Goal: Task Accomplishment & Management: Manage account settings

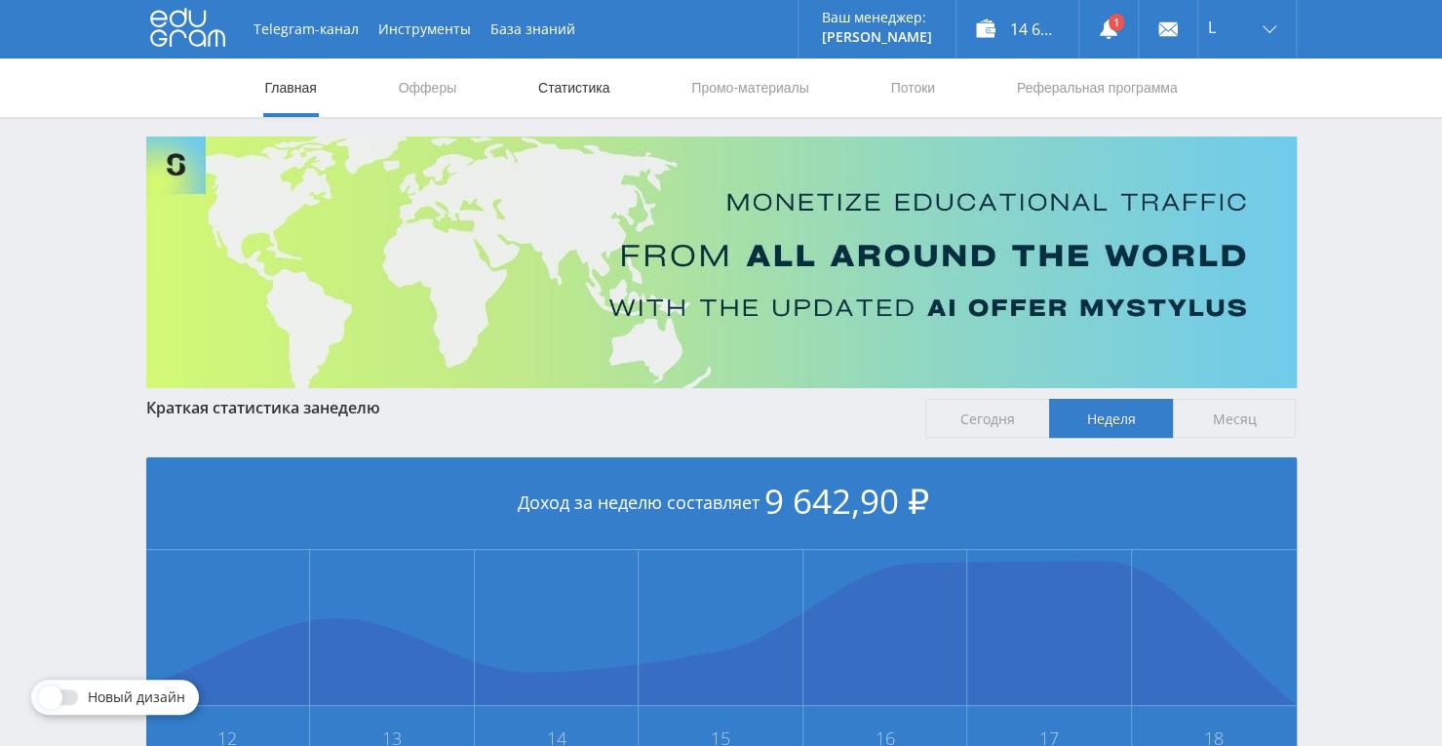
click at [593, 88] on link "Статистика" at bounding box center [574, 88] width 76 height 59
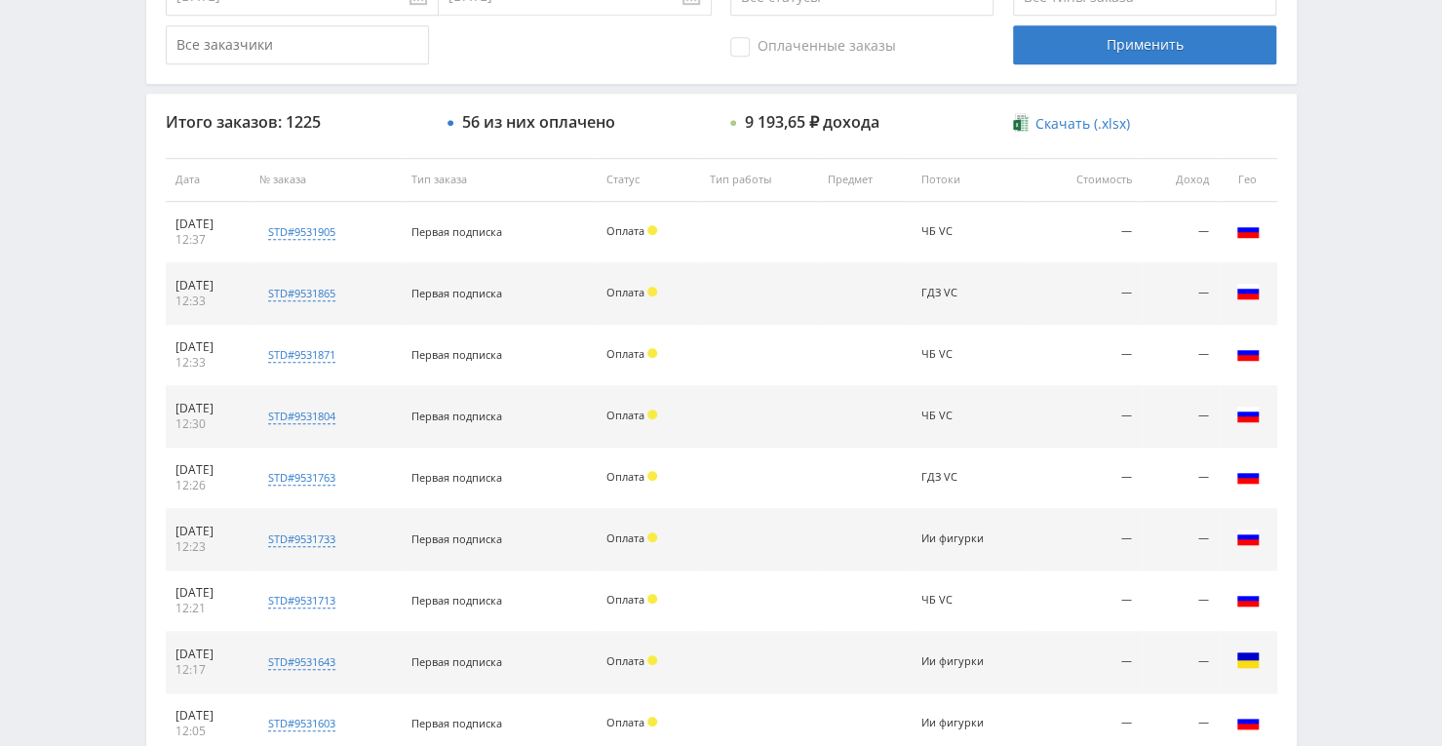
scroll to position [886, 0]
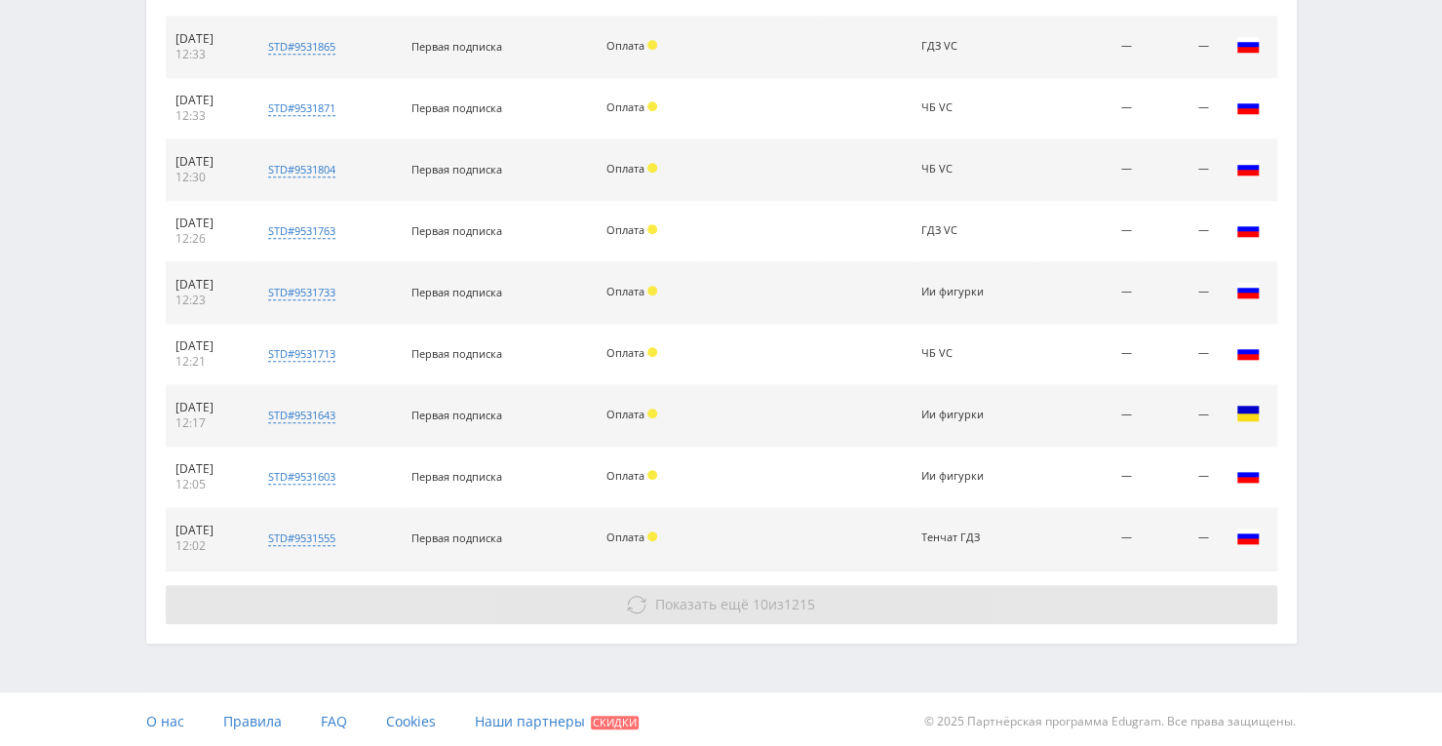
click at [696, 590] on button "Показать ещё 10 из 1215" at bounding box center [722, 604] width 1112 height 39
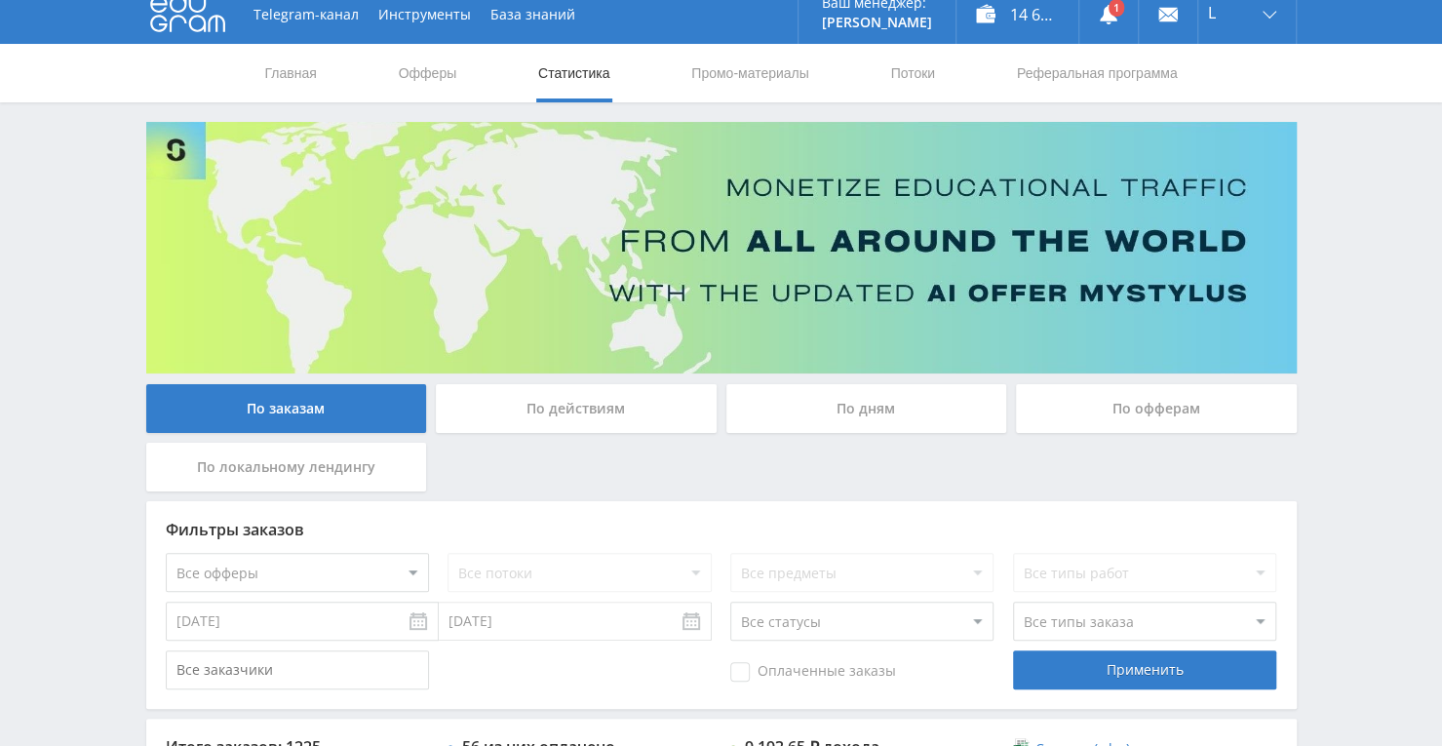
scroll to position [0, 0]
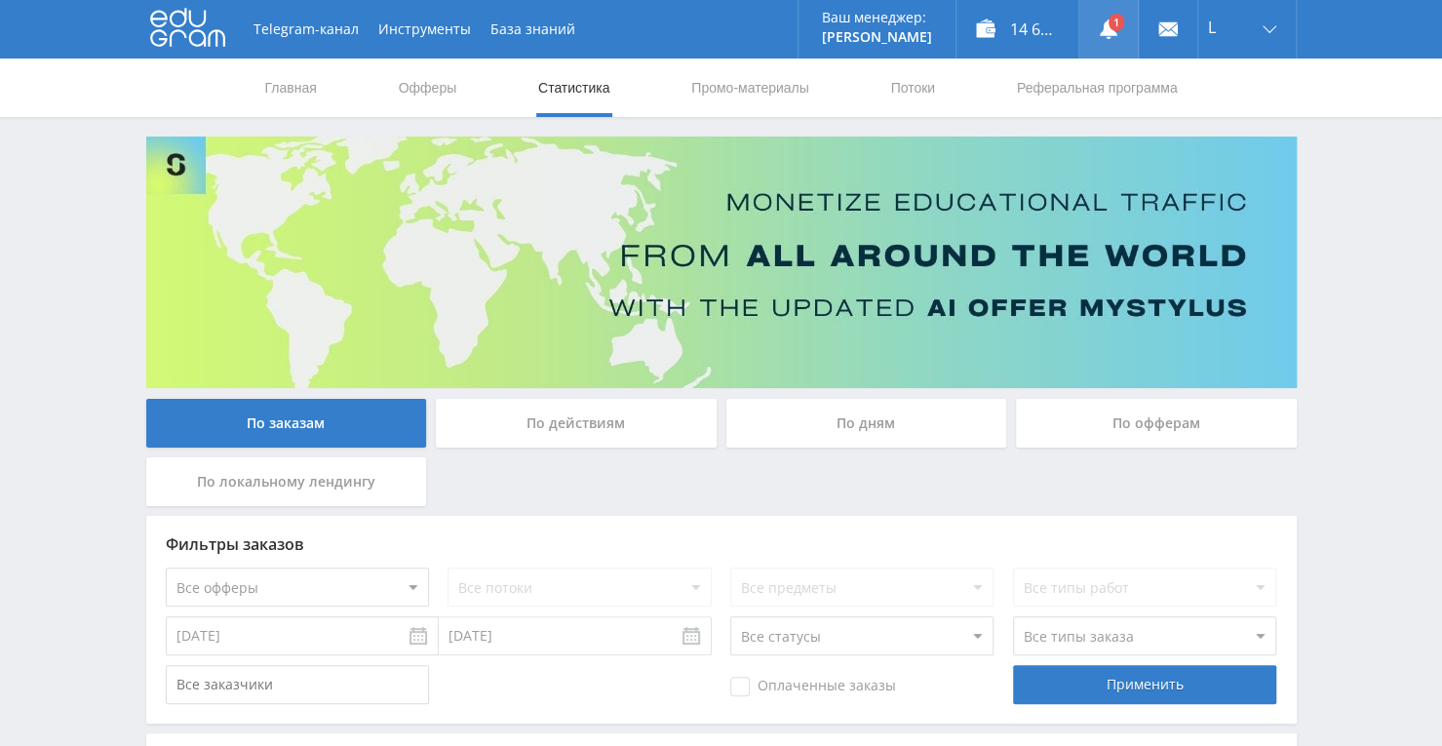
click at [1113, 24] on link at bounding box center [1108, 29] width 59 height 59
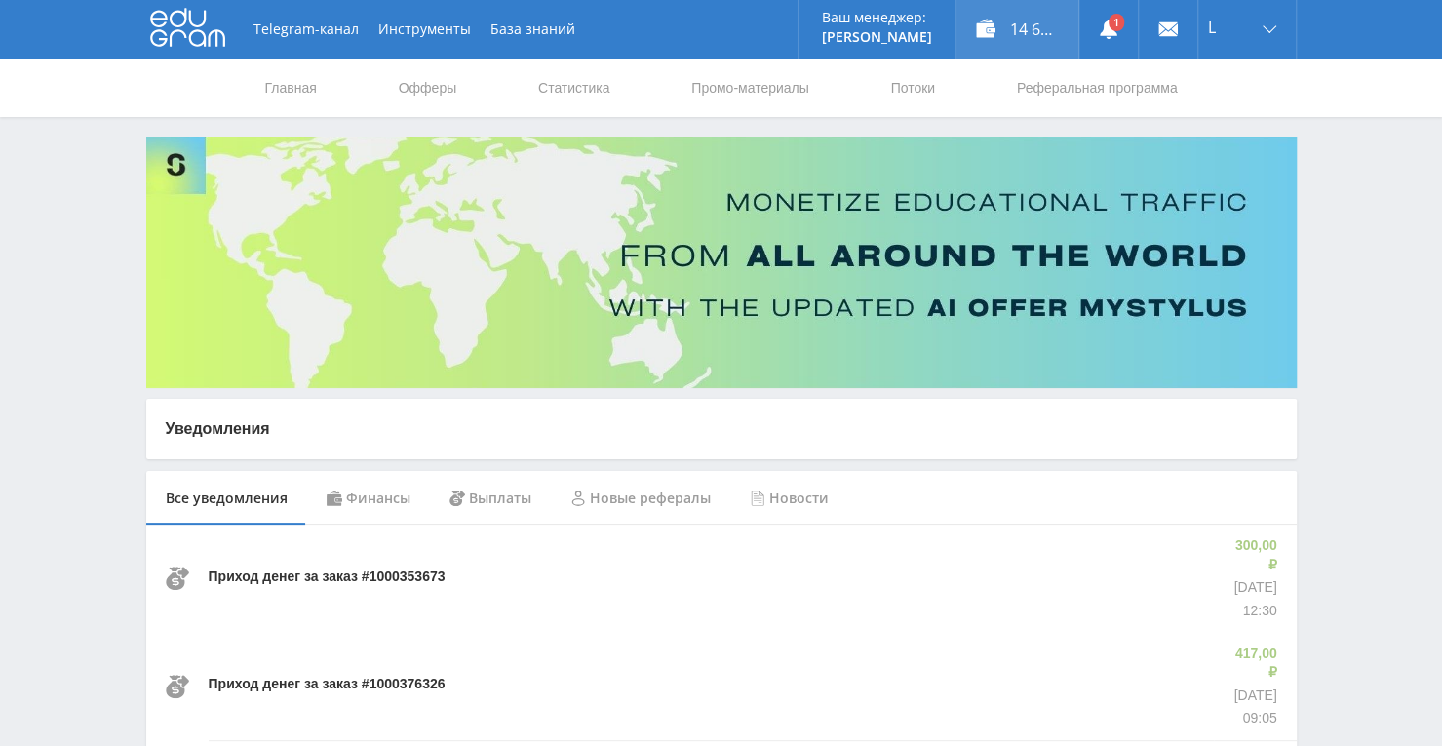
click at [1064, 34] on div "14 662,00 ₽" at bounding box center [1017, 29] width 122 height 59
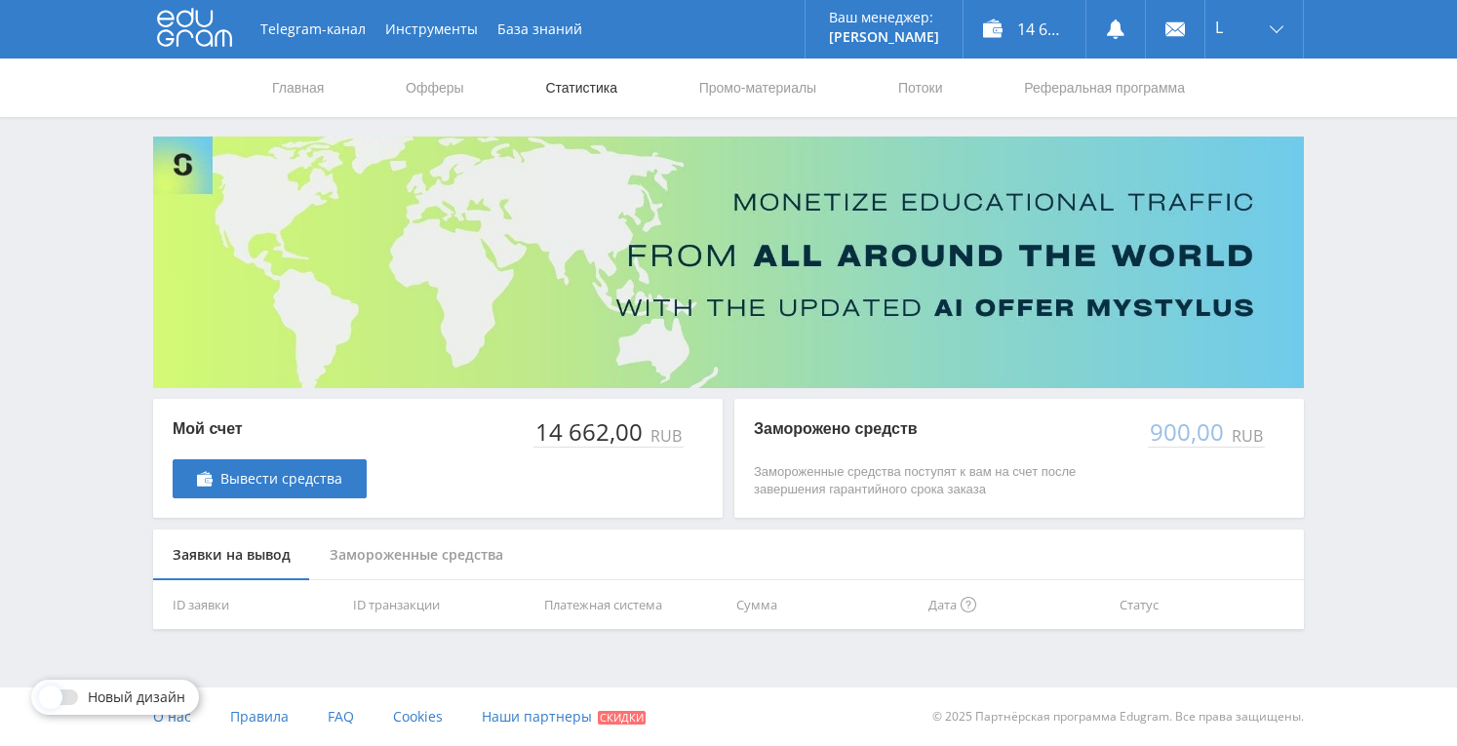
click at [577, 85] on link "Статистика" at bounding box center [581, 88] width 76 height 59
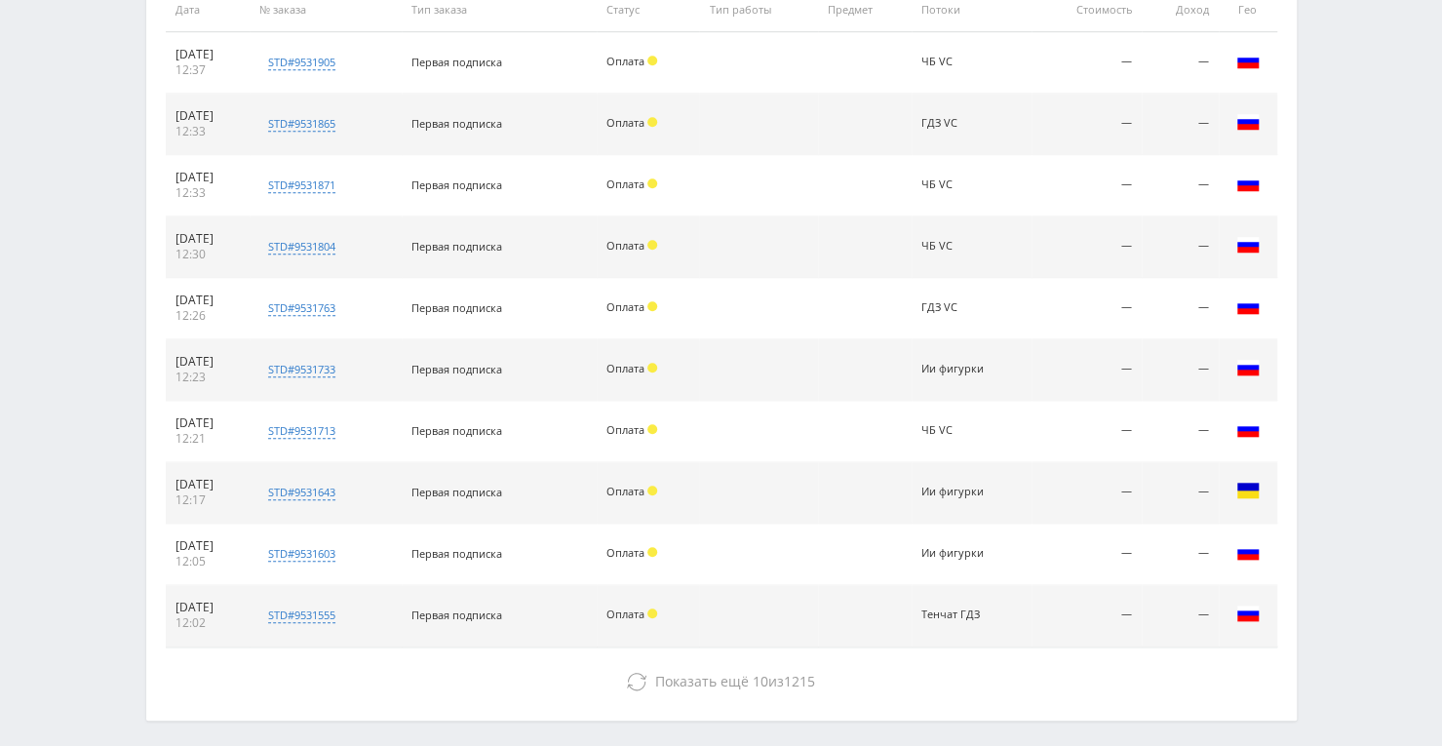
scroll to position [835, 0]
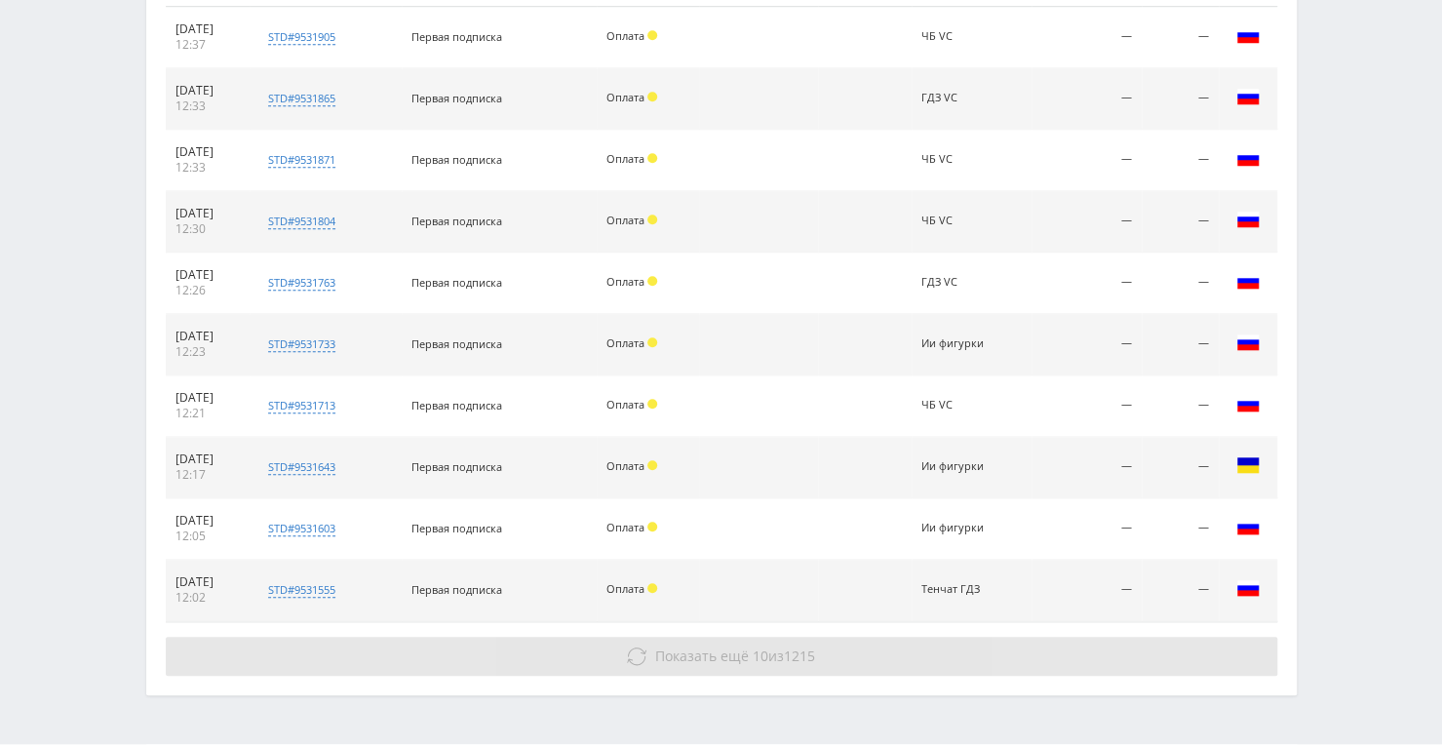
click at [644, 658] on button "Показать ещё 10 из 1215" at bounding box center [722, 656] width 1112 height 39
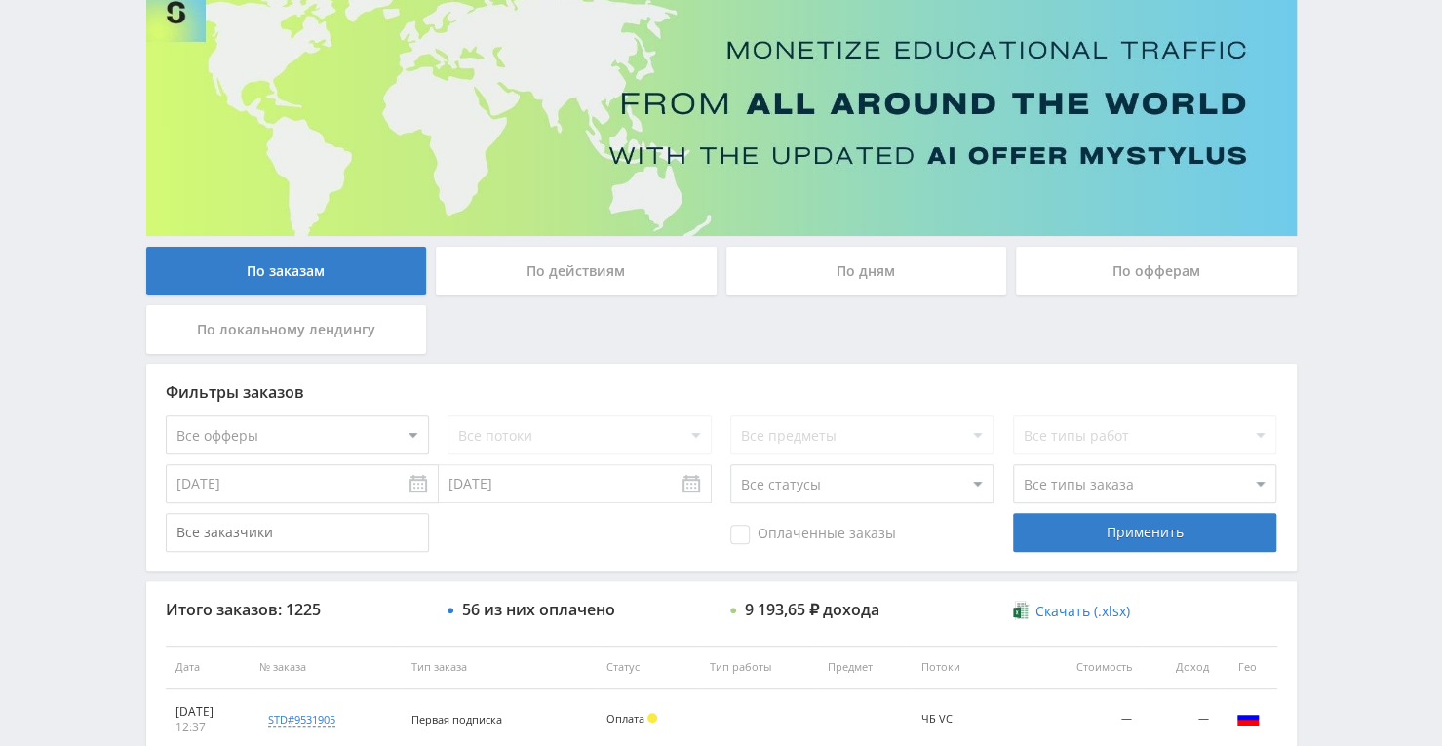
scroll to position [0, 0]
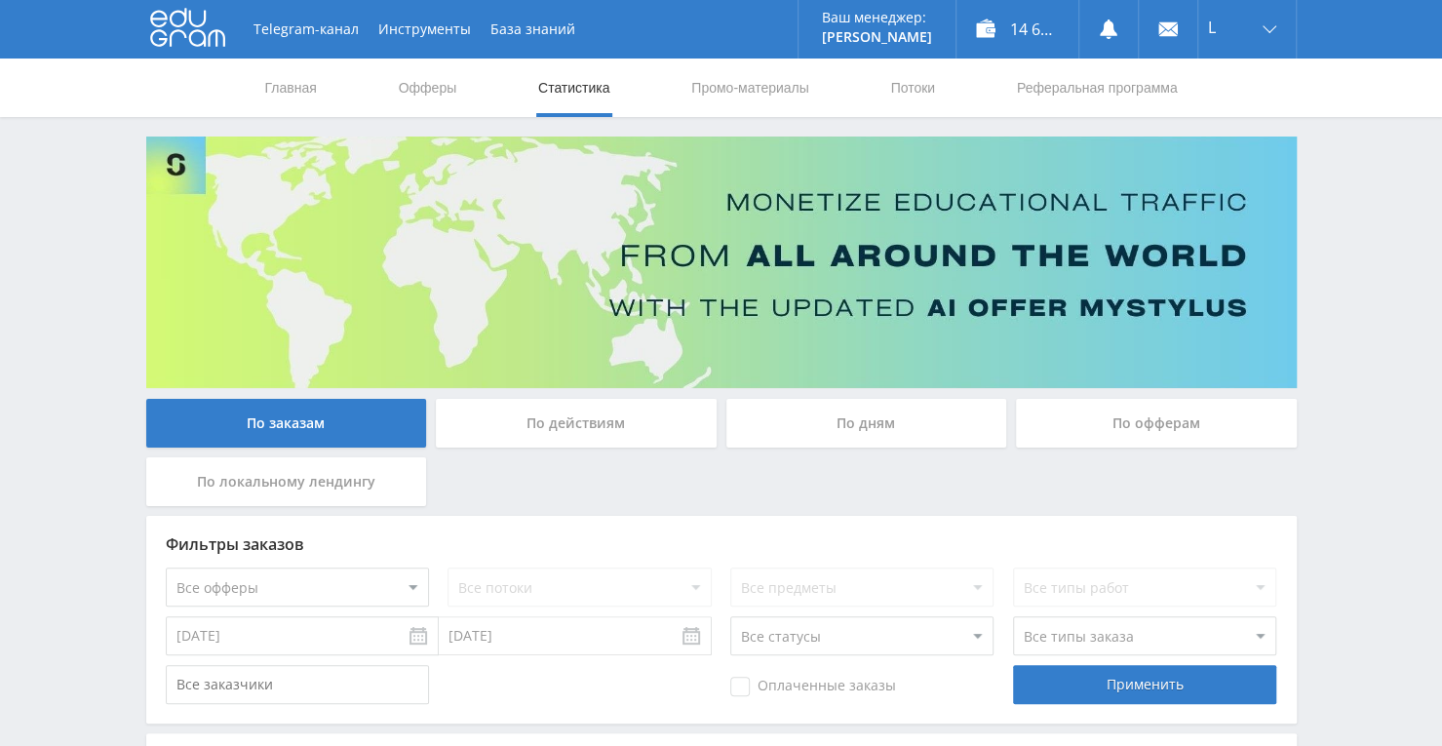
click at [809, 437] on div "По дням" at bounding box center [866, 423] width 281 height 49
click at [0, 0] on input "По дням" at bounding box center [0, 0] width 0 height 0
click at [914, 94] on link "Потоки" at bounding box center [912, 88] width 49 height 59
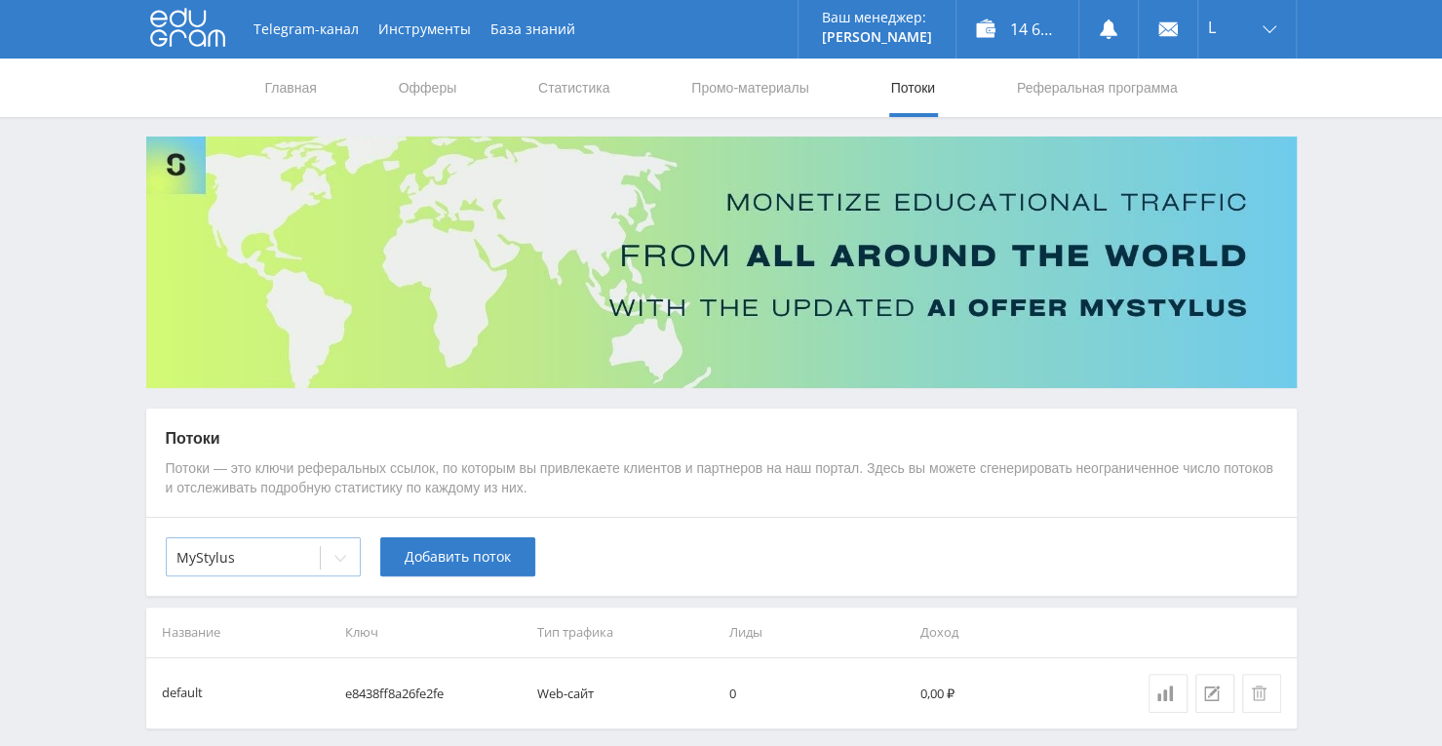
click at [336, 559] on icon at bounding box center [340, 558] width 16 height 16
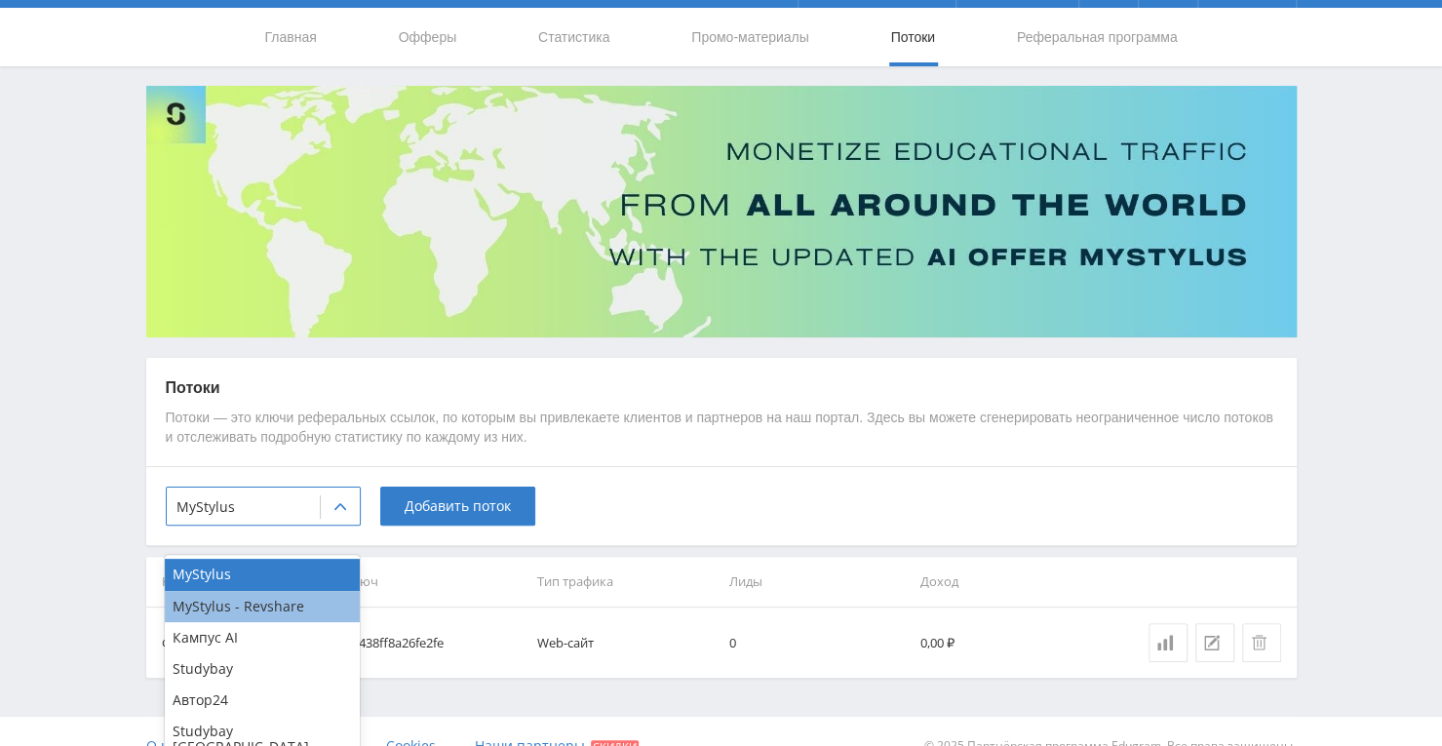
scroll to position [78, 0]
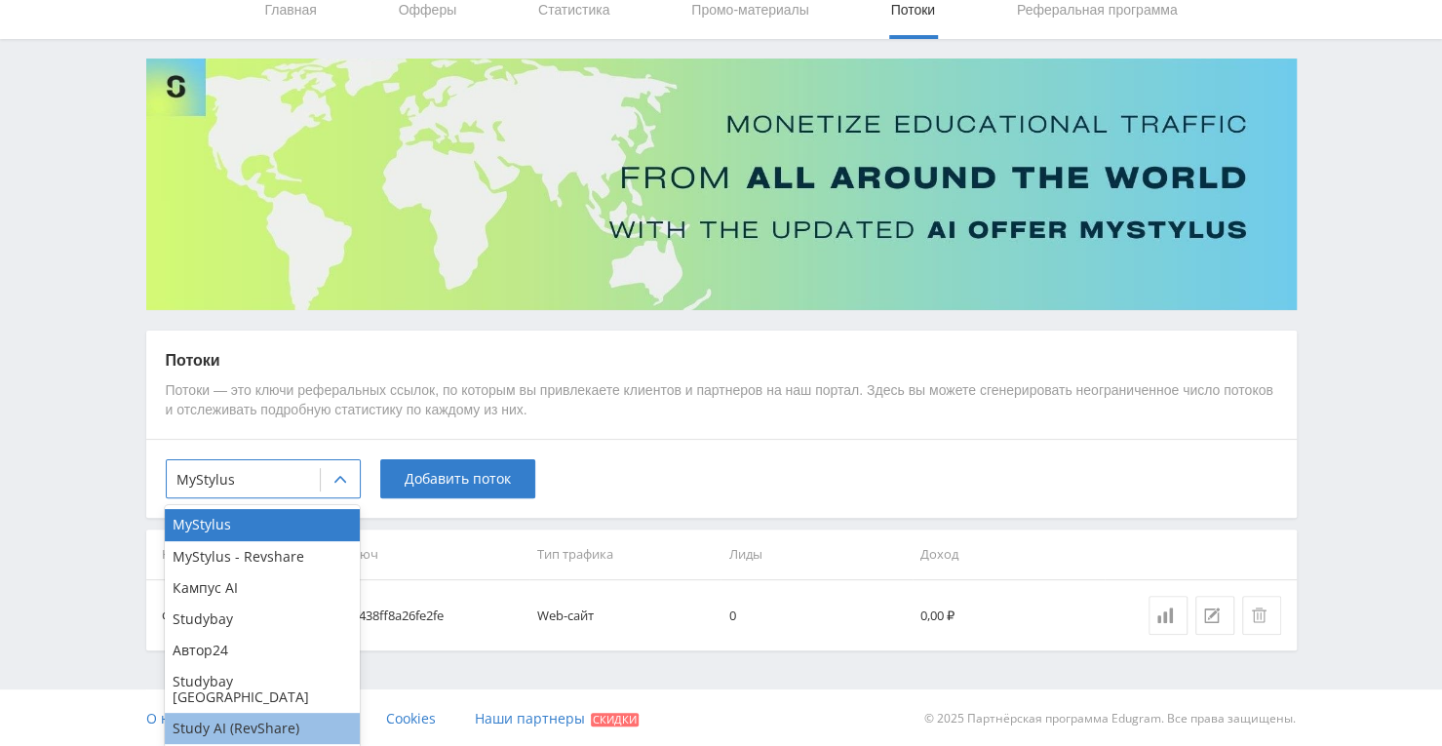
click at [239, 713] on div "Study AI (RevShare)" at bounding box center [262, 728] width 195 height 31
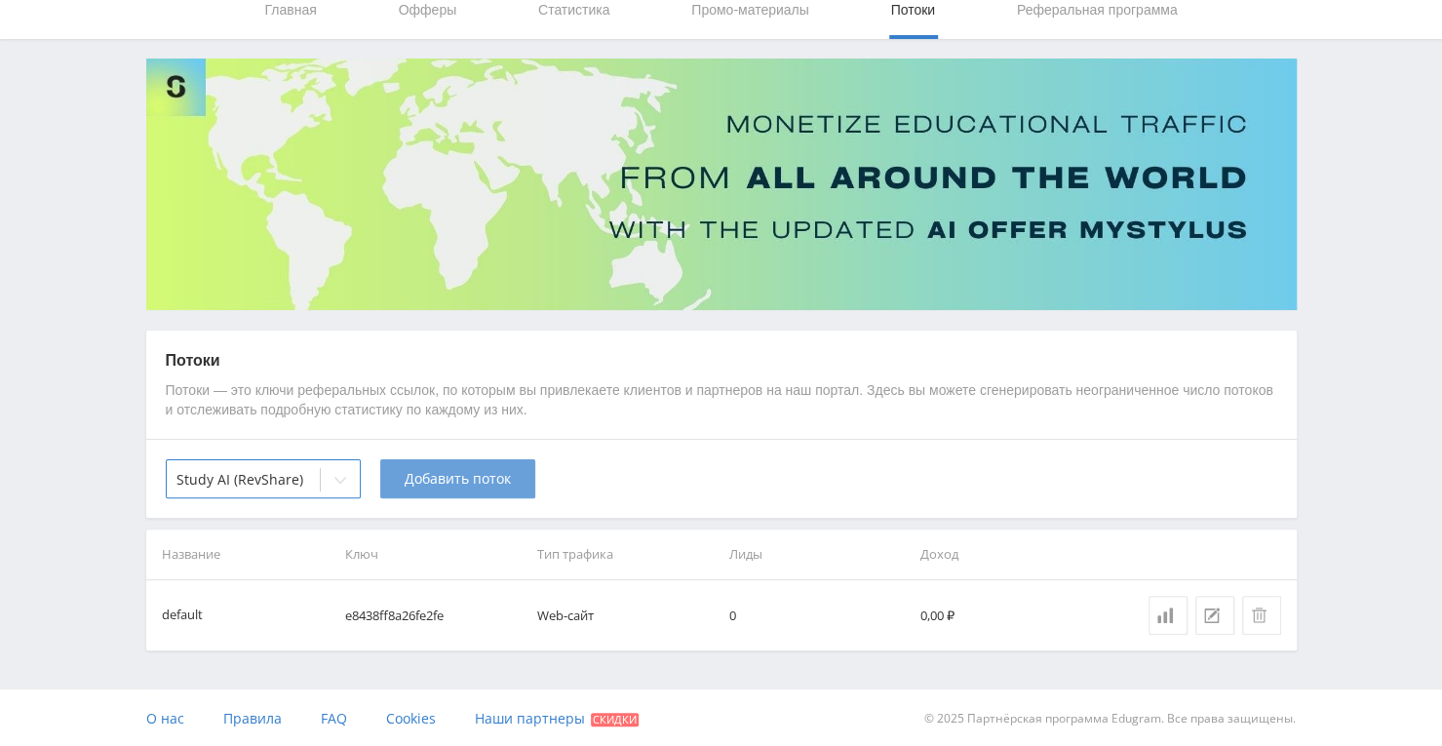
click at [424, 482] on span "Добавить поток" at bounding box center [458, 479] width 106 height 16
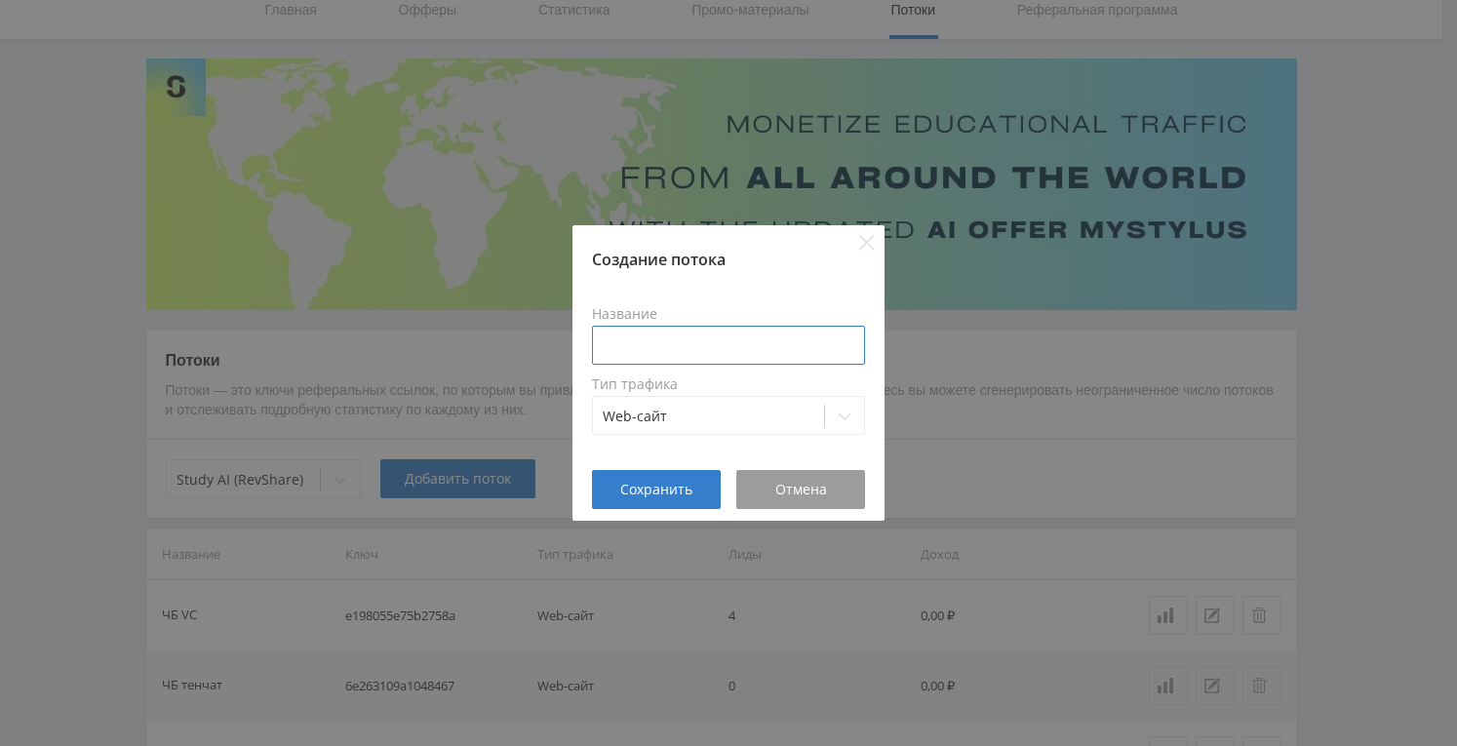
click at [675, 334] on input at bounding box center [728, 345] width 273 height 39
type input "E"
type input "Улучшить качество Тенчат"
click at [681, 490] on span "Сохранить" at bounding box center [656, 490] width 72 height 16
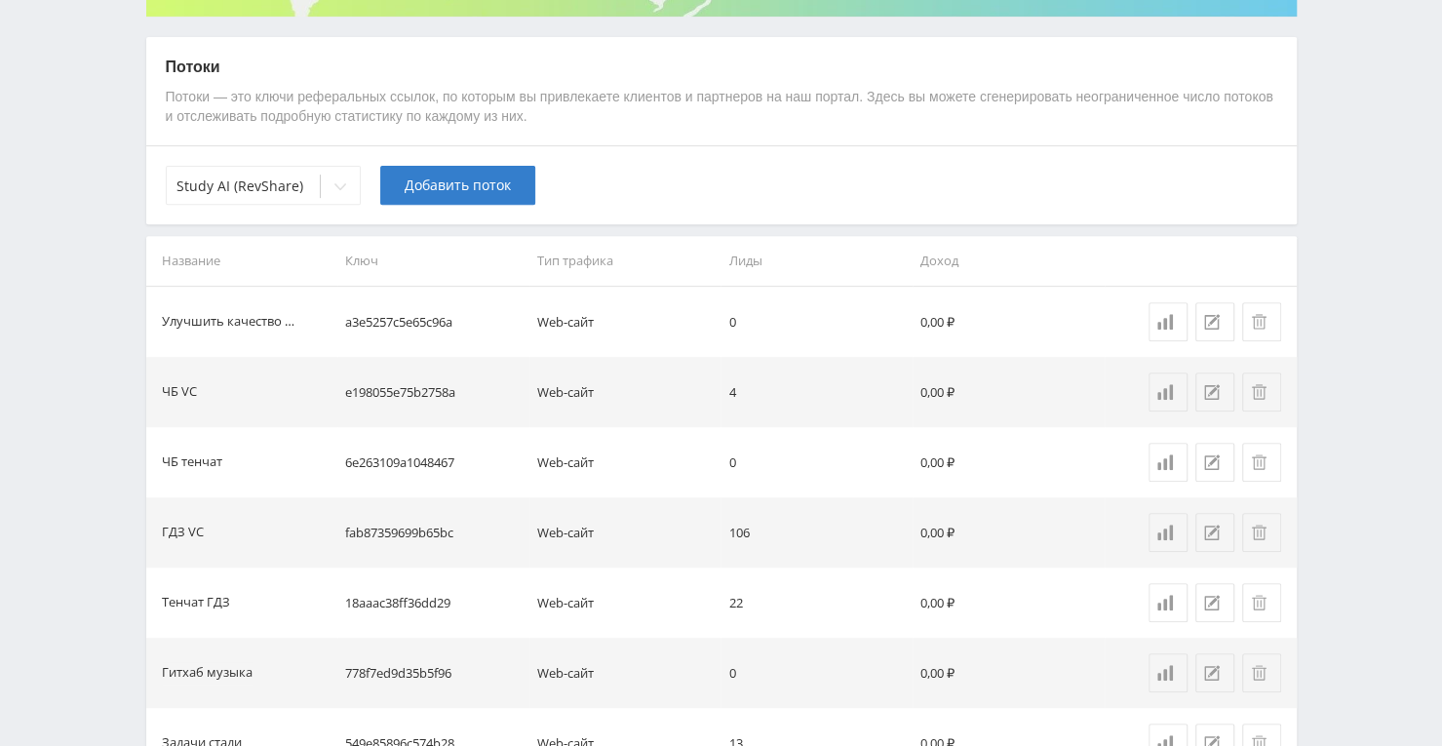
scroll to position [371, 0]
click at [1208, 323] on icon at bounding box center [1212, 323] width 16 height 16
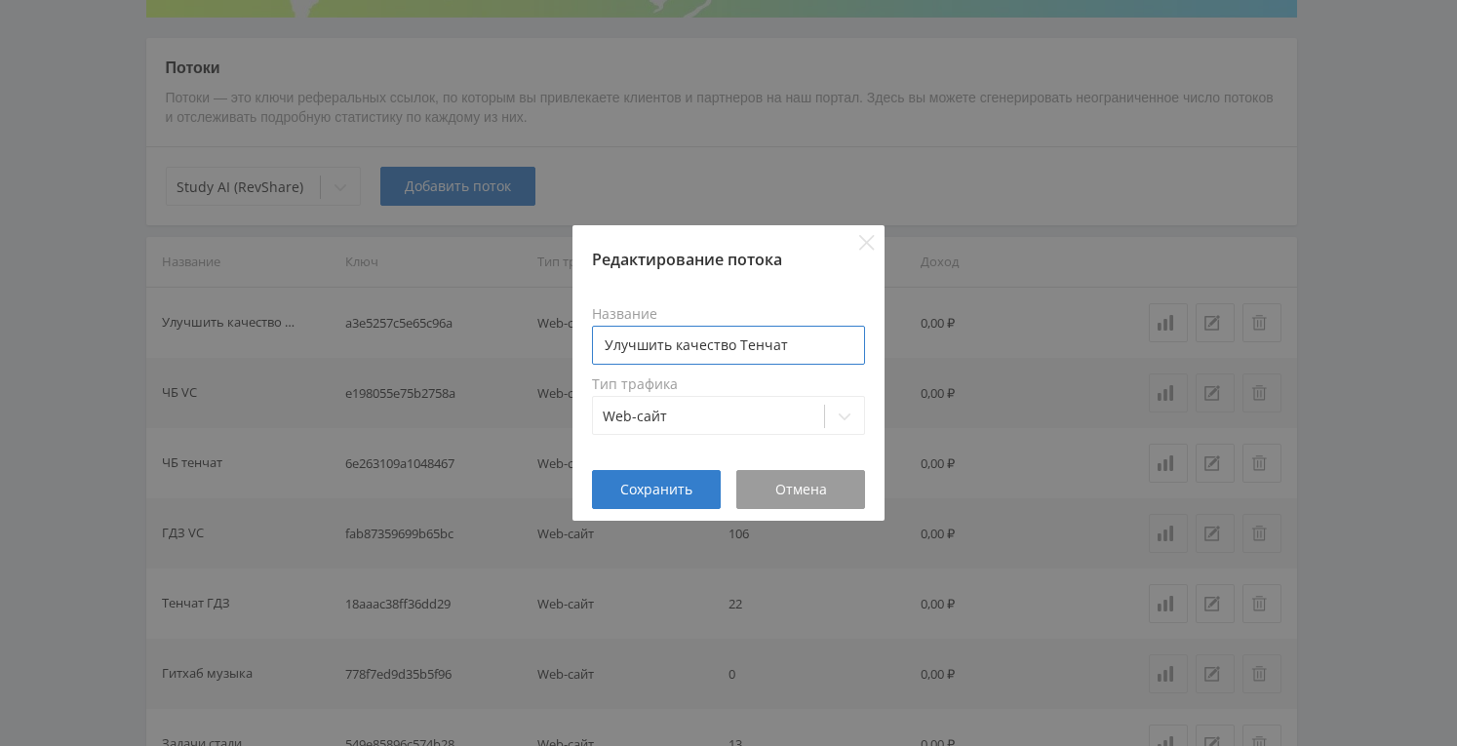
drag, startPoint x: 735, startPoint y: 347, endPoint x: 673, endPoint y: 347, distance: 62.4
click at [673, 347] on input "Улучшить качество Тенчат" at bounding box center [728, 345] width 273 height 39
type input "Улучш к-во Тенчат"
click at [681, 497] on span "Сохранить" at bounding box center [656, 490] width 72 height 16
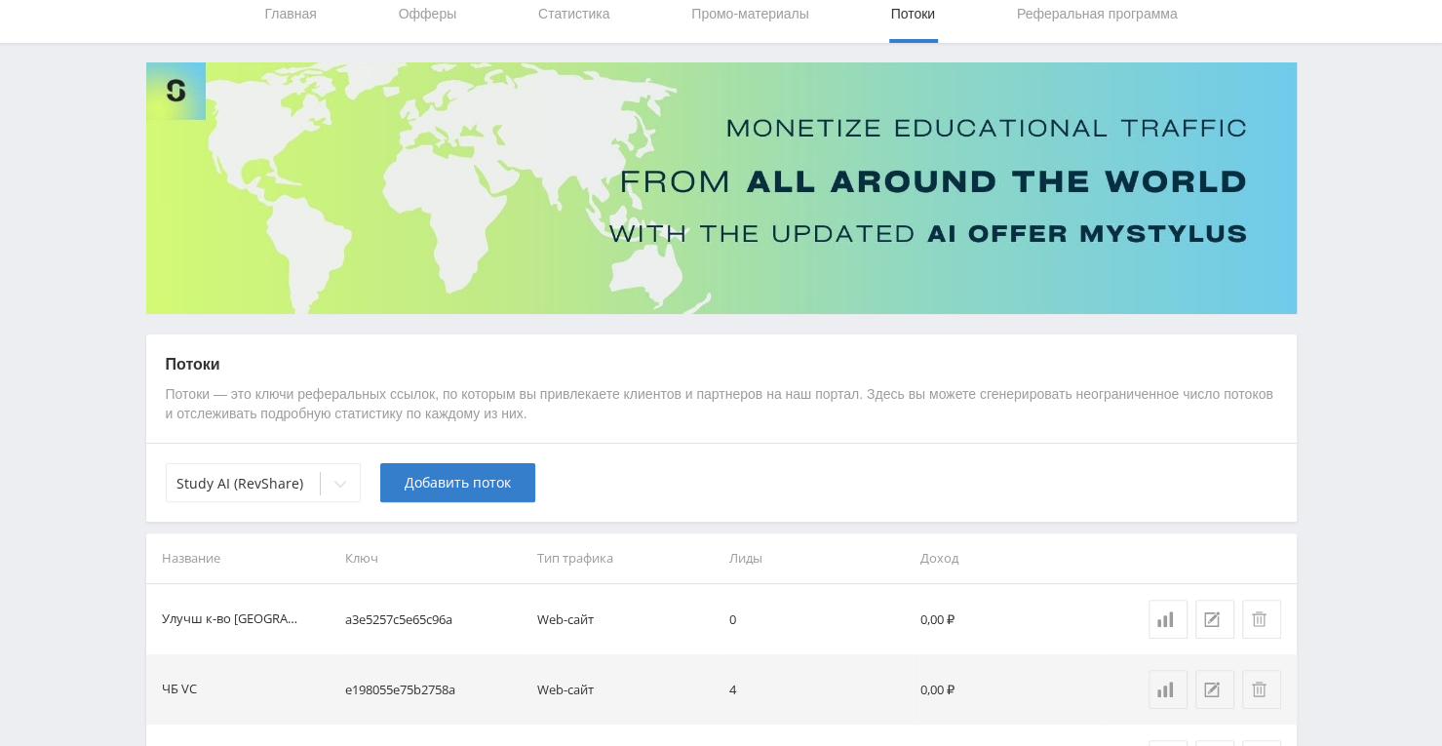
scroll to position [0, 0]
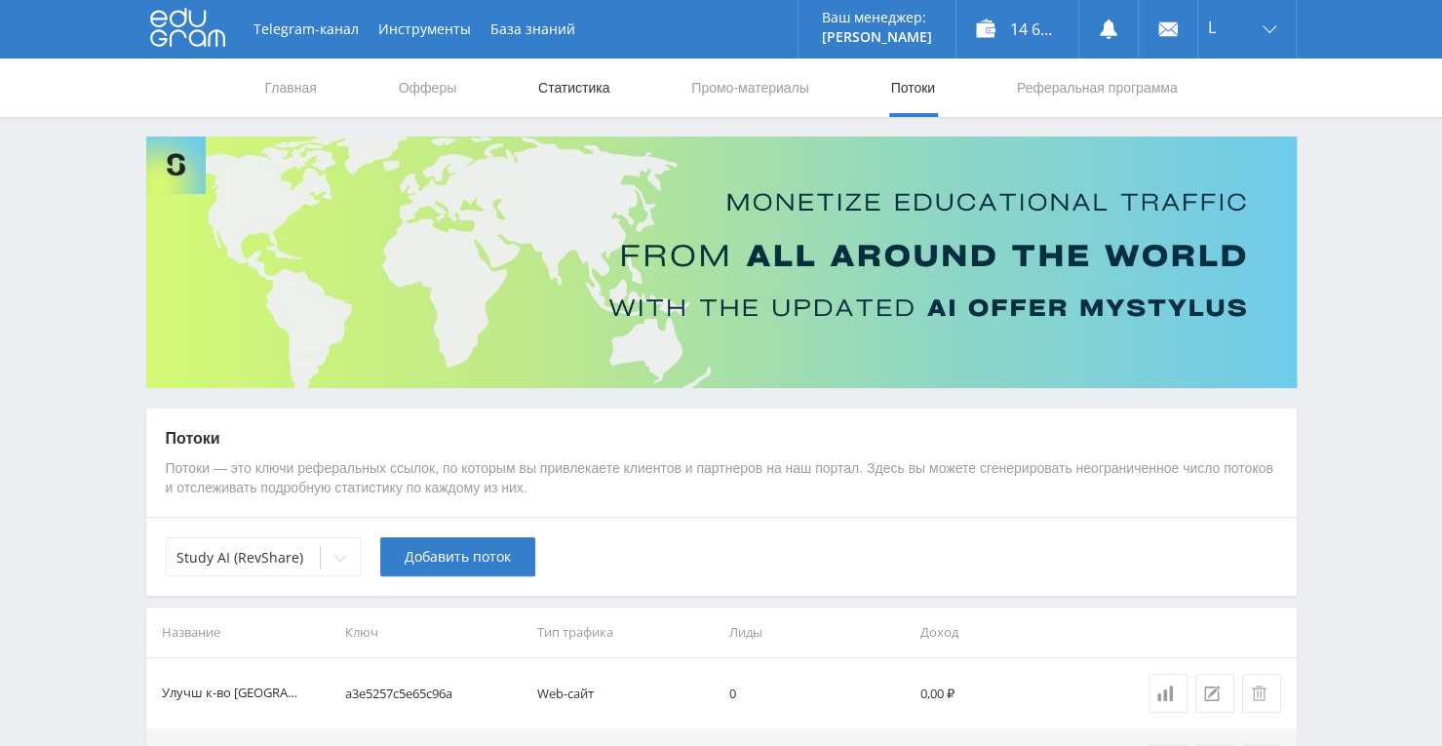
click at [573, 63] on link "Статистика" at bounding box center [574, 88] width 76 height 59
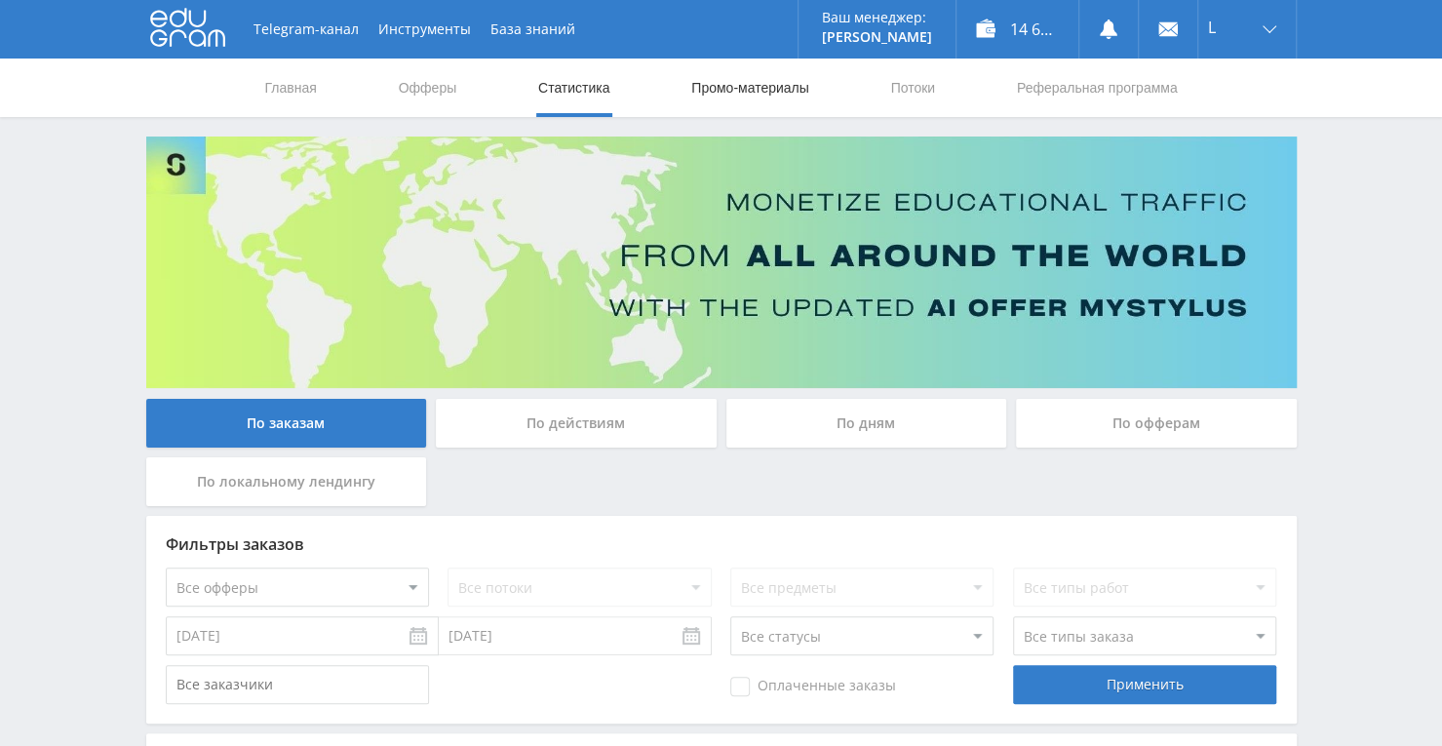
click at [757, 80] on link "Промо-материалы" at bounding box center [749, 88] width 121 height 59
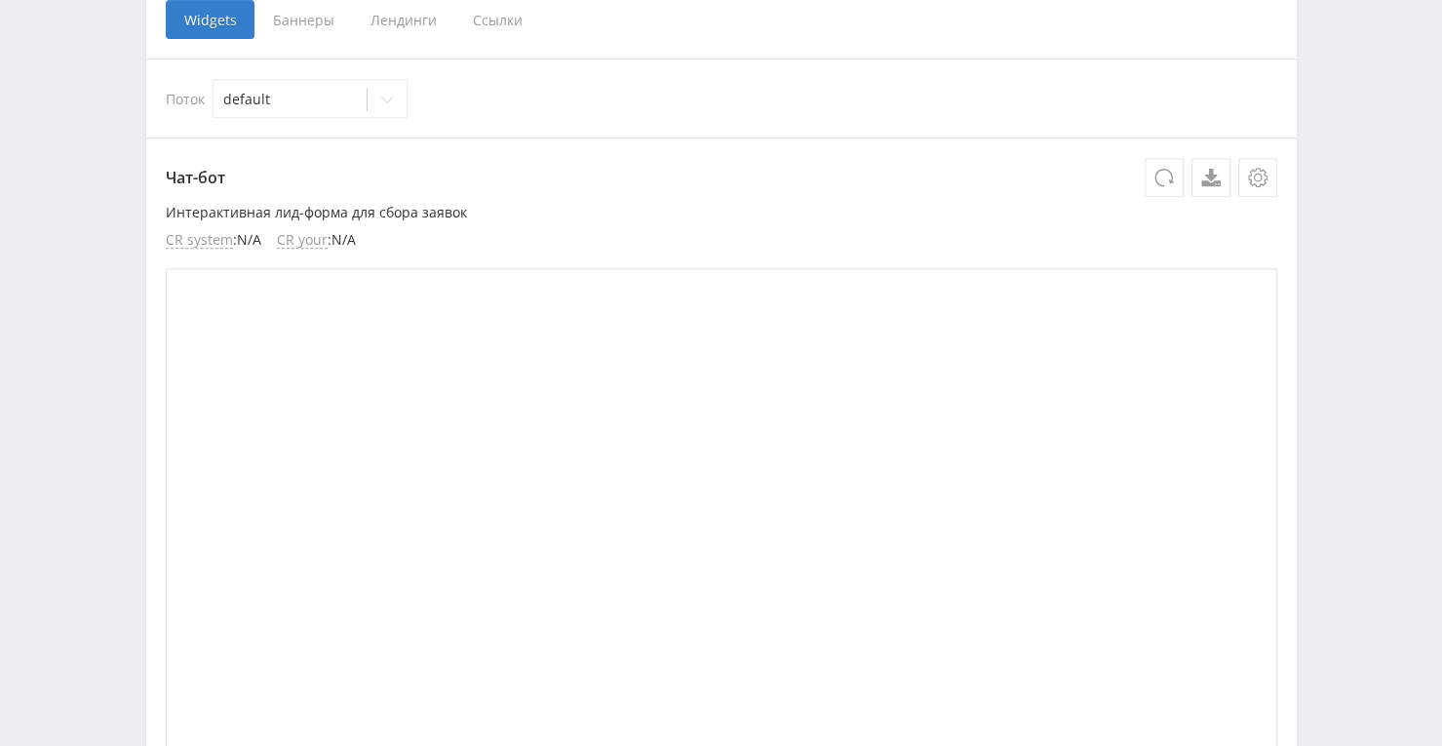
scroll to position [195, 0]
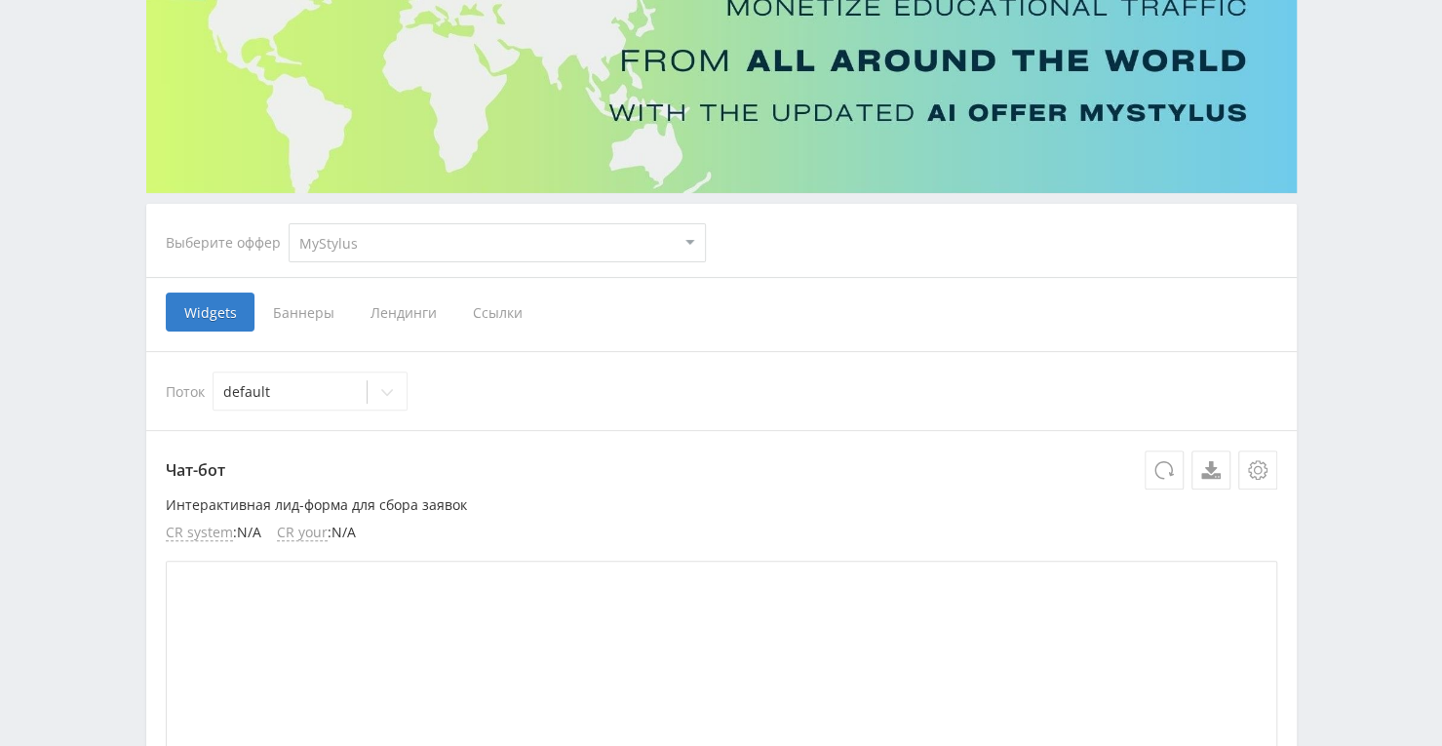
click at [447, 241] on select "MyStylus MyStylus - Revshare Кампус AI Studybay Автор24 Studybay Brazil Study A…" at bounding box center [497, 242] width 417 height 39
select select "376"
click at [289, 223] on select "MyStylus MyStylus - Revshare Кампус AI Studybay Автор24 Studybay Brazil Study A…" at bounding box center [497, 242] width 417 height 39
select select "376"
click at [310, 319] on span "Ссылки" at bounding box center [297, 312] width 87 height 39
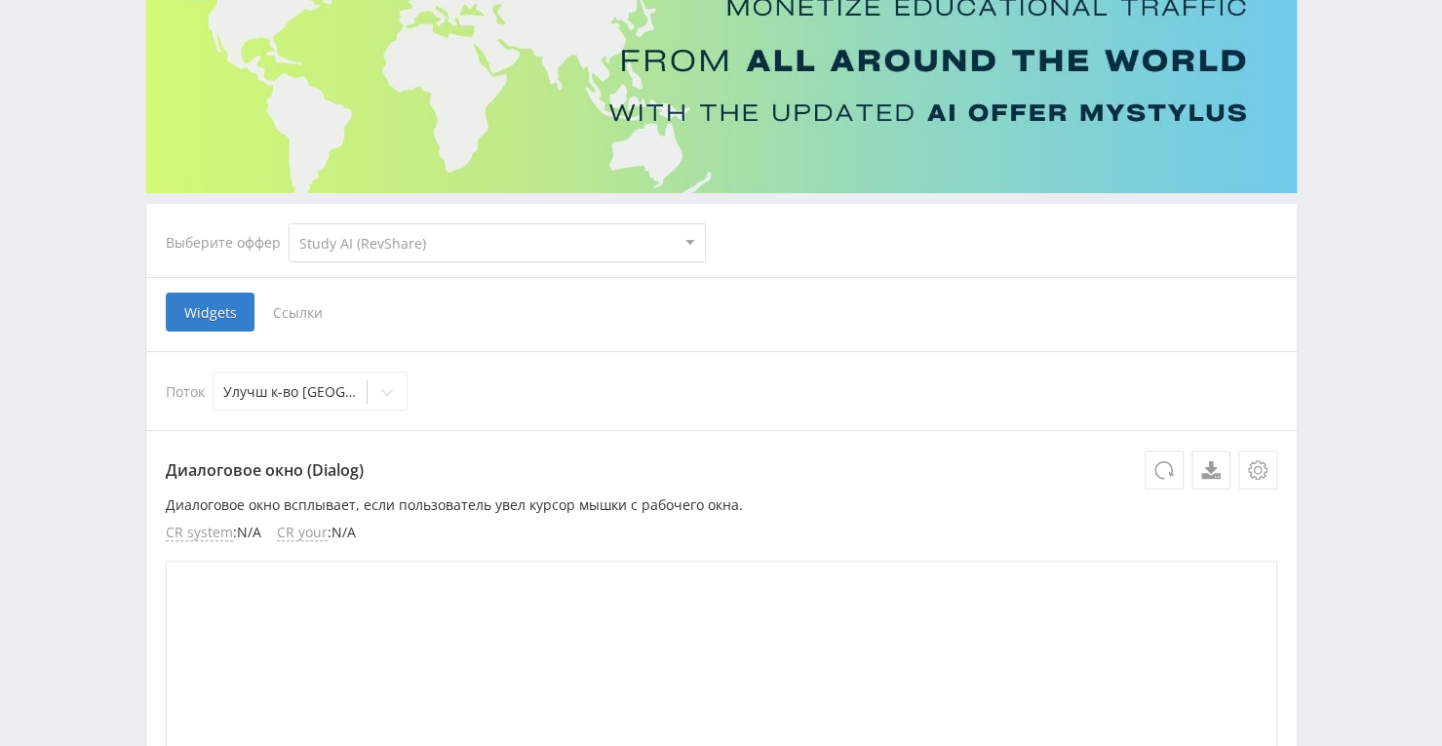
click at [0, 0] on input "Ссылки" at bounding box center [0, 0] width 0 height 0
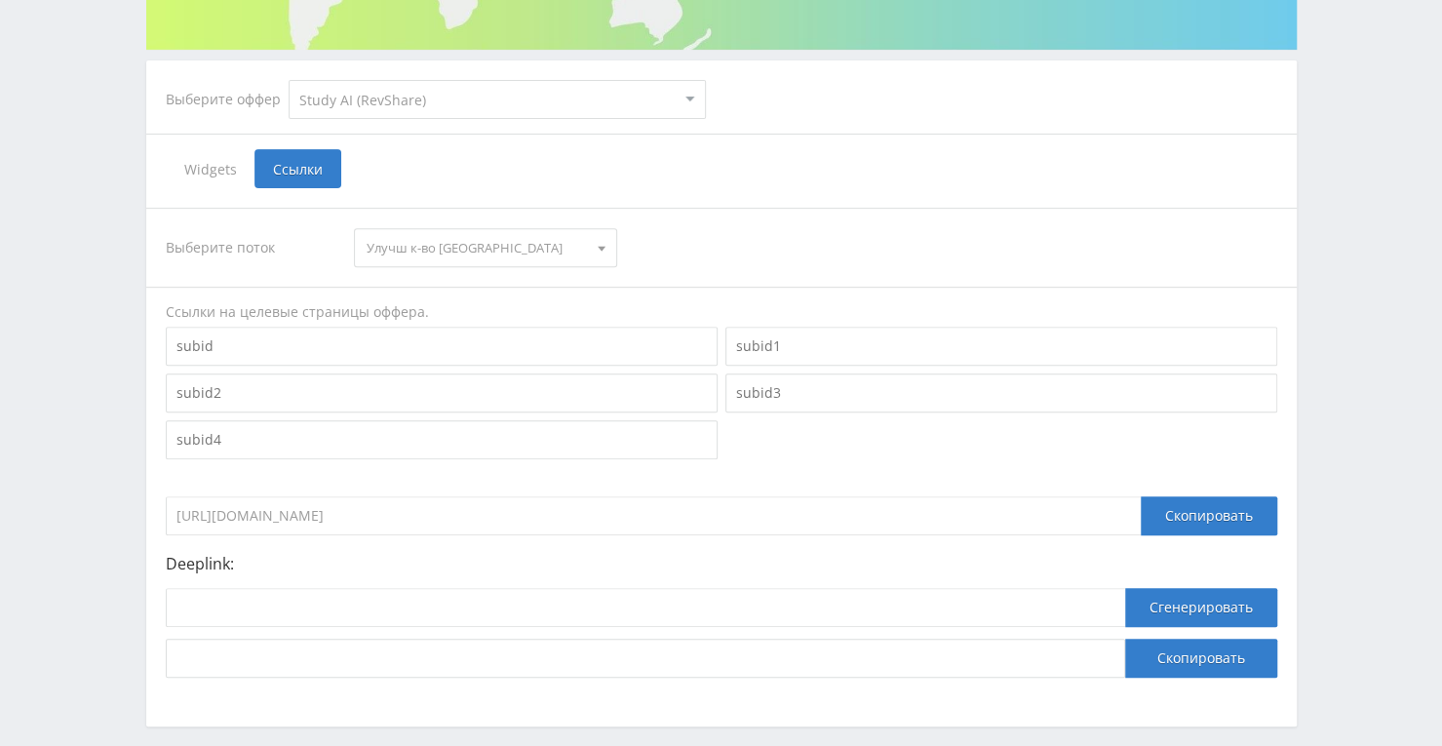
scroll to position [424, 0]
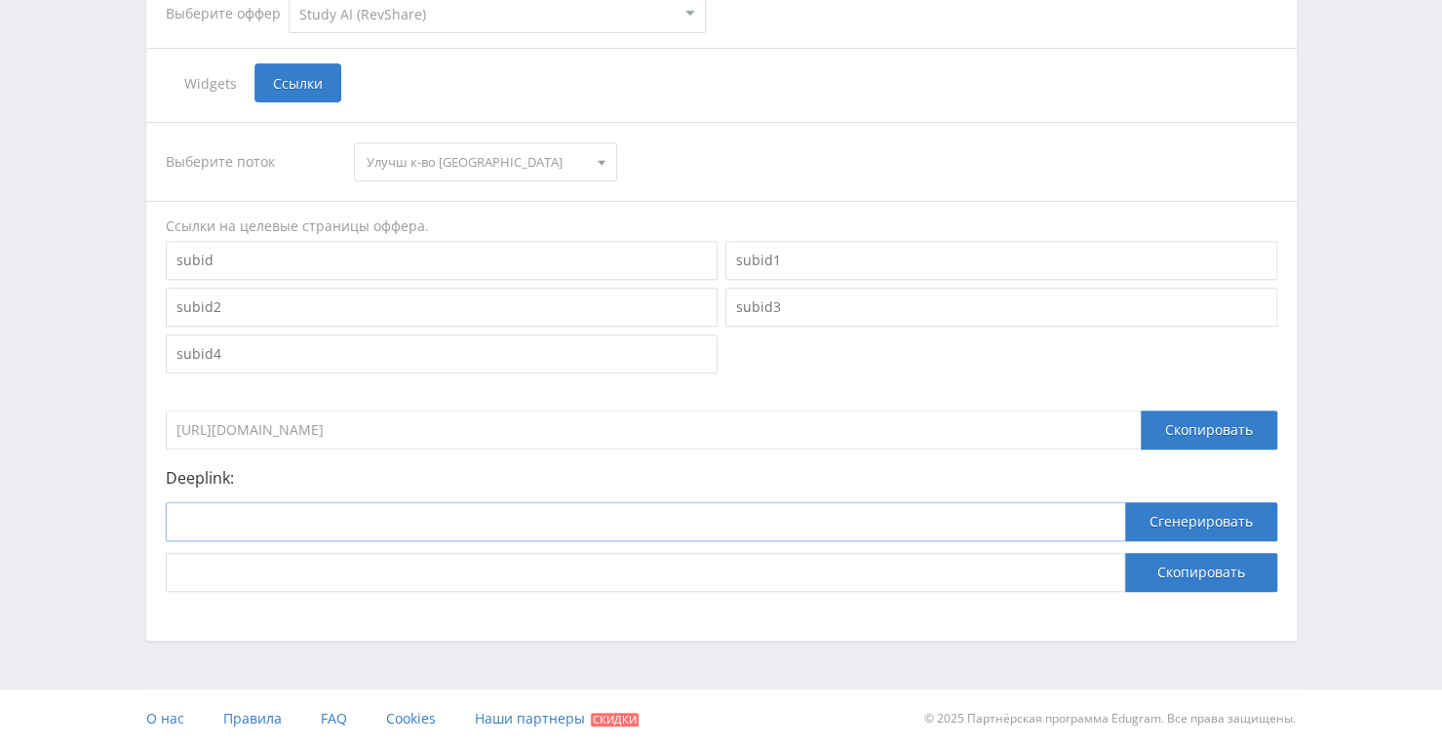
click at [703, 518] on input at bounding box center [645, 521] width 959 height 39
paste input "https://study24.ai/chat/google_image"
type input "https://study24.ai/chat/google_image"
click at [1205, 527] on button "Сгенерировать" at bounding box center [1201, 521] width 152 height 39
click at [1193, 567] on button "Скопировать" at bounding box center [1201, 572] width 152 height 39
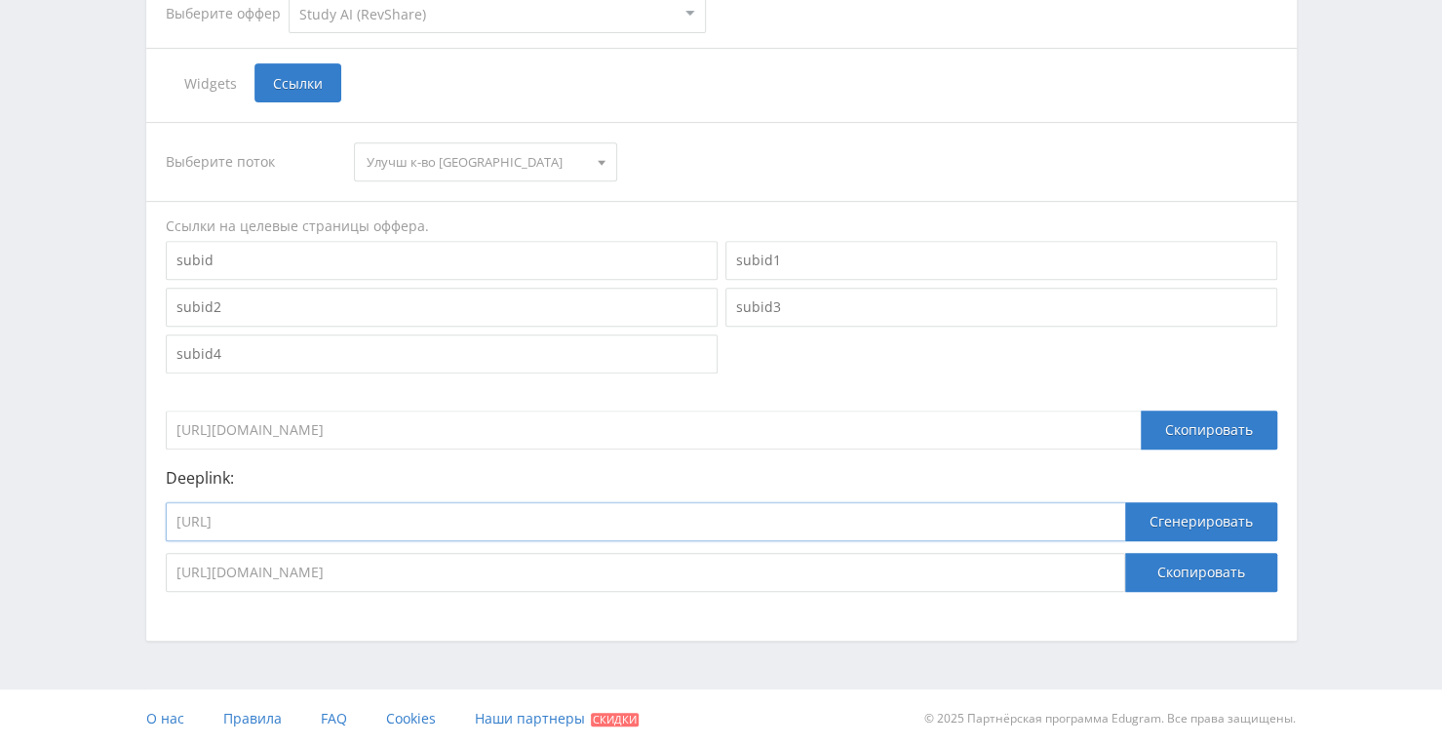
drag, startPoint x: 657, startPoint y: 535, endPoint x: 119, endPoint y: 502, distance: 539.2
click at [119, 502] on div "Telegram-канал Инструменты База знаний Ваш менеджер: Alex Alex Online @edugram_…" at bounding box center [721, 162] width 1442 height 1172
paste input "open_ai_image_bot"
type input "https://study24.ai/chat/open_ai_image_bot"
click at [1164, 527] on button "Сгенерировать" at bounding box center [1201, 521] width 152 height 39
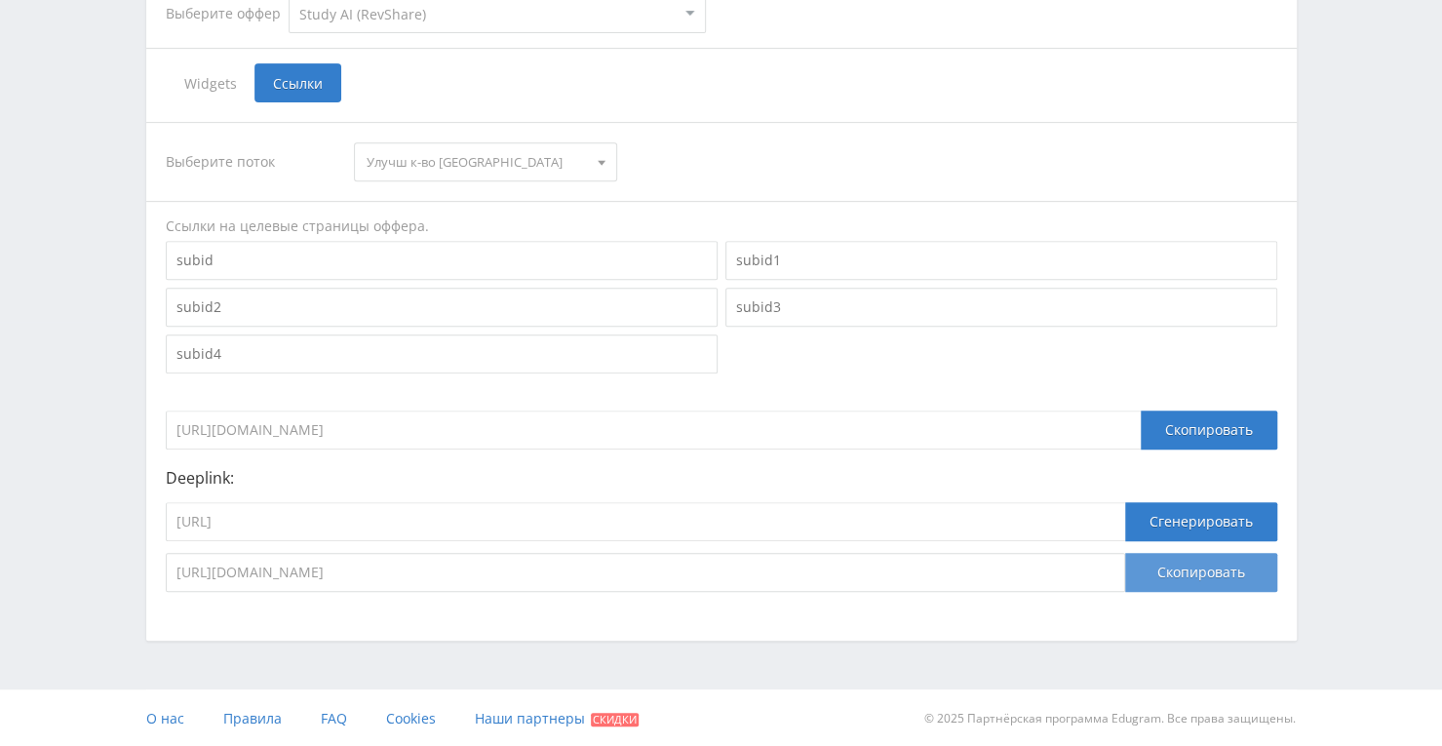
click at [1152, 573] on button "Скопировать" at bounding box center [1201, 572] width 152 height 39
drag, startPoint x: 468, startPoint y: 488, endPoint x: 365, endPoint y: 502, distance: 104.2
click at [304, 496] on div "Deeplink: https://study24.ai/chat/open_ai_image_bot Сгенерировать https://edufo…" at bounding box center [722, 530] width 1112 height 123
drag, startPoint x: 469, startPoint y: 518, endPoint x: 86, endPoint y: 517, distance: 383.2
click at [86, 517] on div "Telegram-канал Инструменты База знаний Ваш менеджер: Alex Alex Online @edugram_…" at bounding box center [721, 162] width 1442 height 1172
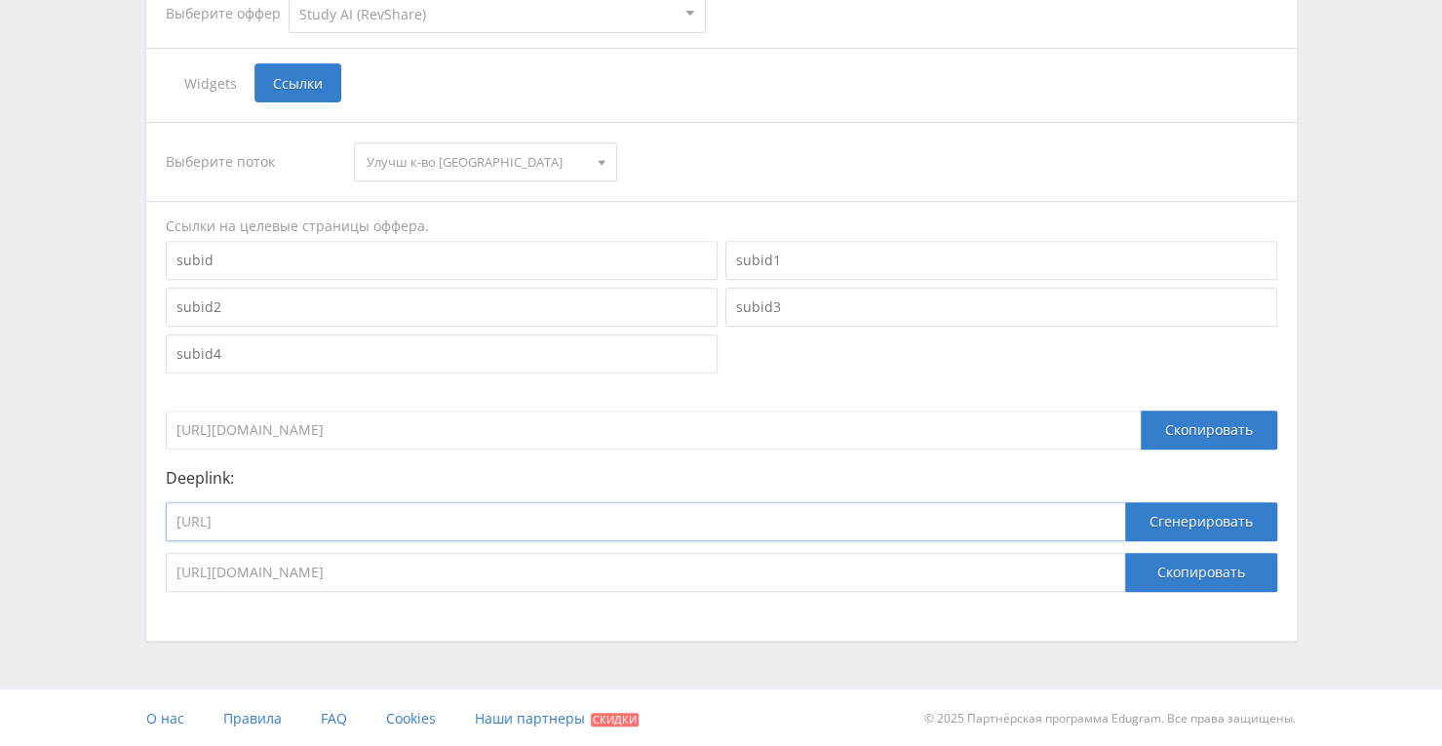
paste input "midjourney_to"
type input "https://study24.ai/chat/midjourney_toe_bot"
click at [1156, 524] on button "Сгенерировать" at bounding box center [1201, 521] width 152 height 39
click at [1161, 569] on button "Скопировать" at bounding box center [1201, 572] width 152 height 39
click at [1197, 568] on button "Скопировать" at bounding box center [1201, 572] width 152 height 39
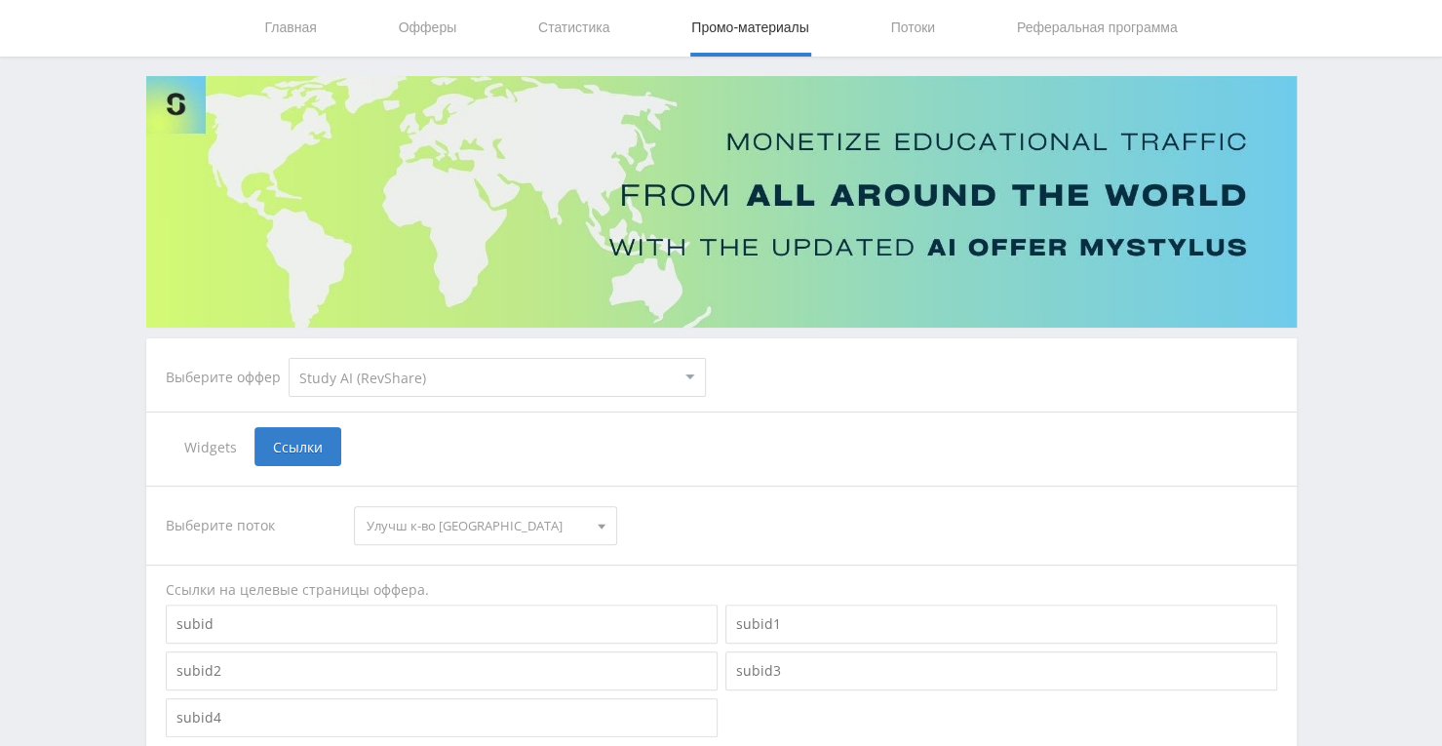
scroll to position [0, 0]
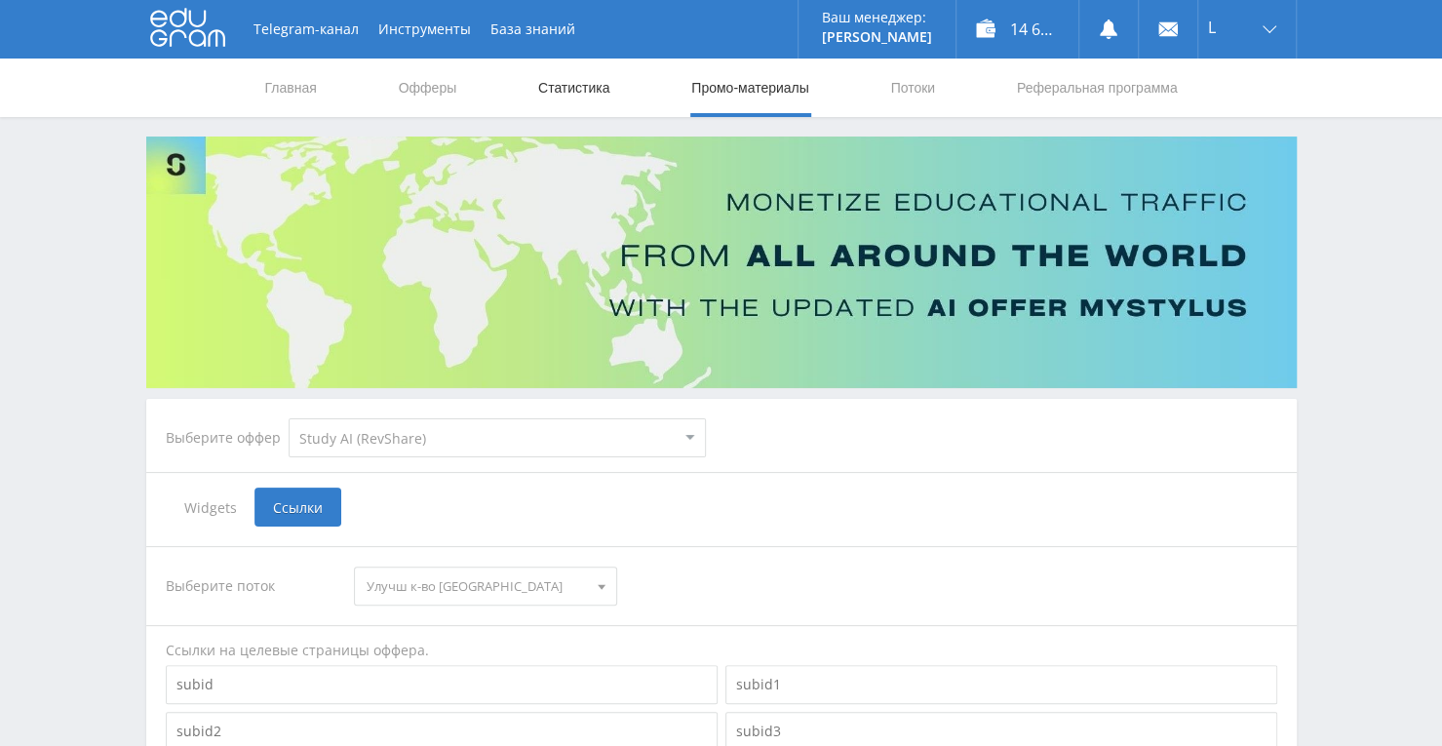
click at [566, 95] on link "Статистика" at bounding box center [574, 88] width 76 height 59
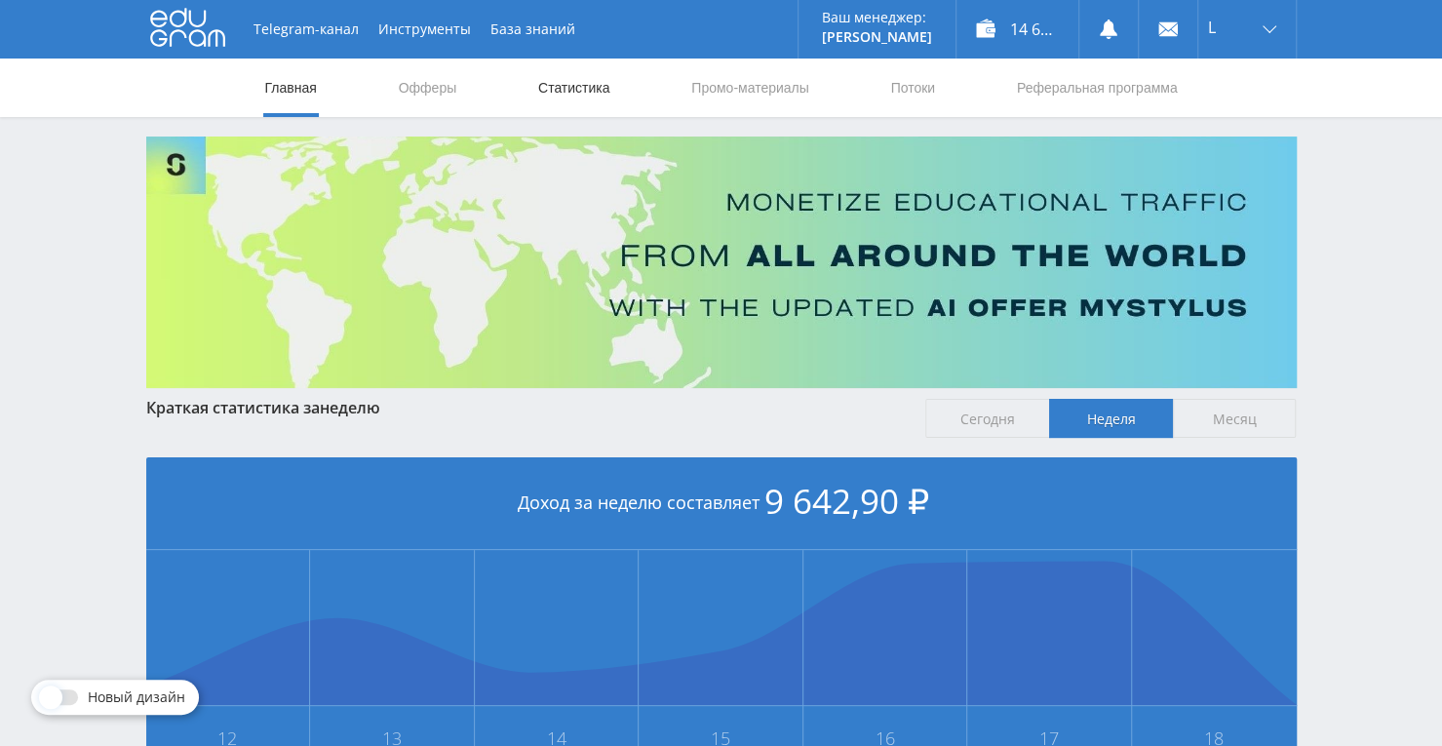
click at [587, 91] on link "Статистика" at bounding box center [574, 88] width 76 height 59
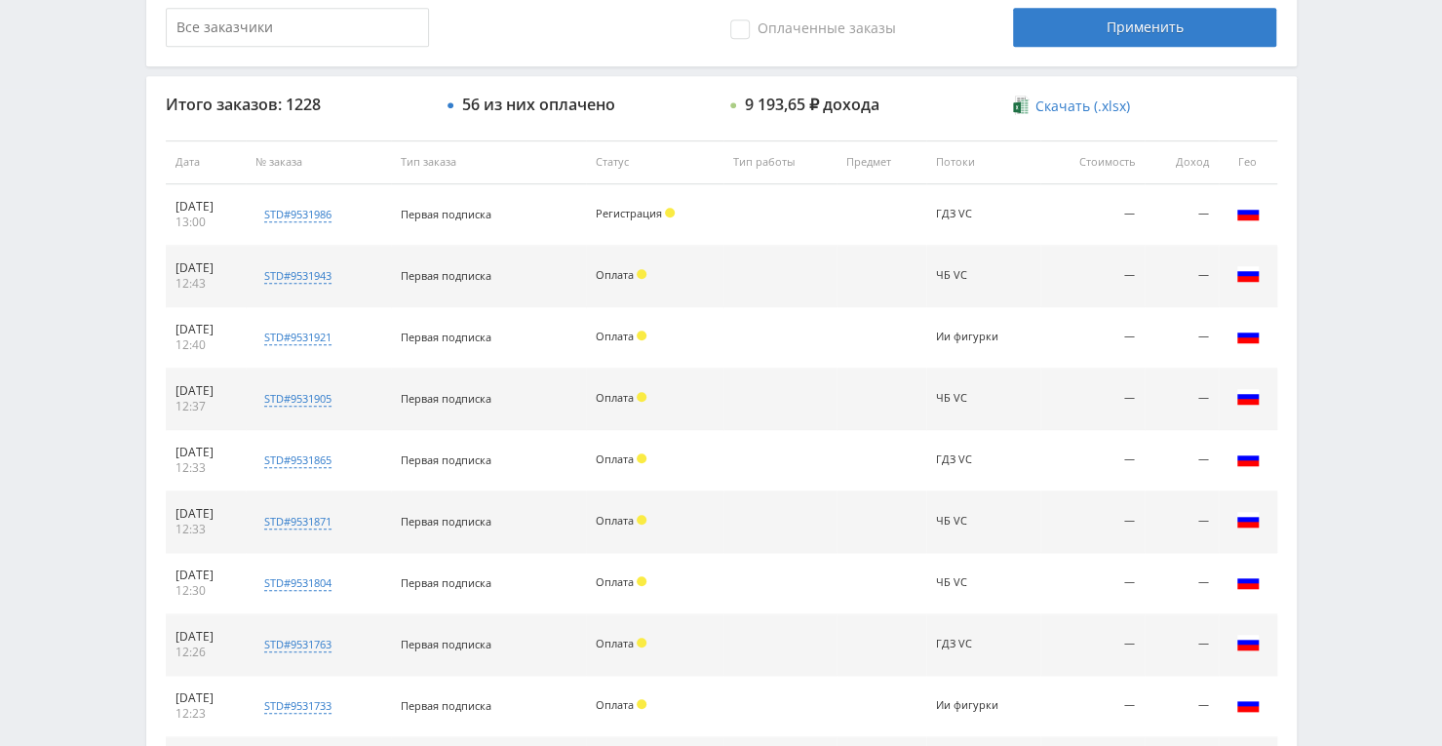
scroll to position [780, 0]
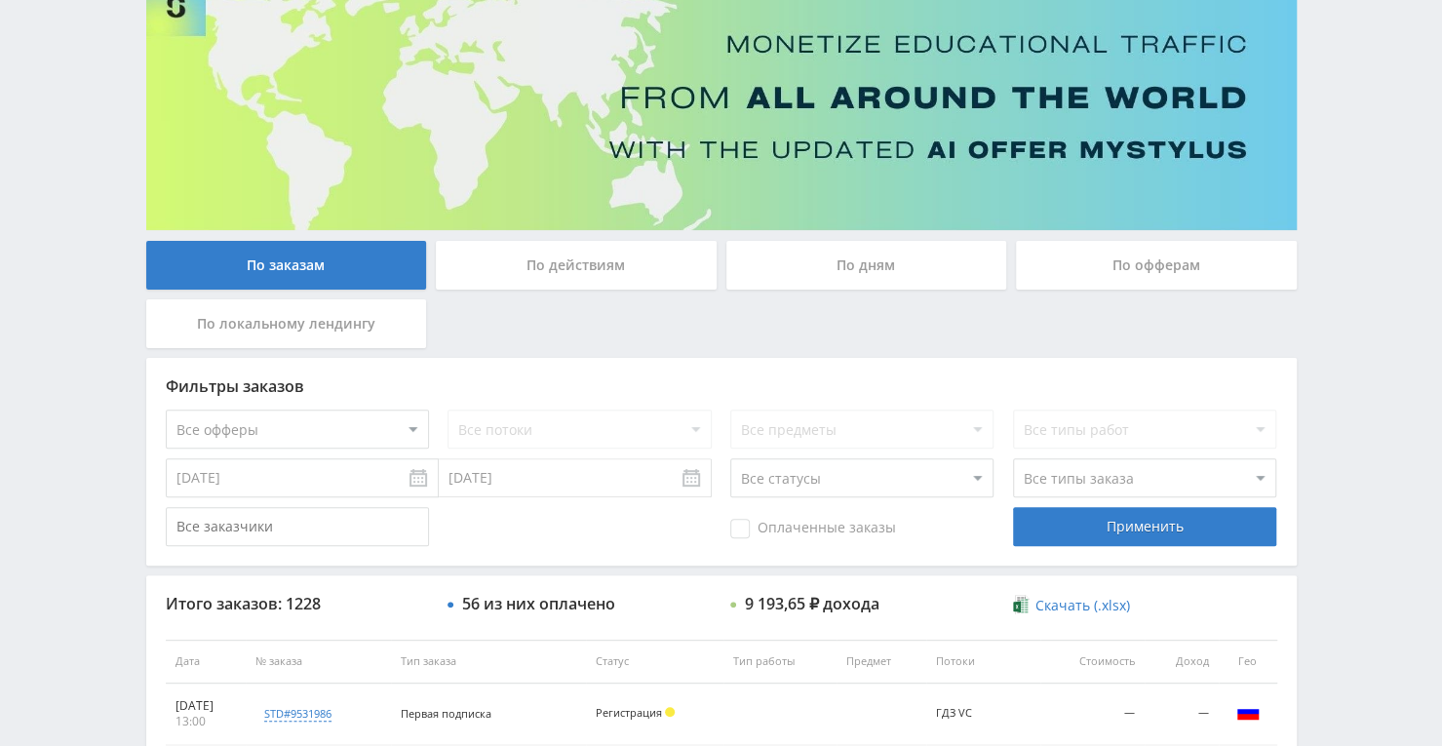
scroll to position [445, 0]
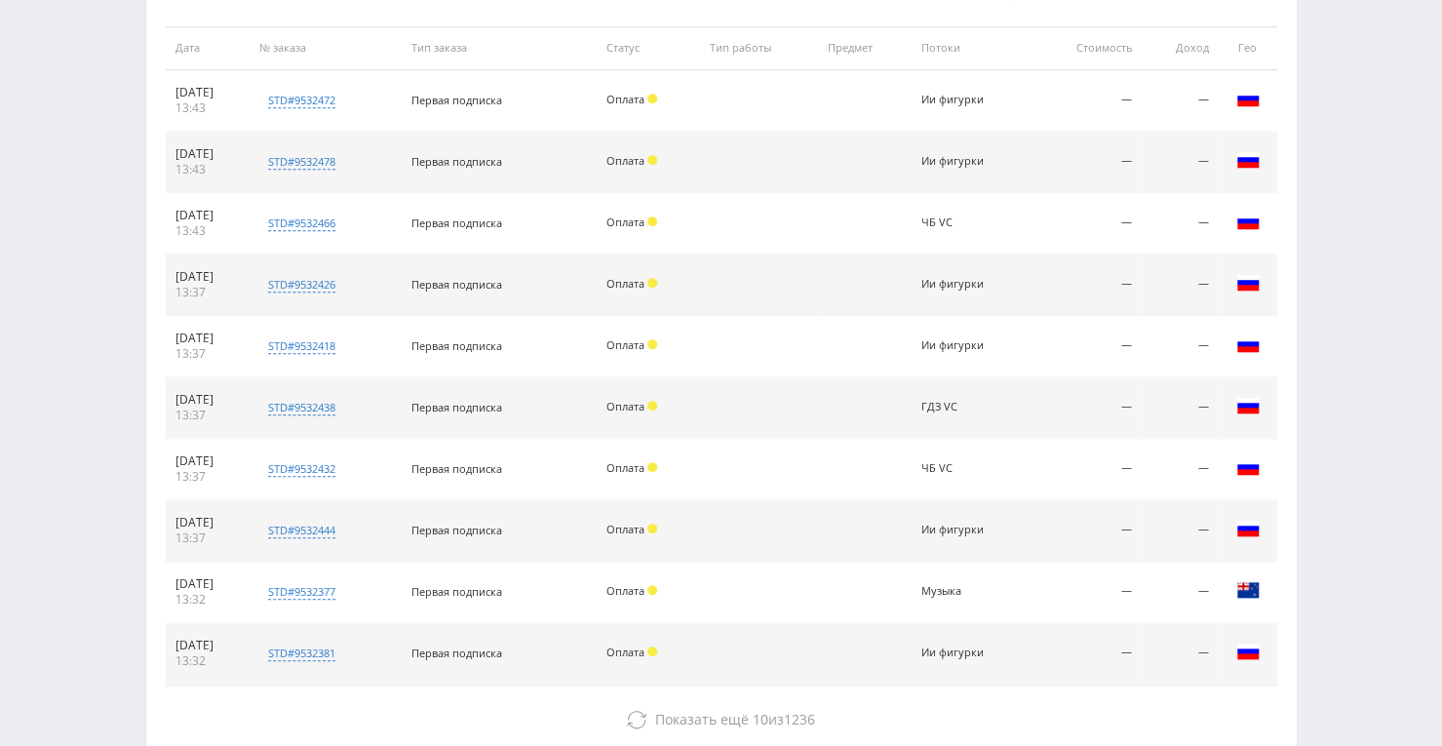
scroll to position [878, 0]
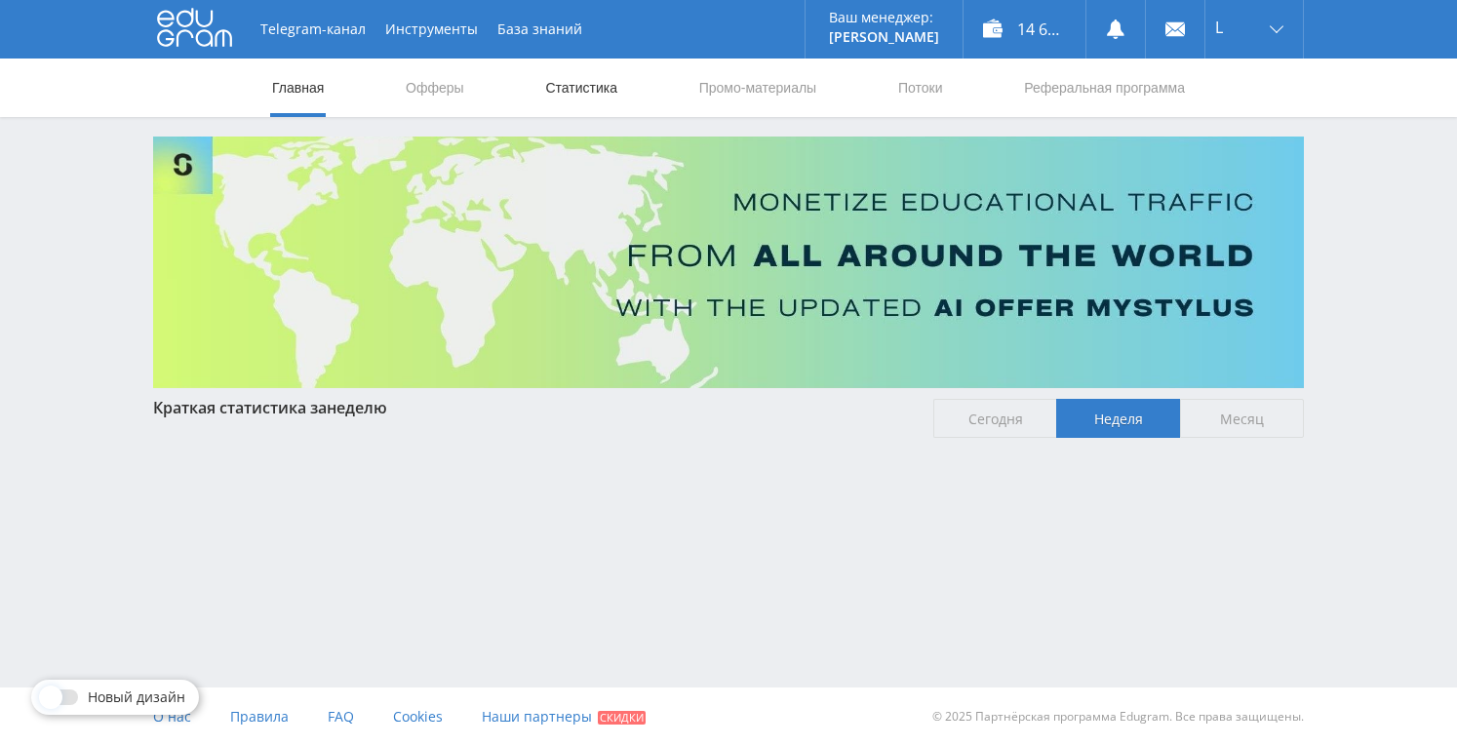
click at [600, 87] on link "Статистика" at bounding box center [581, 88] width 76 height 59
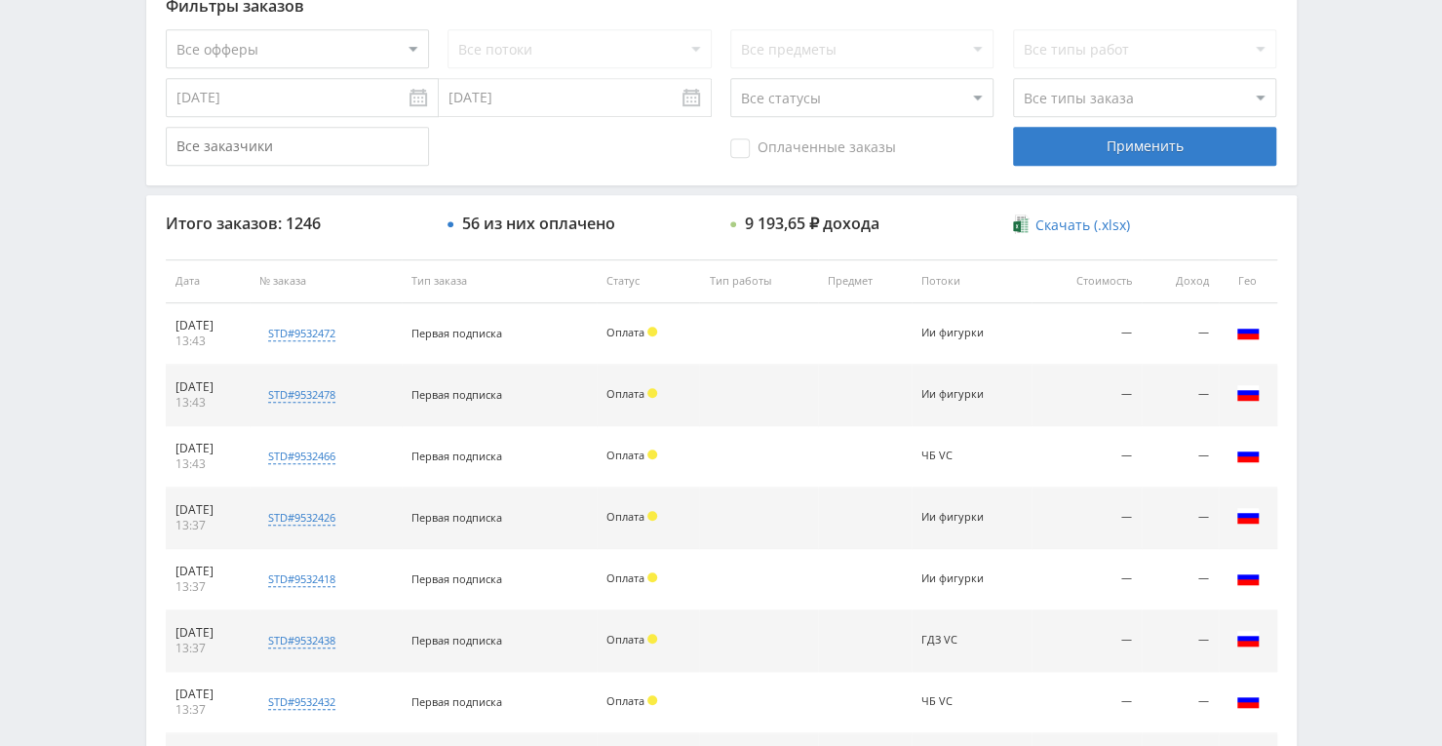
scroll to position [399, 0]
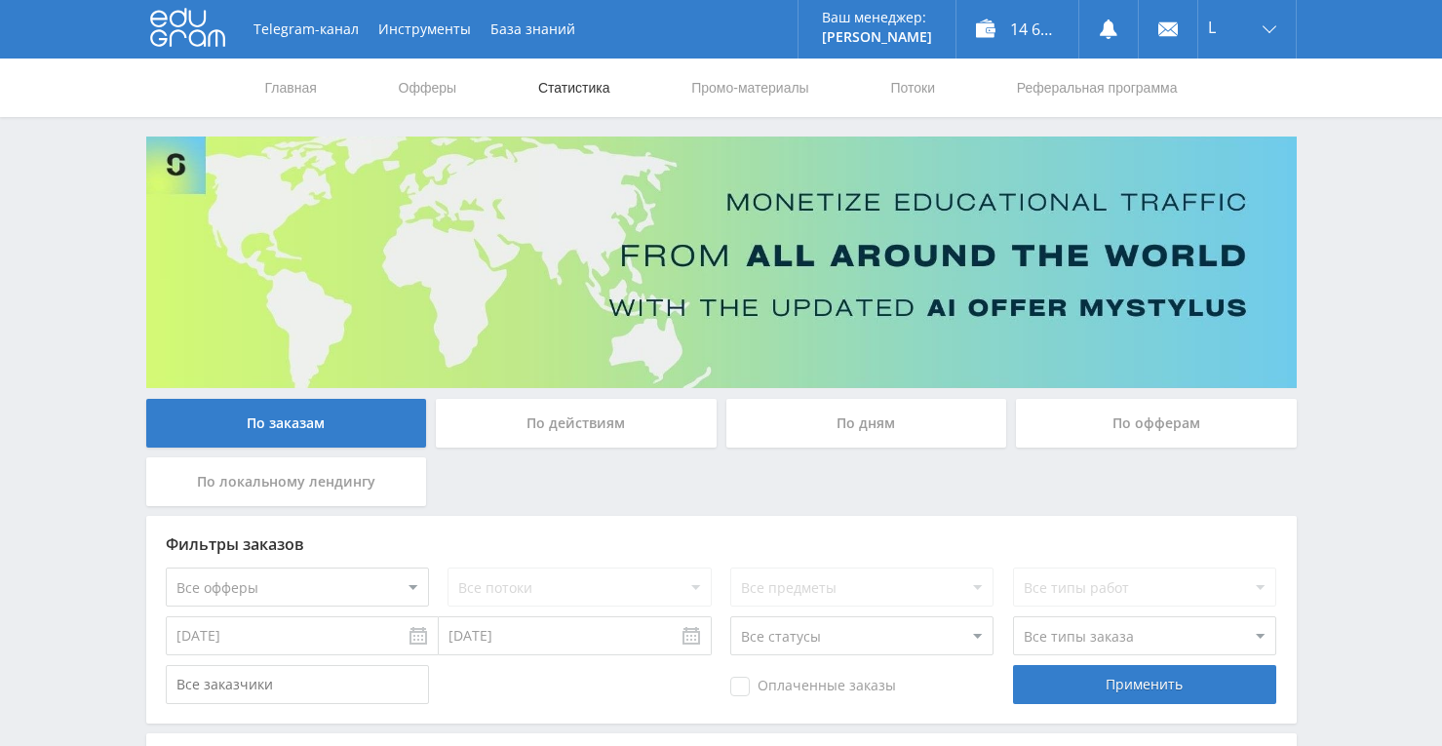
scroll to position [152, 0]
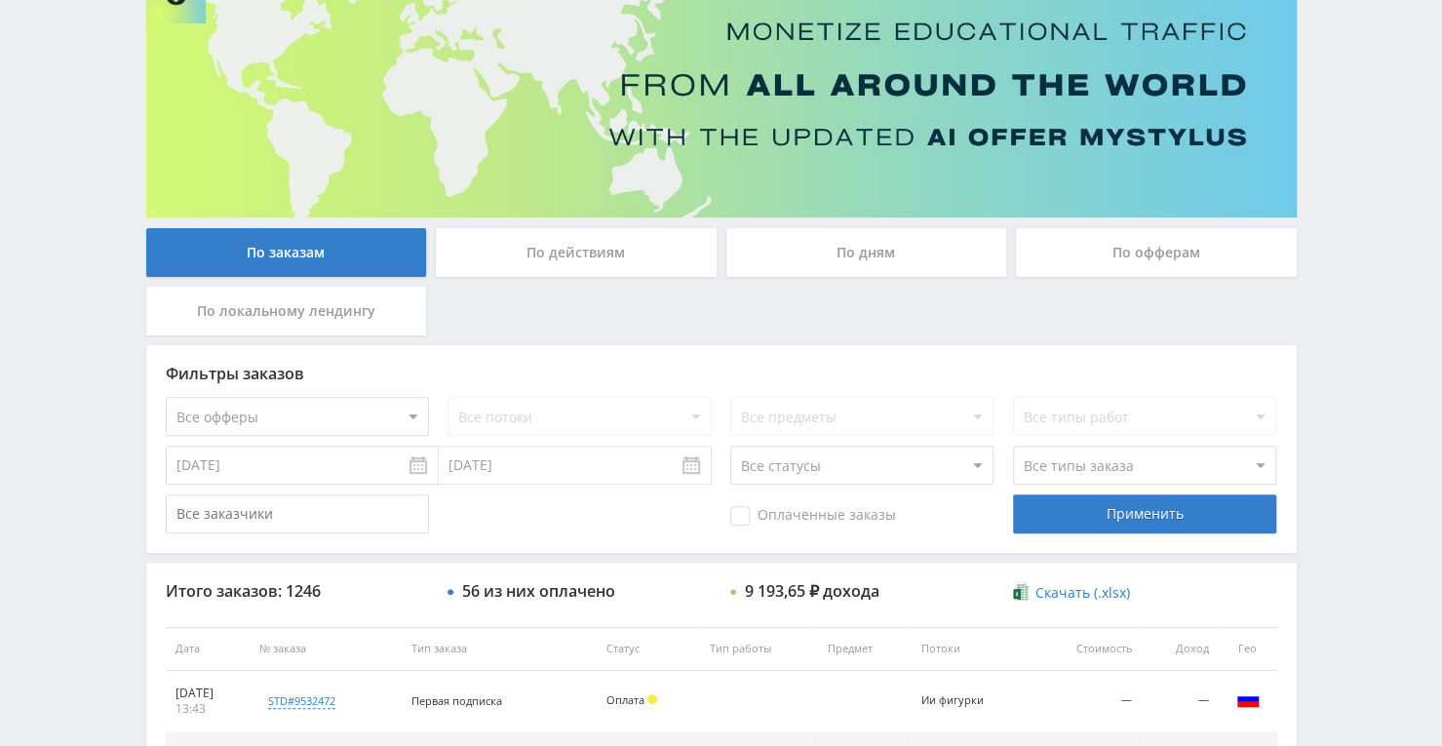
scroll to position [445, 0]
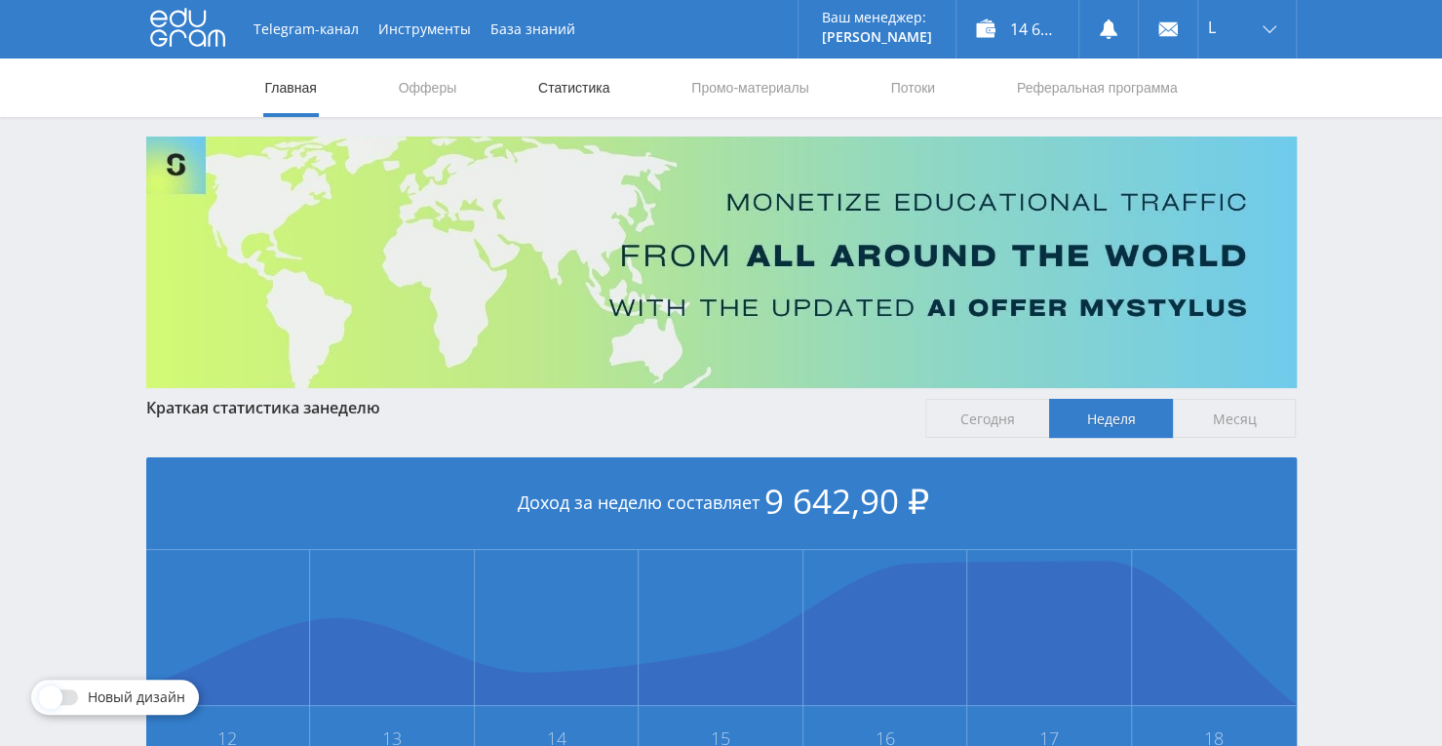
click at [574, 95] on link "Статистика" at bounding box center [574, 88] width 76 height 59
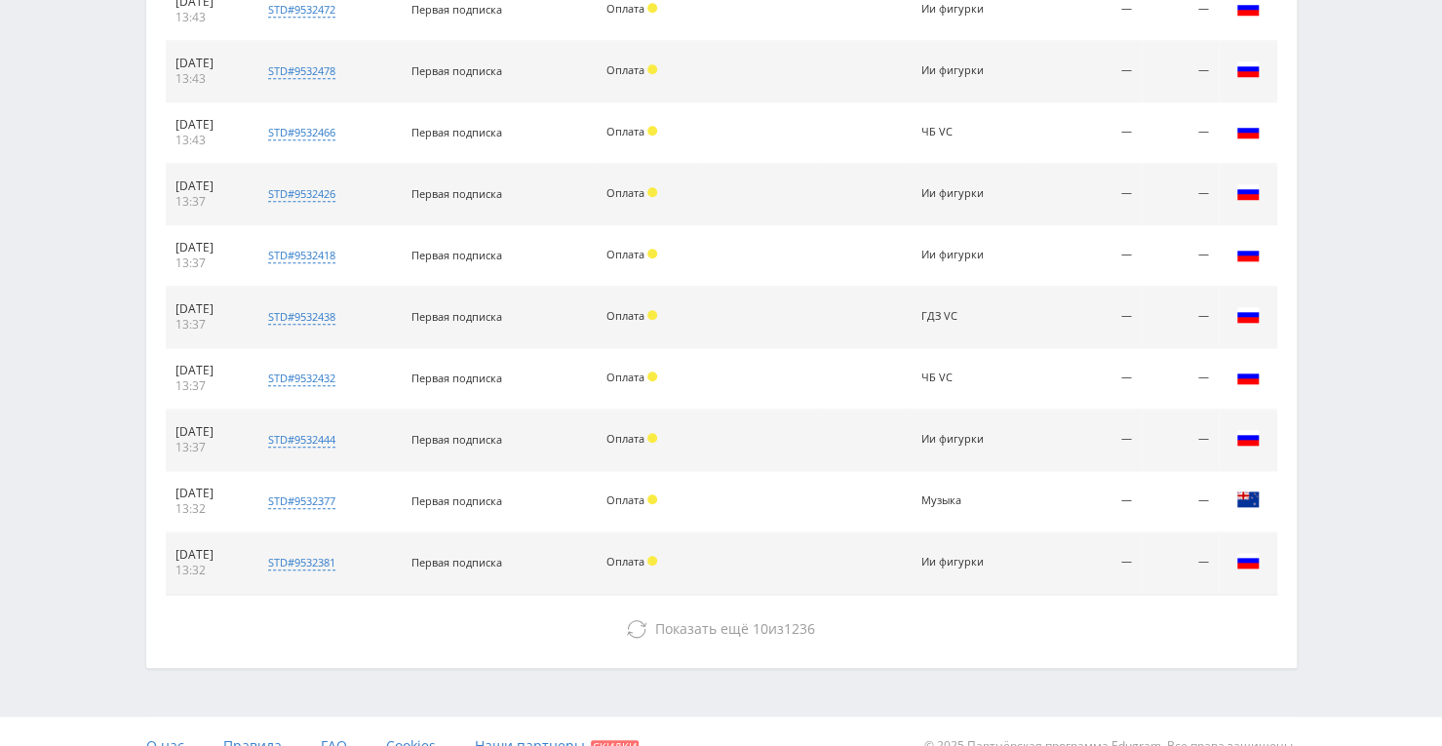
scroll to position [886, 0]
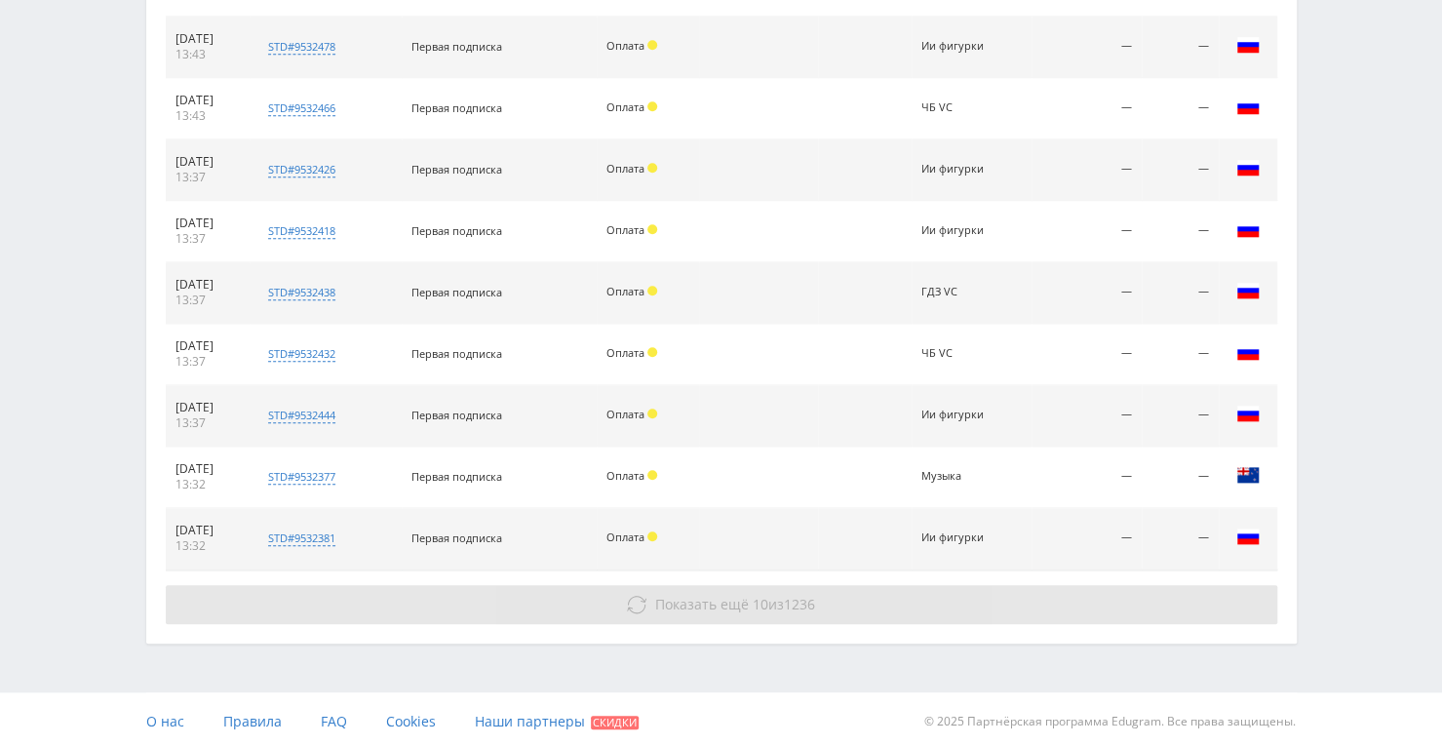
click at [819, 611] on button "Показать ещё 10 из 1236" at bounding box center [722, 604] width 1112 height 39
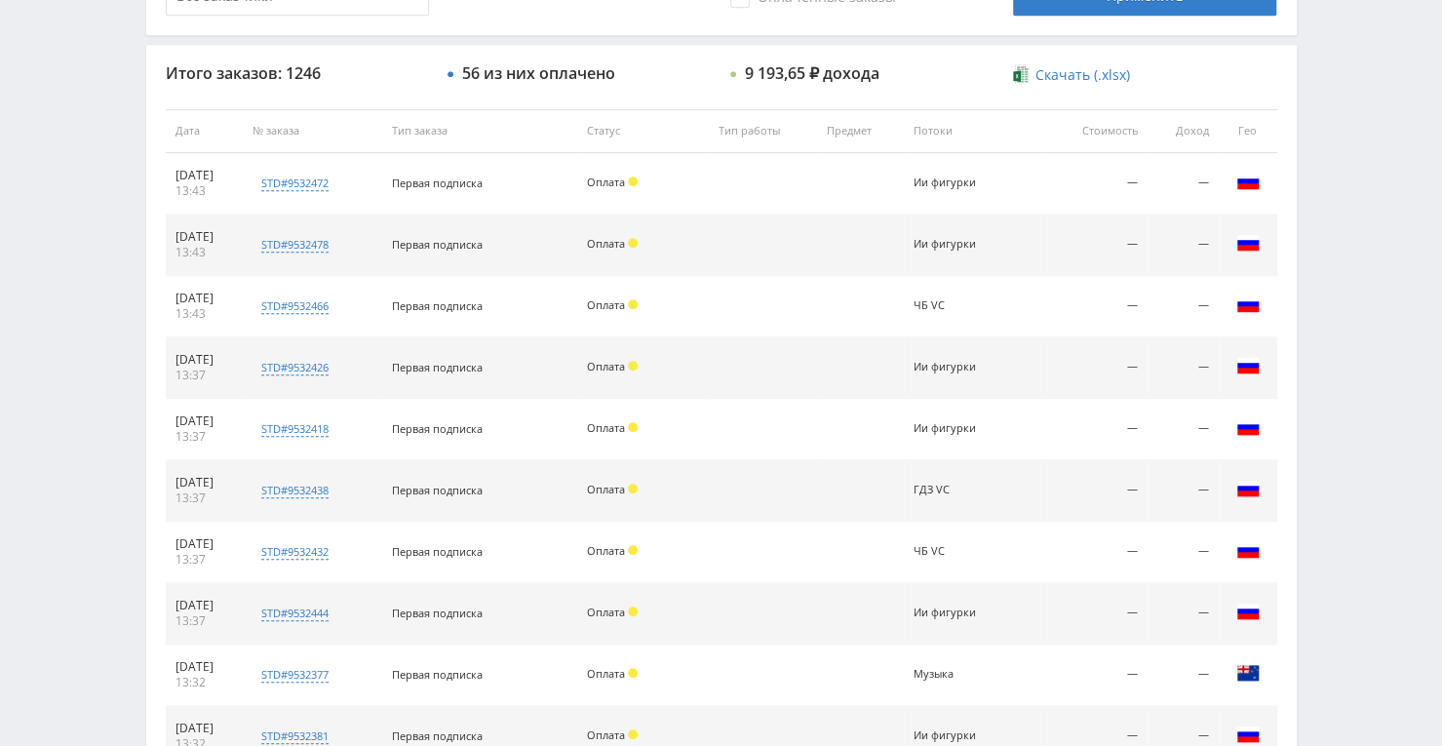
scroll to position [656, 0]
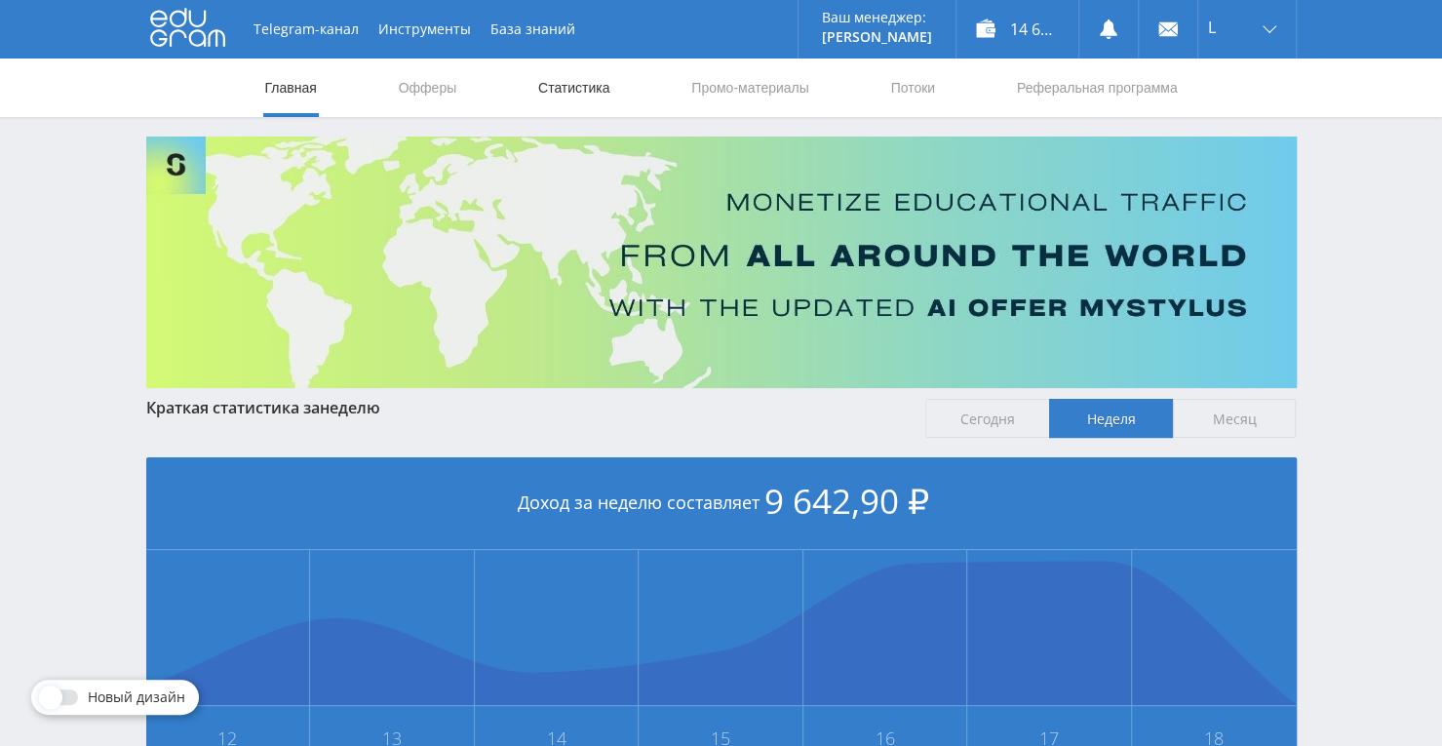
click at [562, 92] on link "Статистика" at bounding box center [574, 88] width 76 height 59
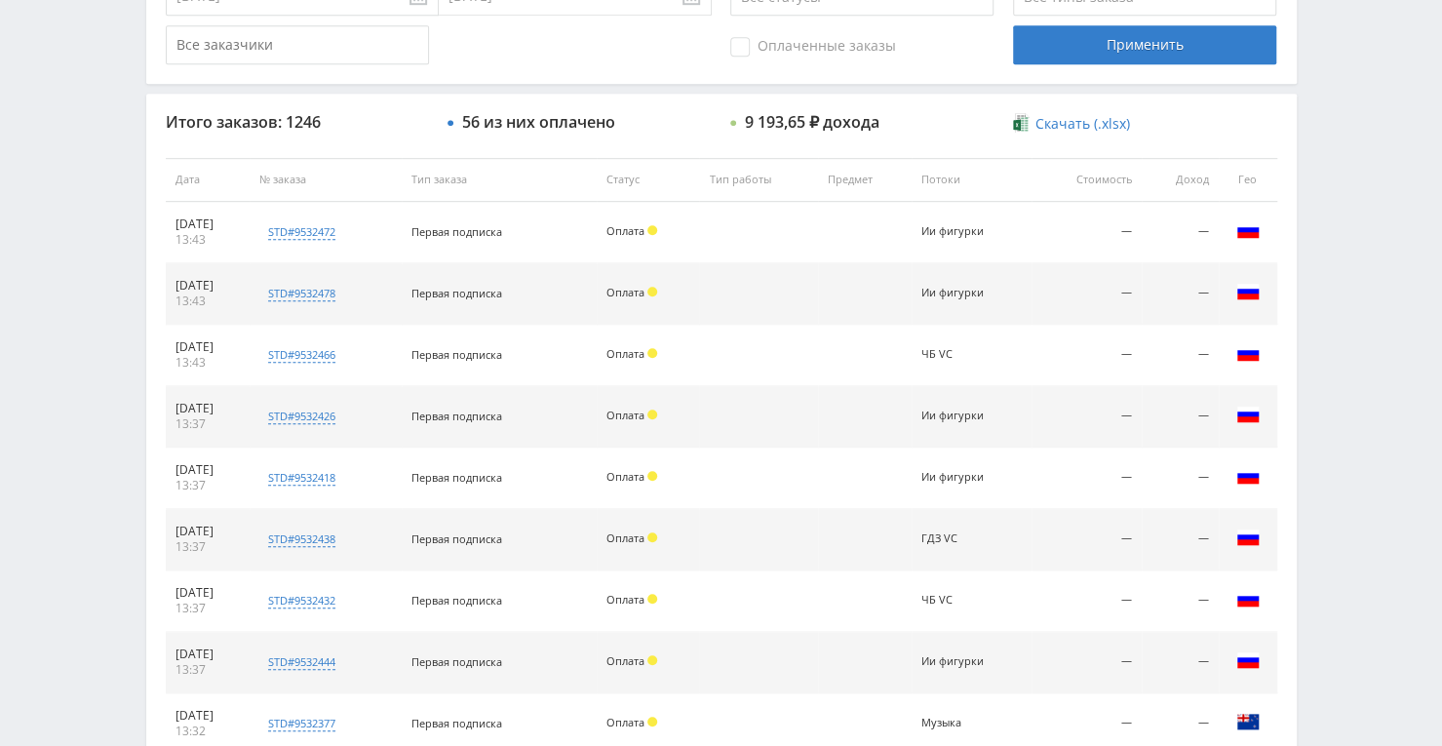
scroll to position [640, 0]
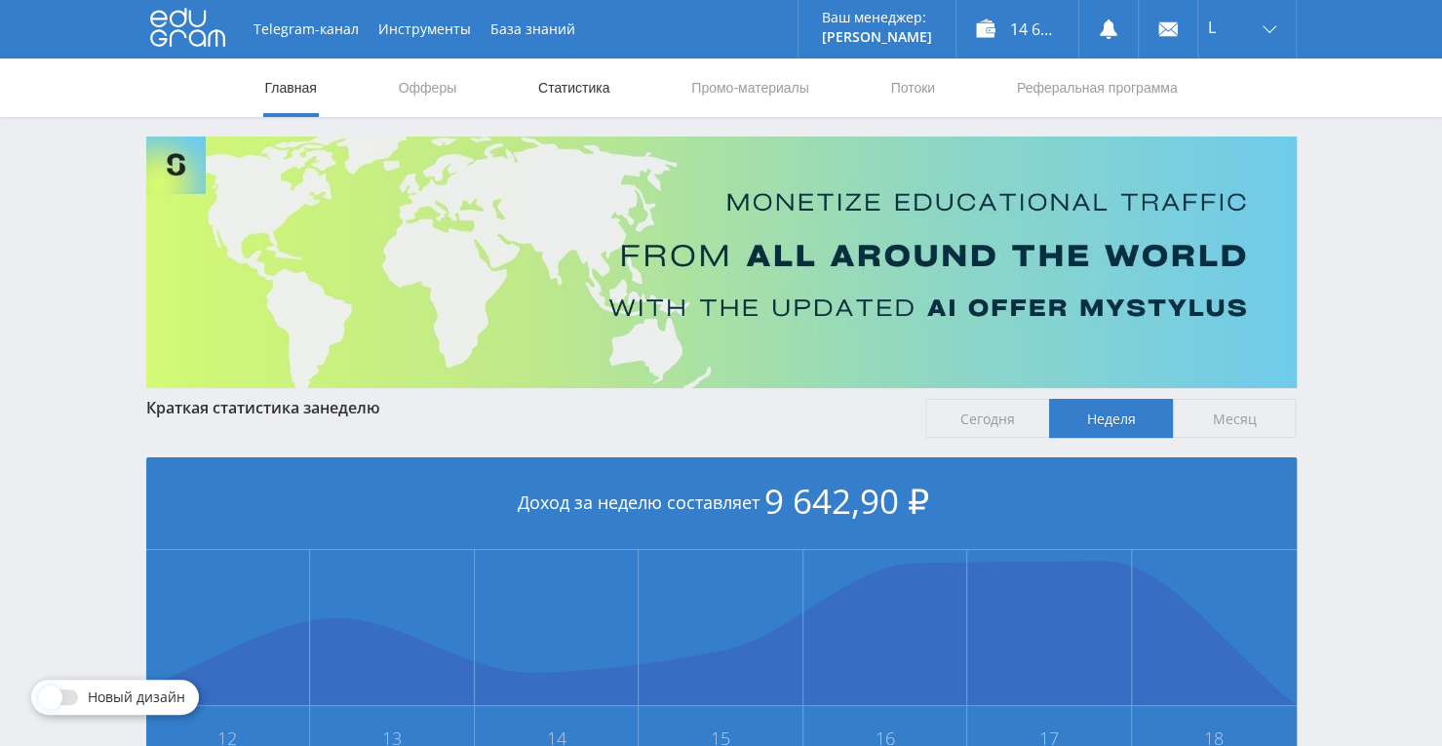
click at [595, 89] on link "Статистика" at bounding box center [574, 88] width 76 height 59
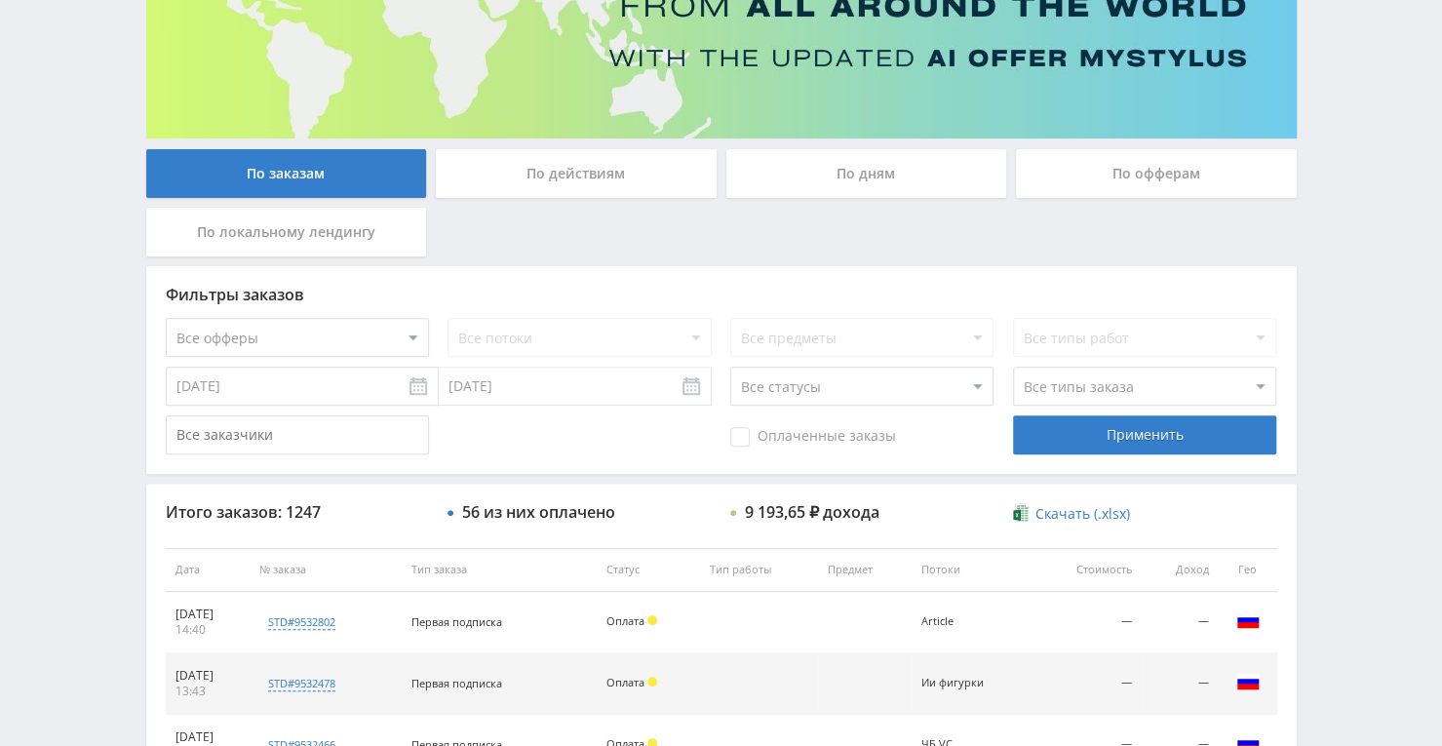
scroll to position [347, 0]
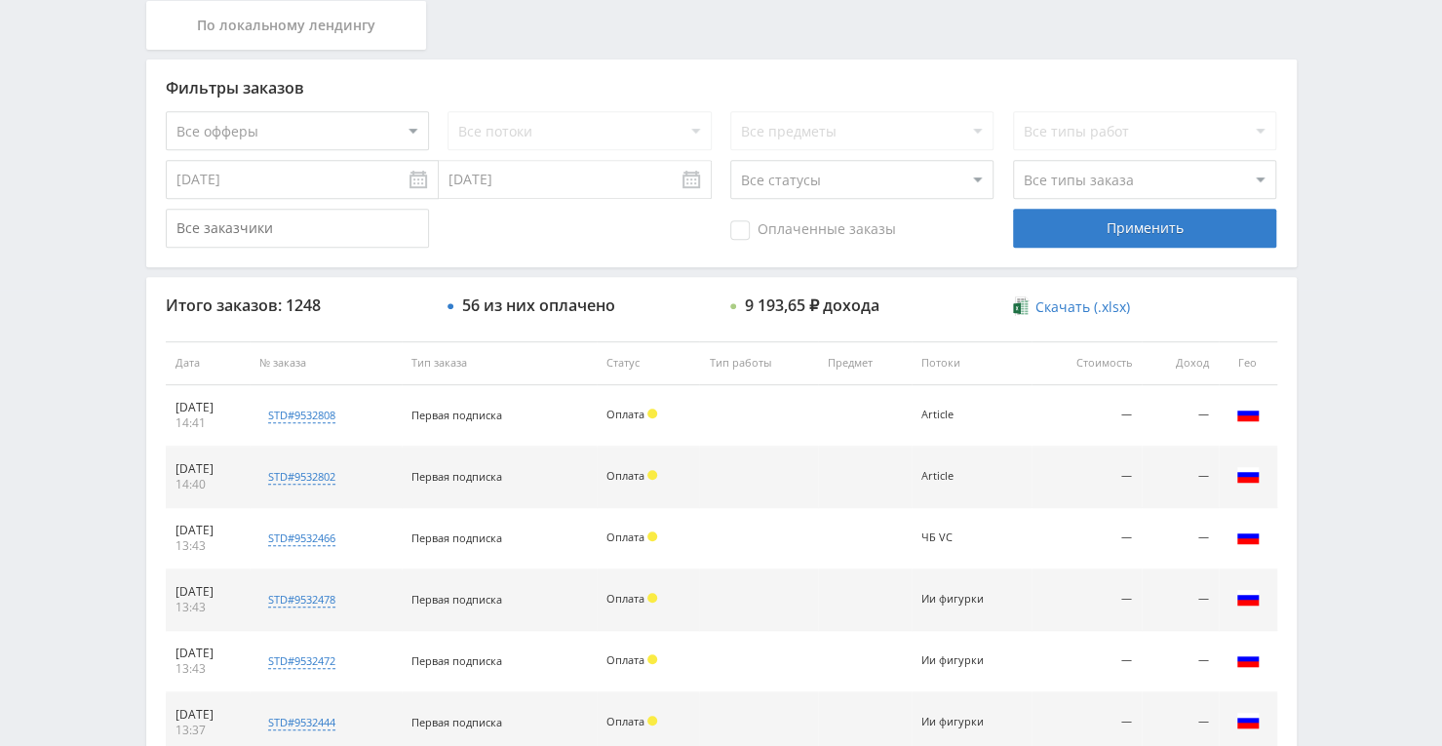
scroll to position [488, 0]
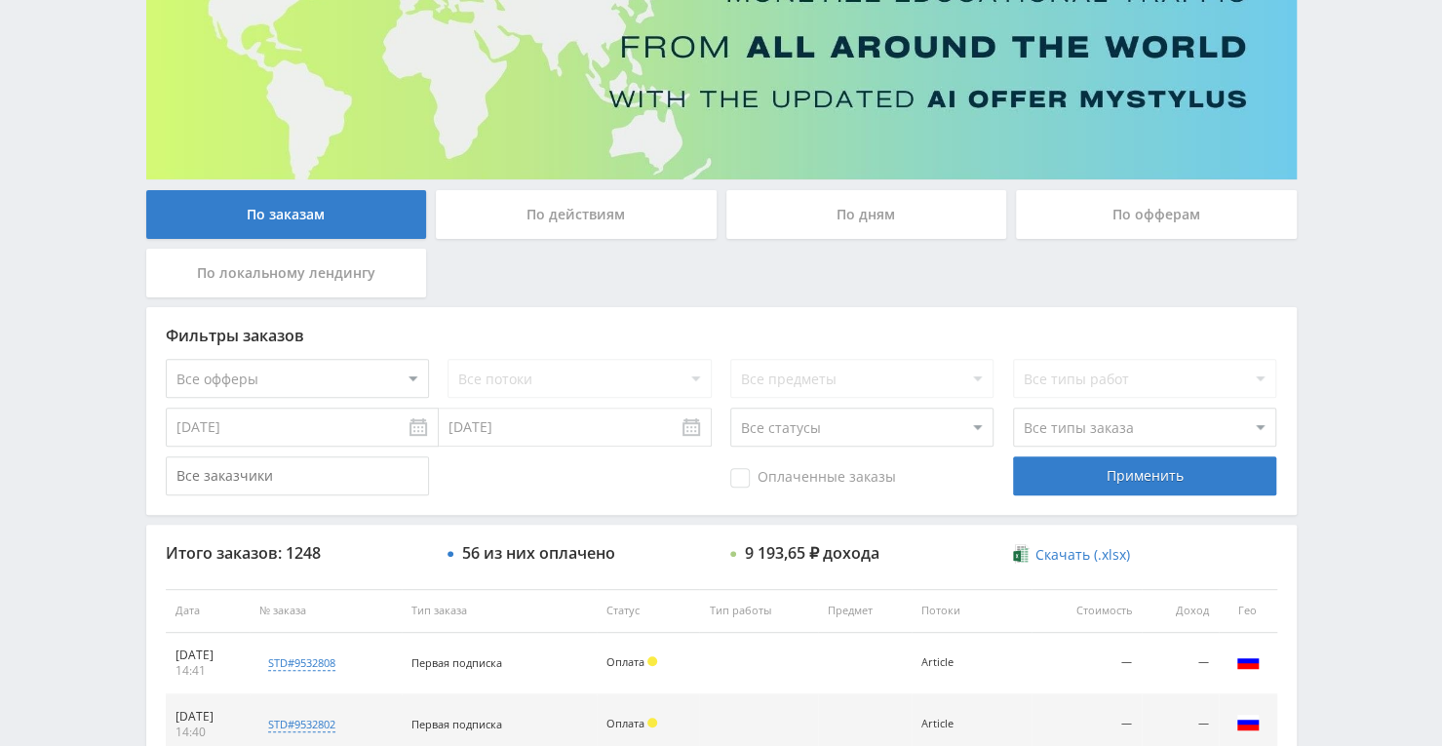
scroll to position [390, 0]
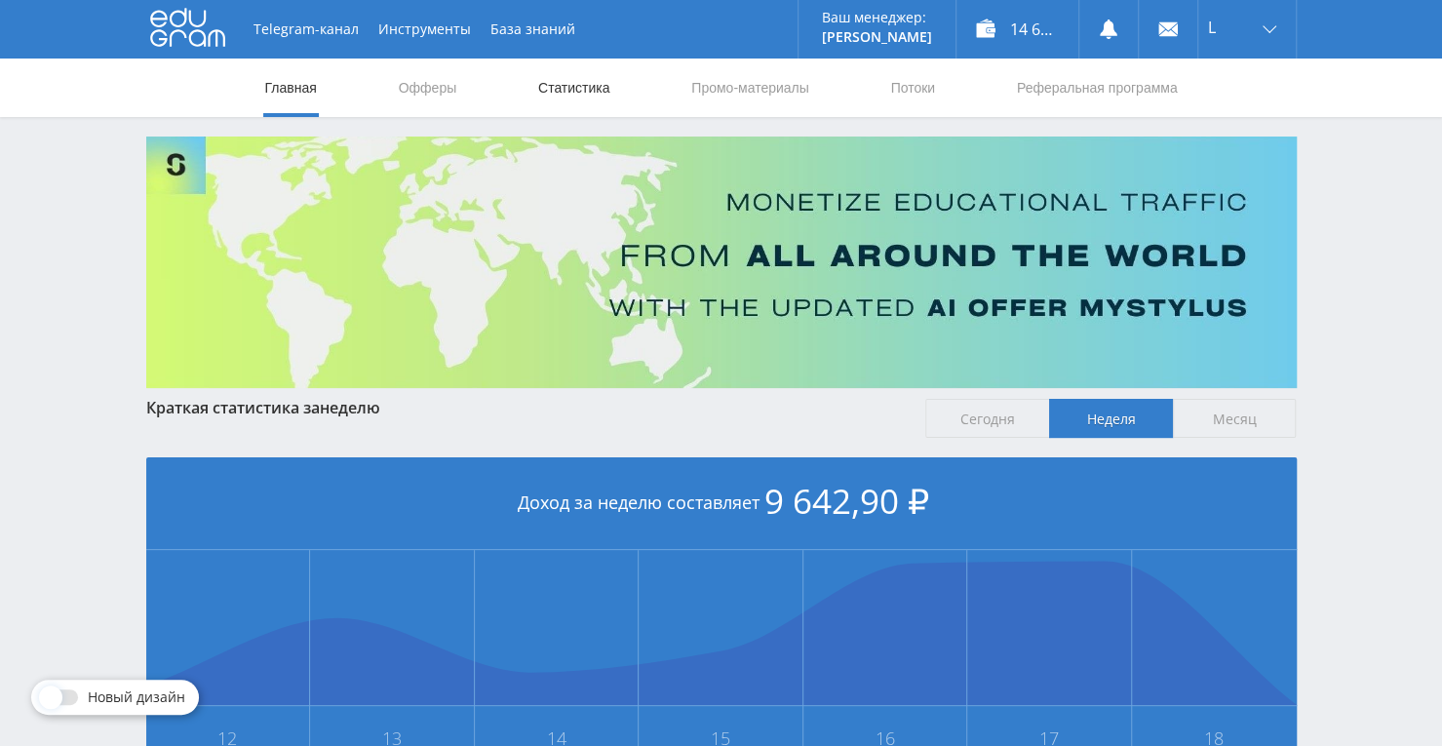
click at [573, 90] on link "Статистика" at bounding box center [574, 88] width 76 height 59
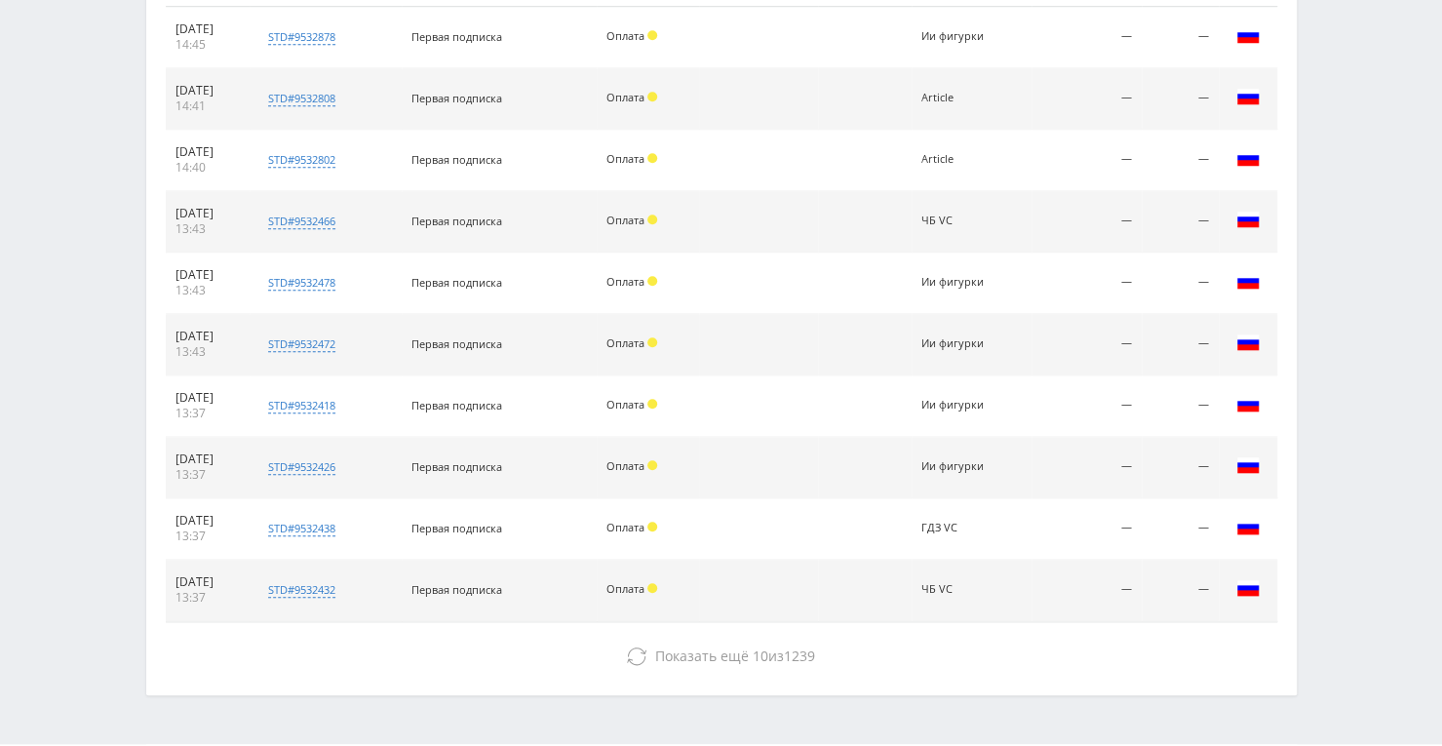
scroll to position [640, 0]
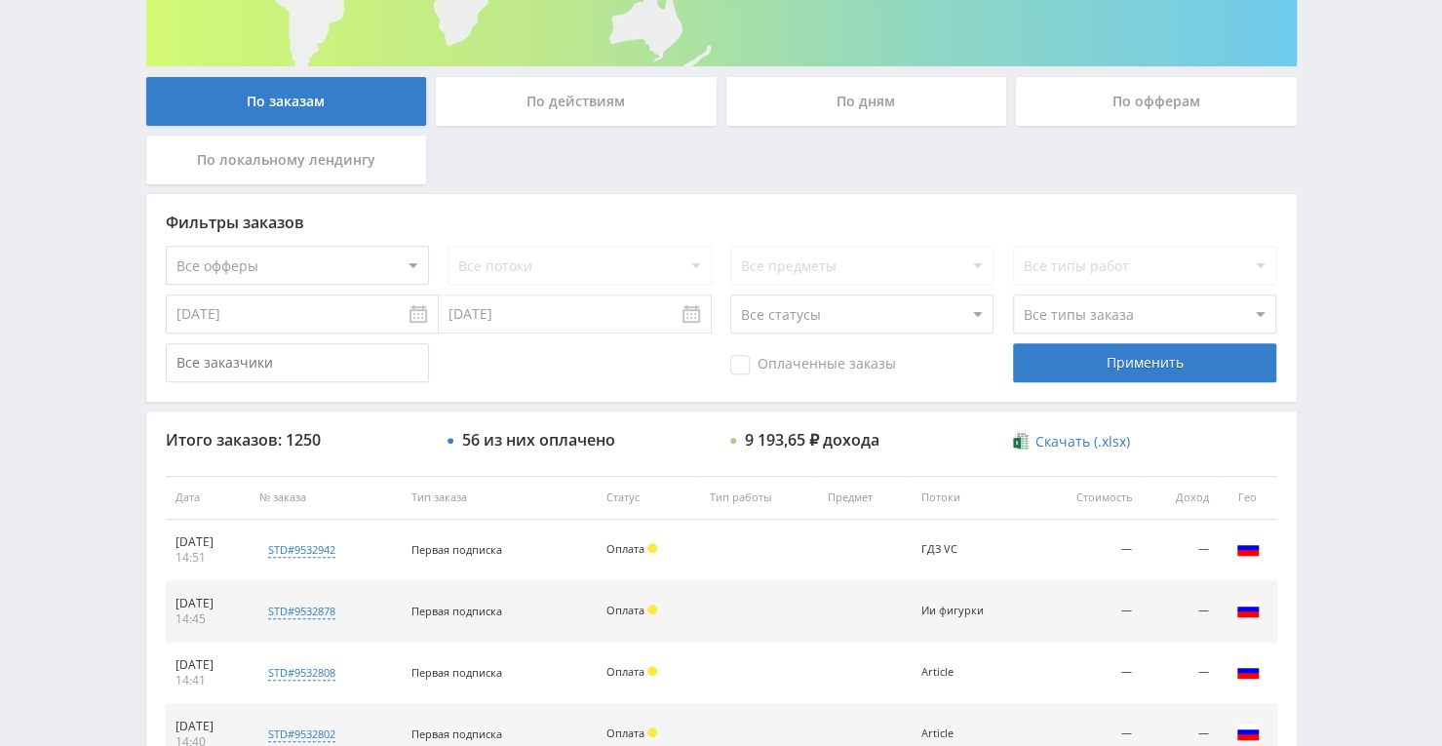
scroll to position [293, 0]
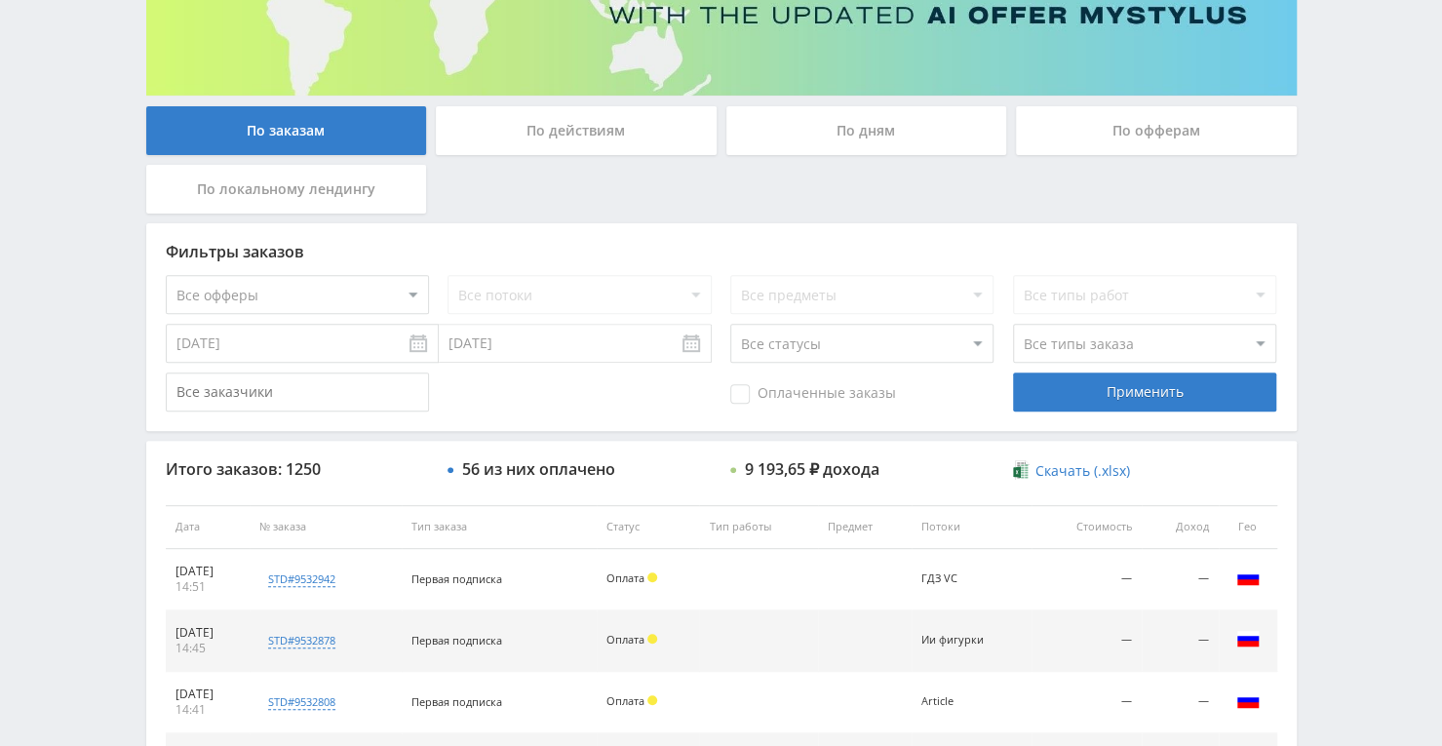
click at [842, 130] on div "По дням" at bounding box center [866, 130] width 281 height 49
click at [0, 0] on input "По дням" at bounding box center [0, 0] width 0 height 0
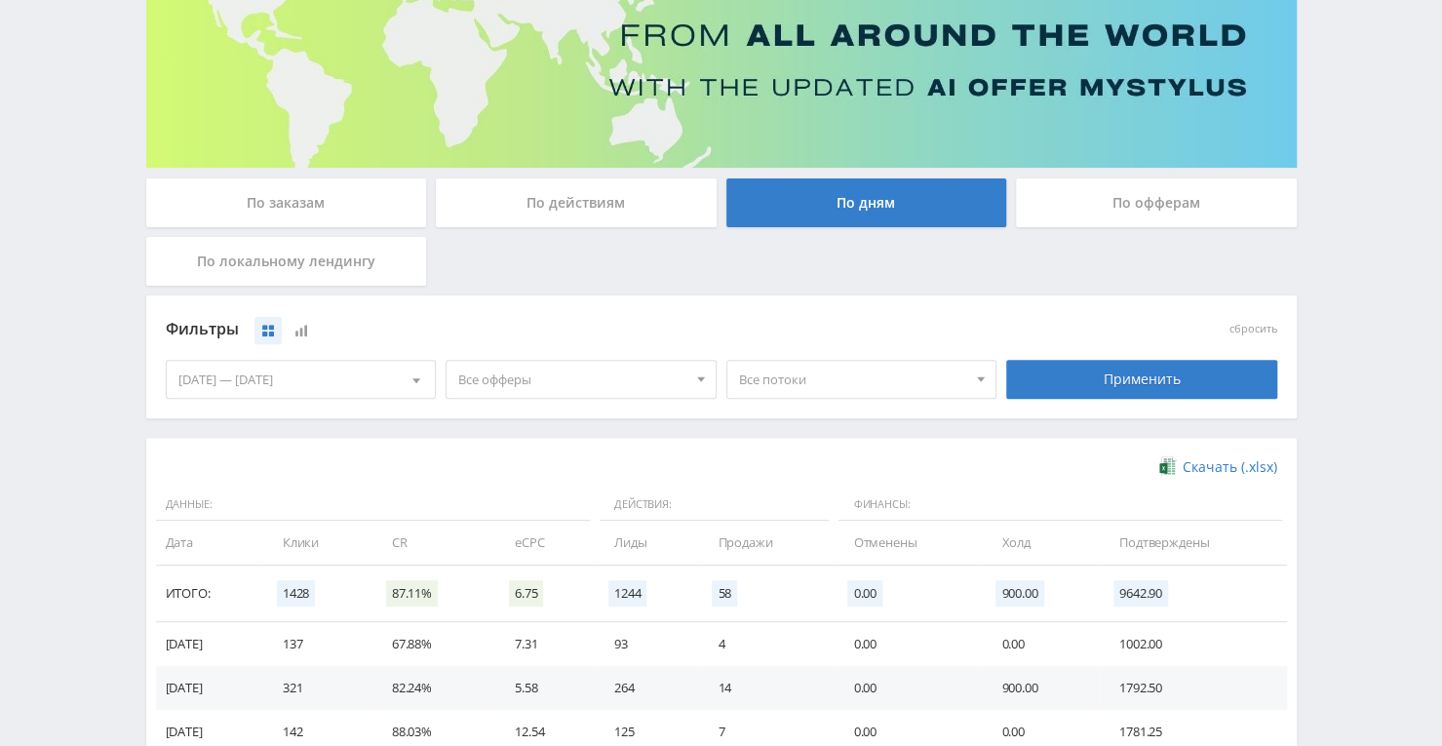
scroll to position [0, 0]
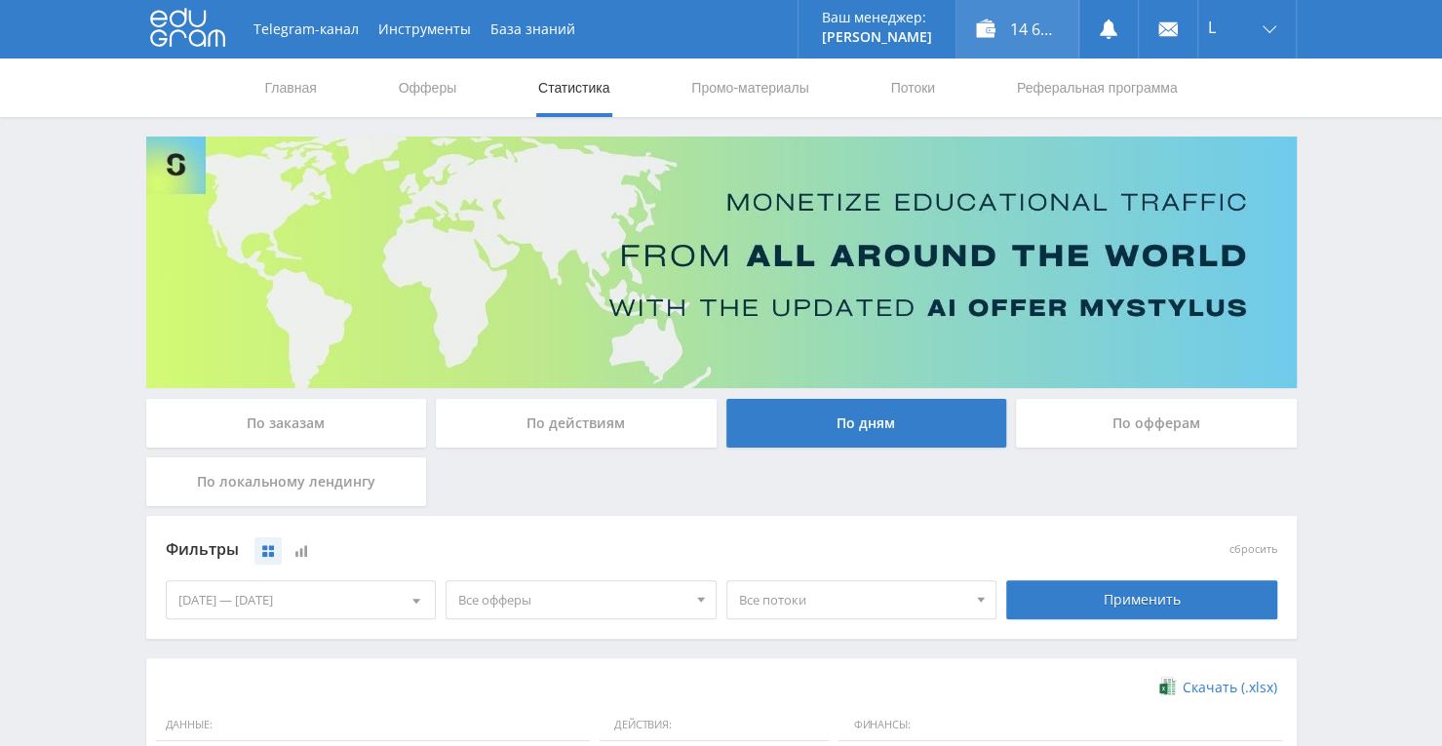
click at [1004, 20] on div "14 662,00 ₽" at bounding box center [1017, 29] width 122 height 59
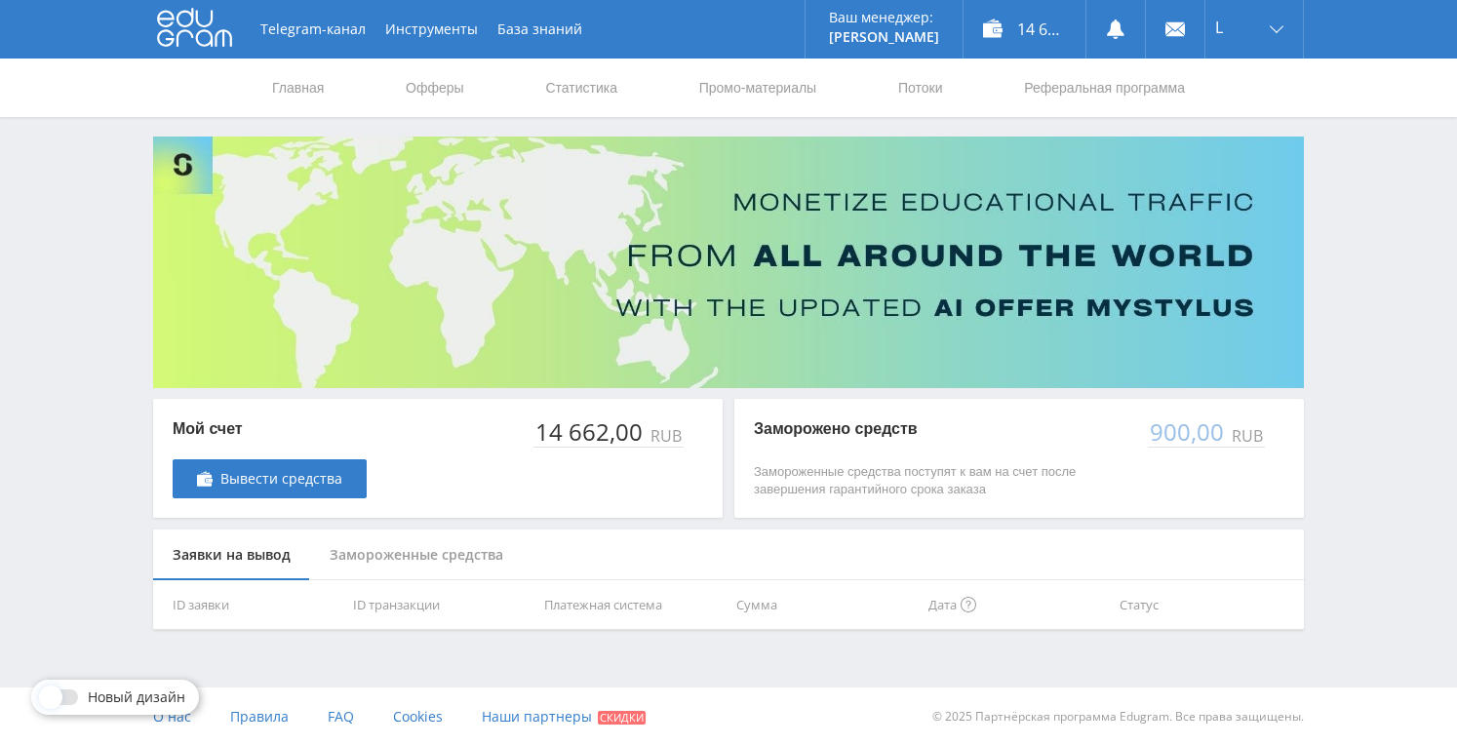
click at [453, 540] on div "Замороженные средства" at bounding box center [416, 555] width 213 height 52
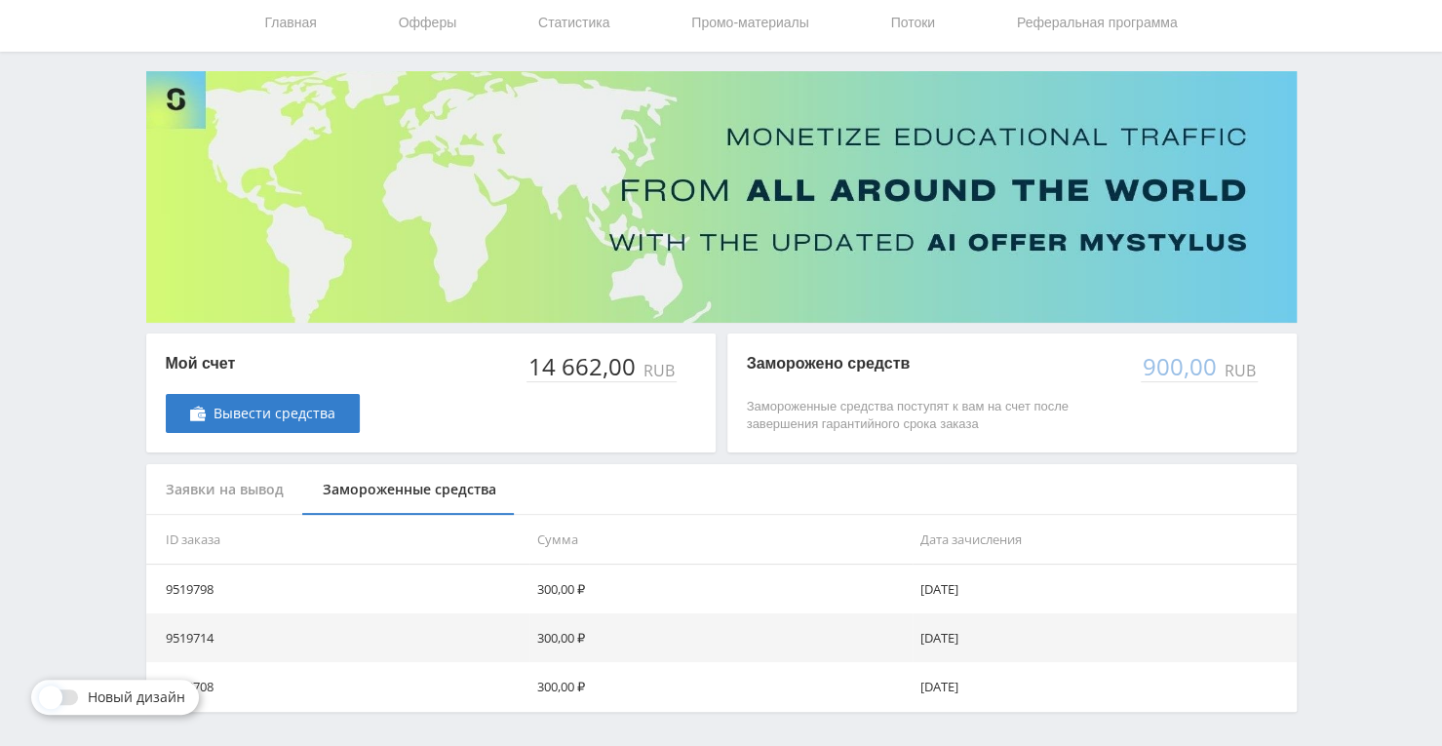
scroll to position [127, 0]
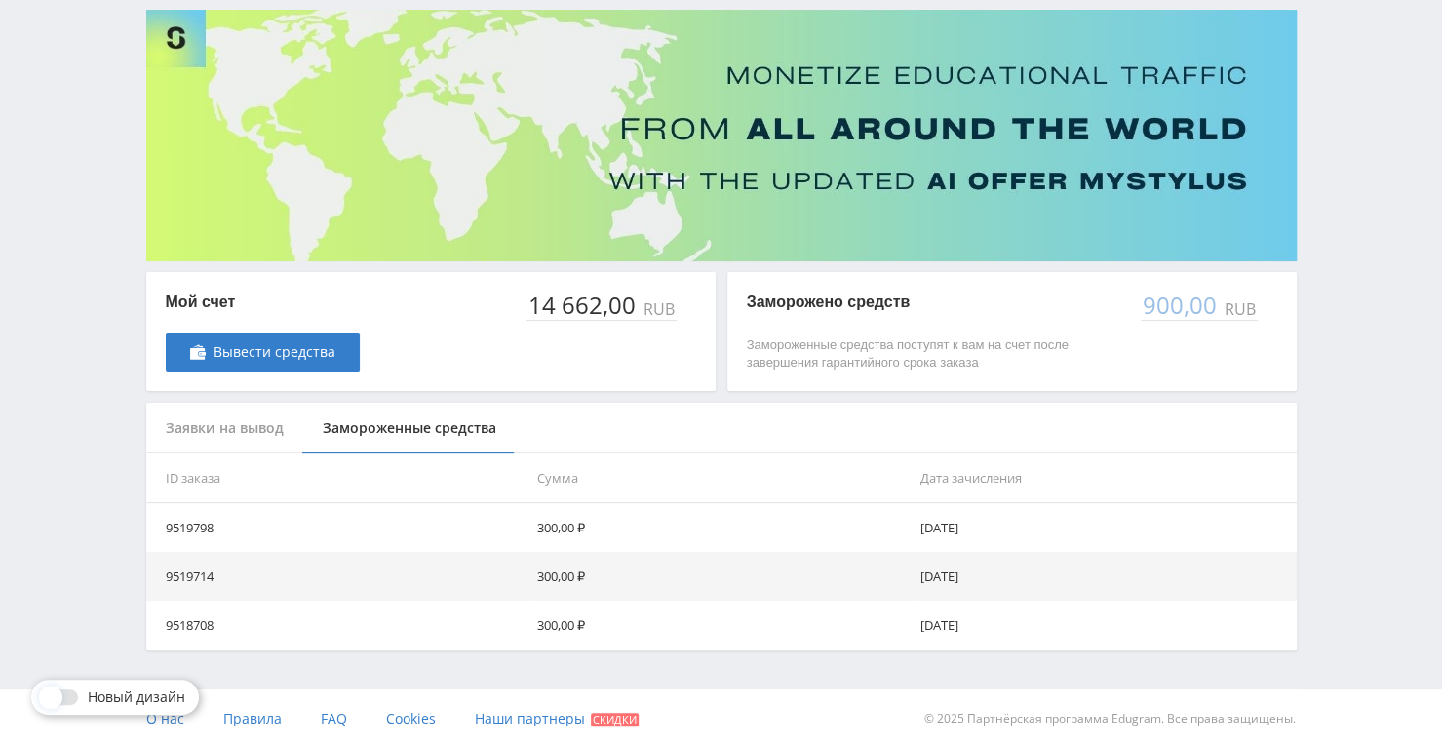
click at [247, 434] on div "Заявки на вывод" at bounding box center [224, 429] width 157 height 52
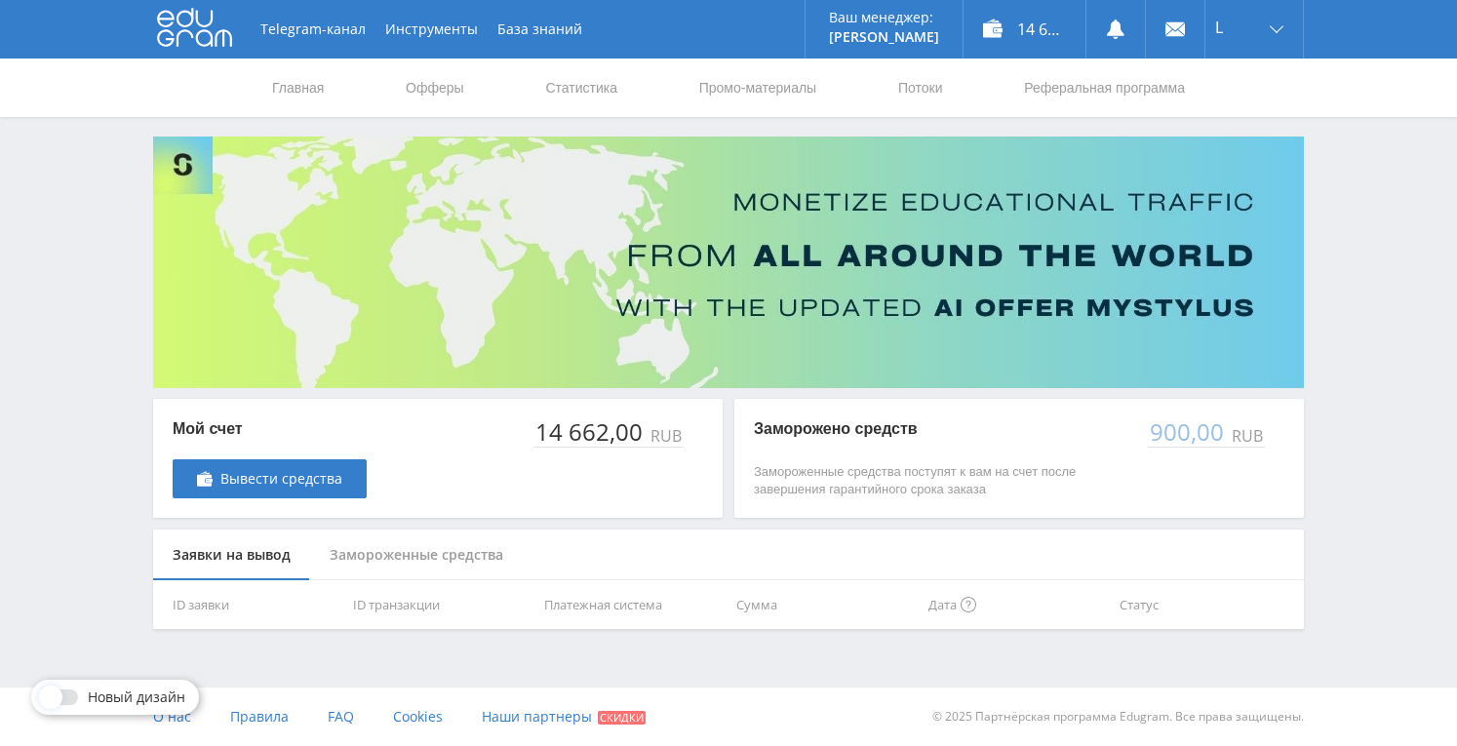
click at [418, 553] on div "Замороженные средства" at bounding box center [416, 555] width 213 height 52
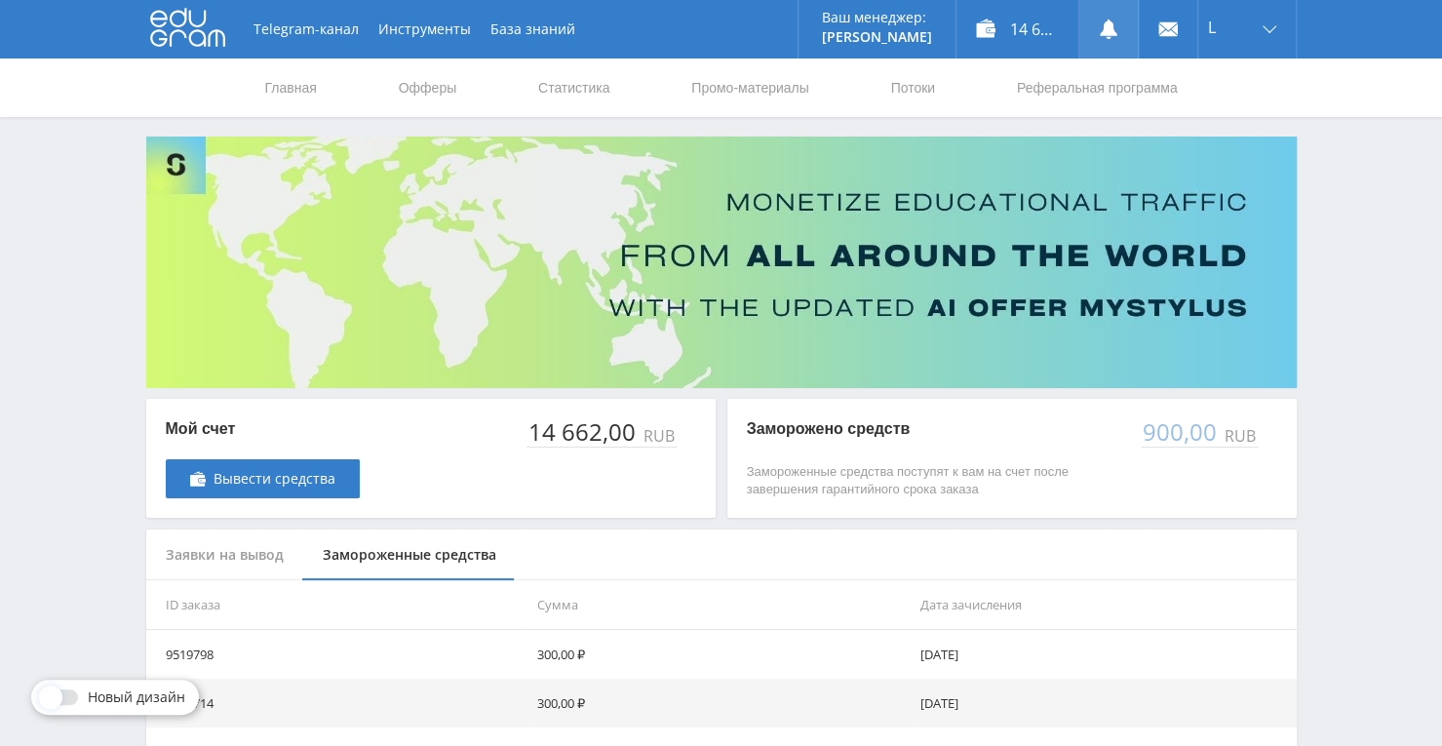
click at [1112, 28] on use at bounding box center [1109, 30] width 18 height 20
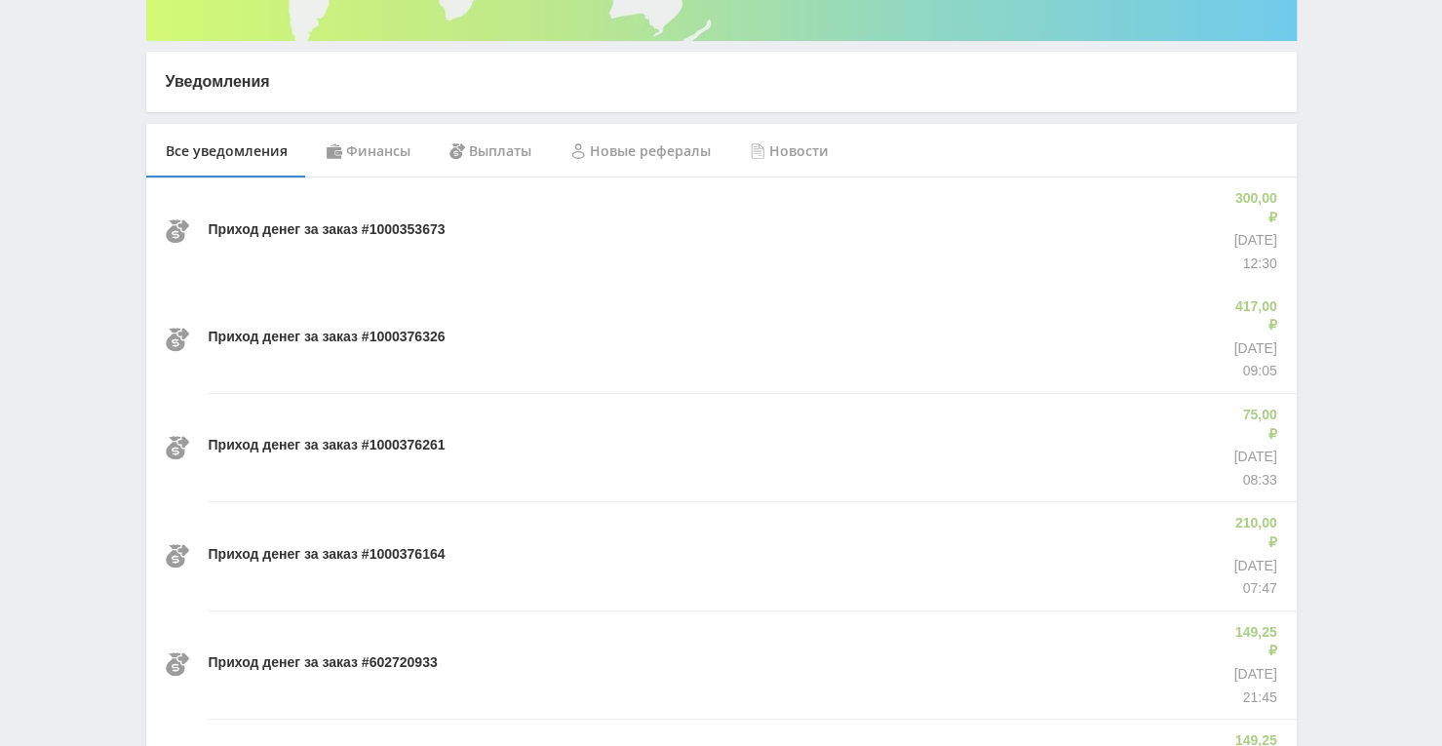
scroll to position [390, 0]
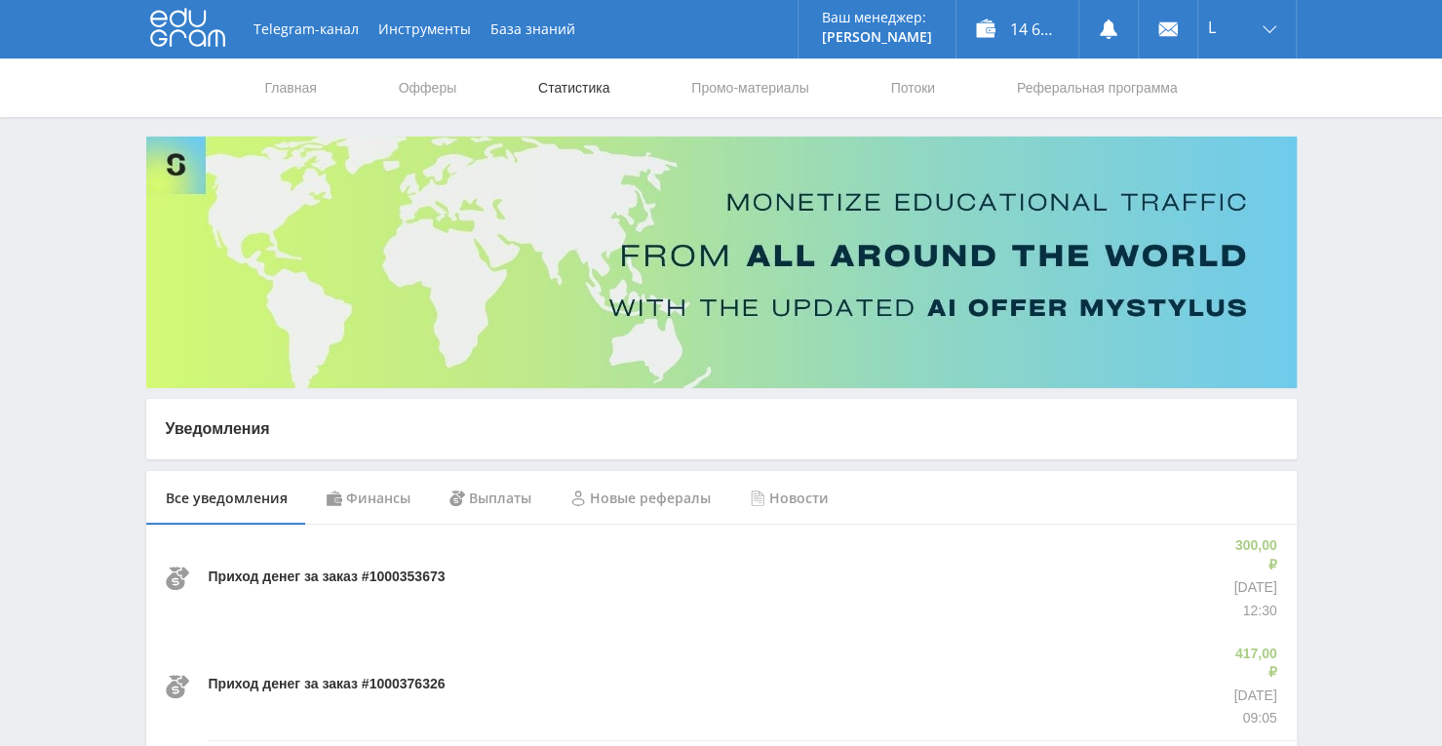
click at [552, 85] on link "Статистика" at bounding box center [574, 88] width 76 height 59
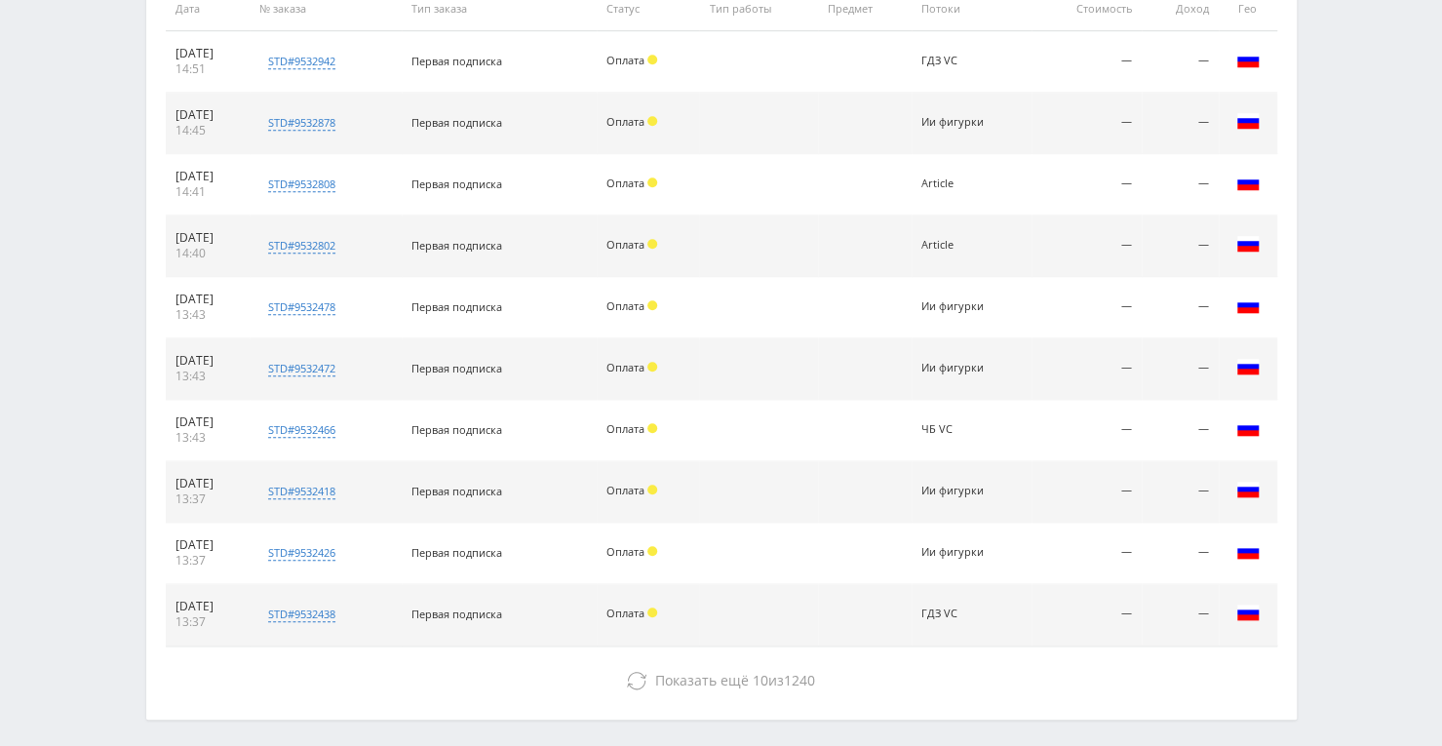
scroll to position [780, 0]
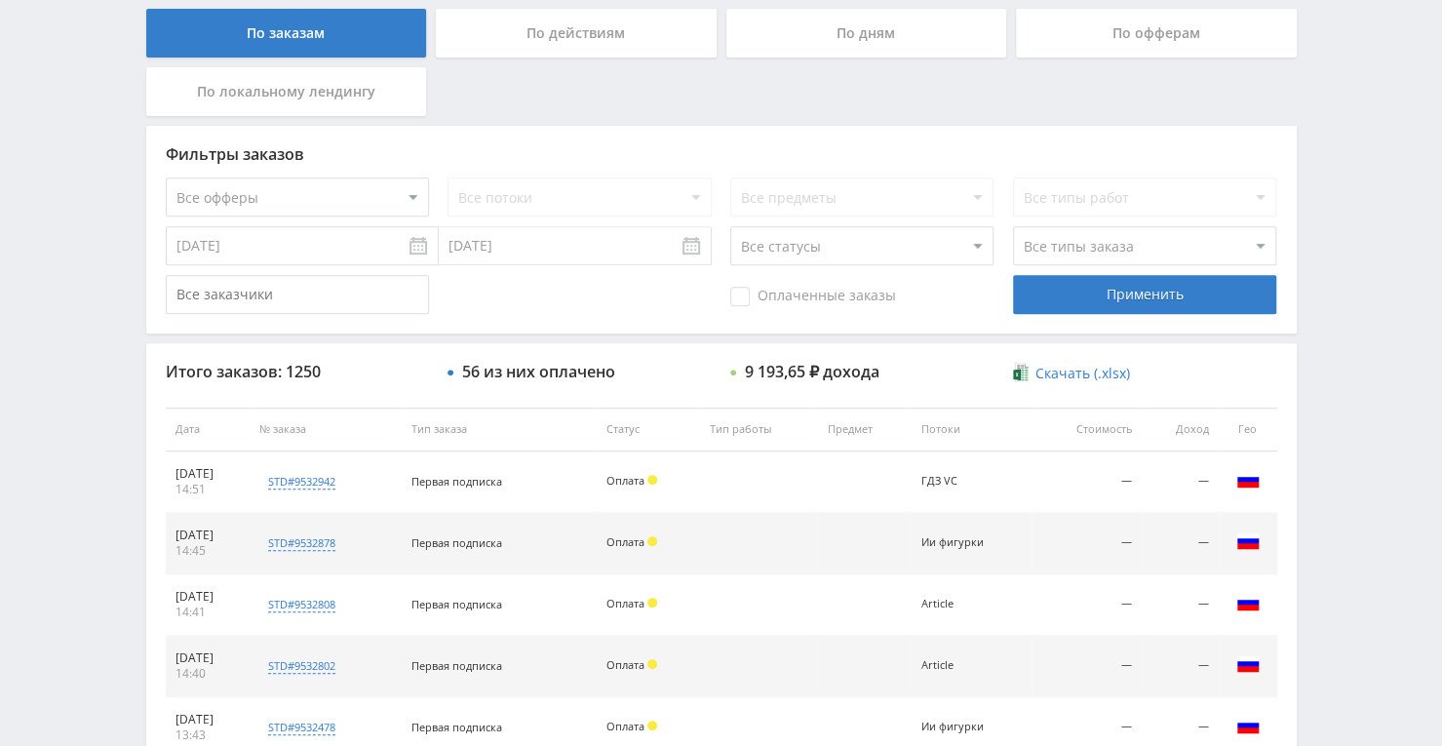
scroll to position [585, 0]
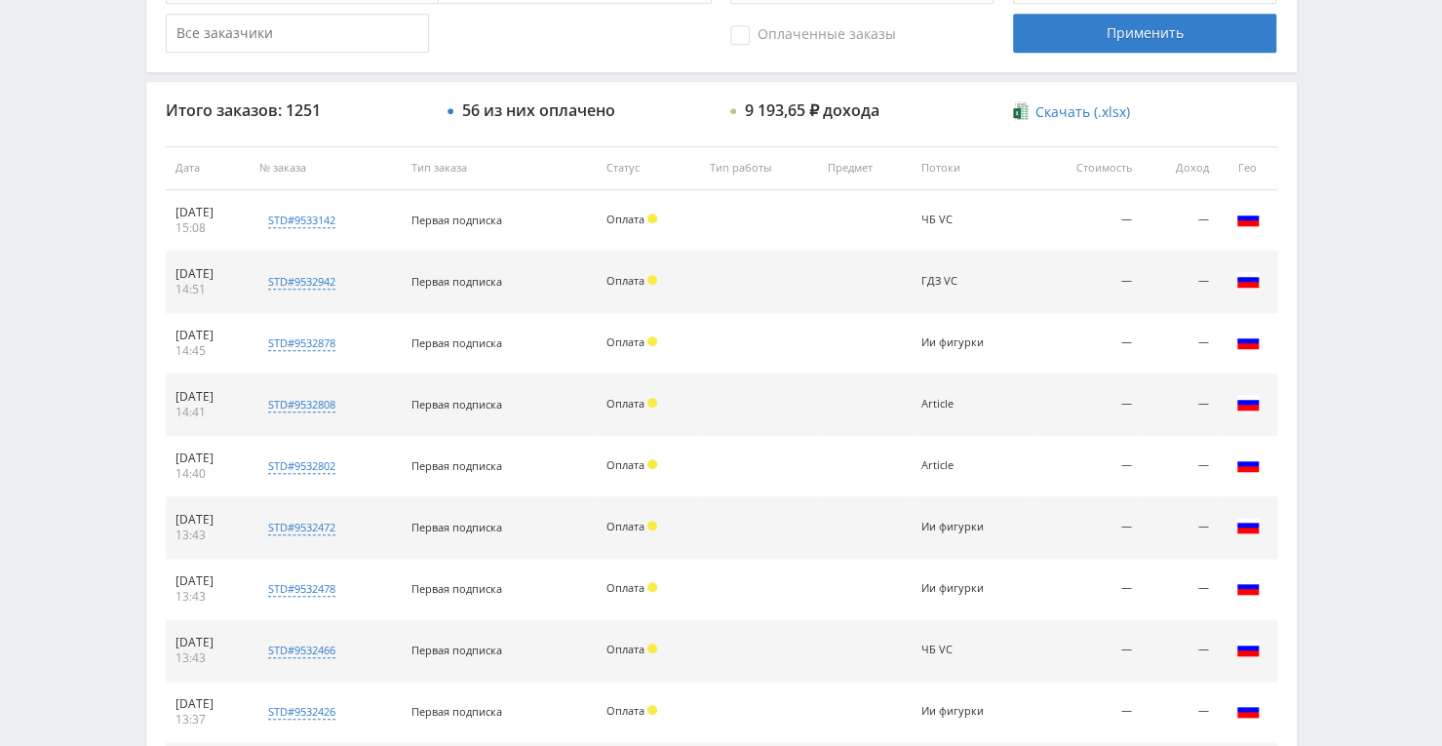
scroll to position [683, 0]
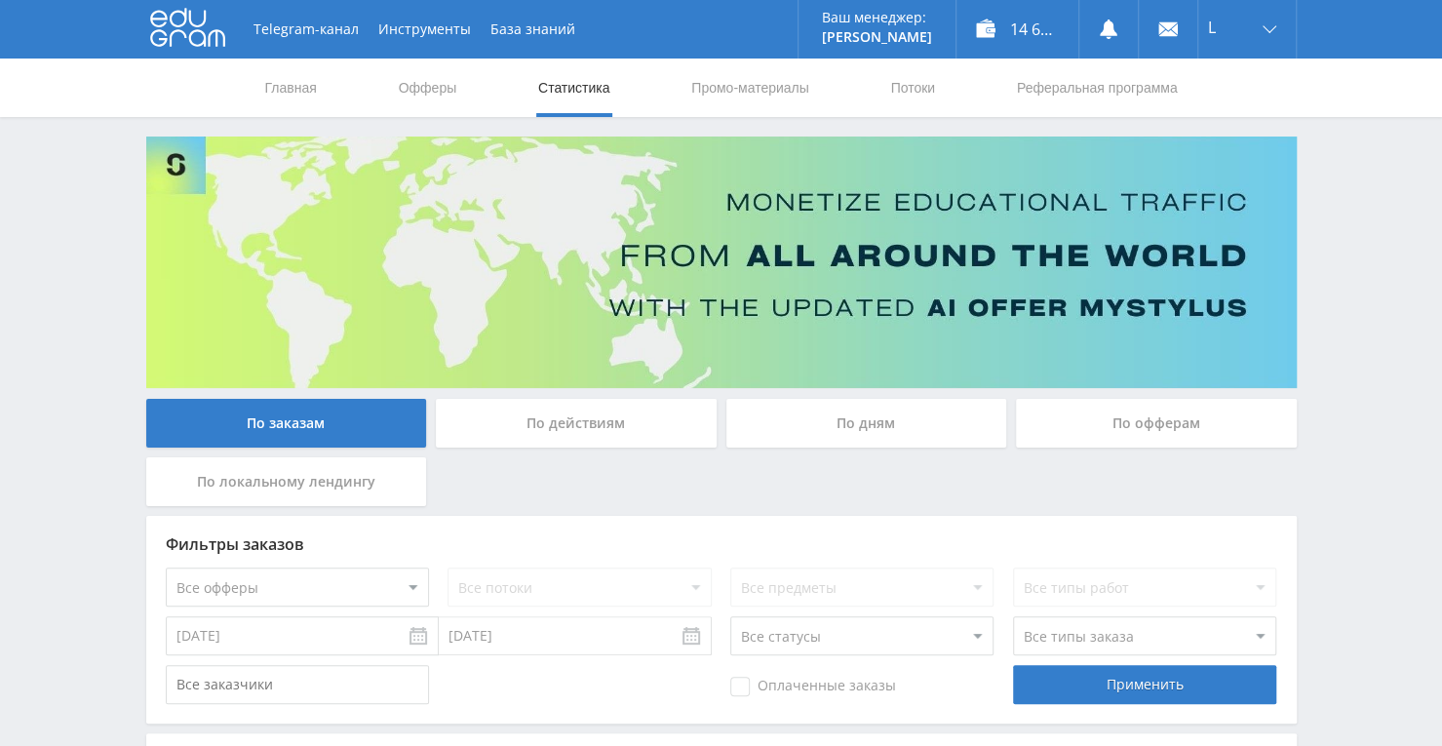
click at [321, 87] on nav "Главная Офферы Статистика Промо-материалы Потоки Реферальная программа" at bounding box center [721, 88] width 917 height 59
click at [282, 87] on link "Главная" at bounding box center [291, 88] width 56 height 59
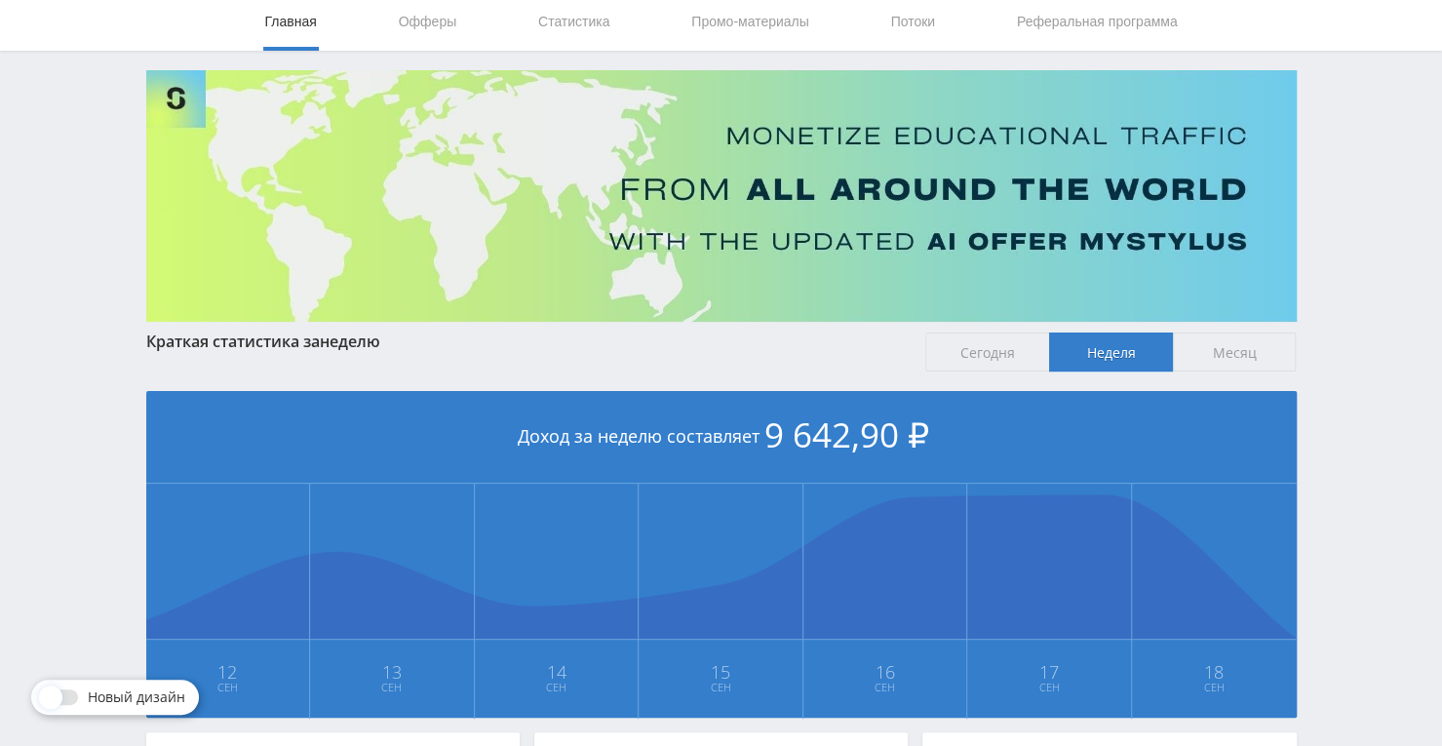
scroll to position [98, 0]
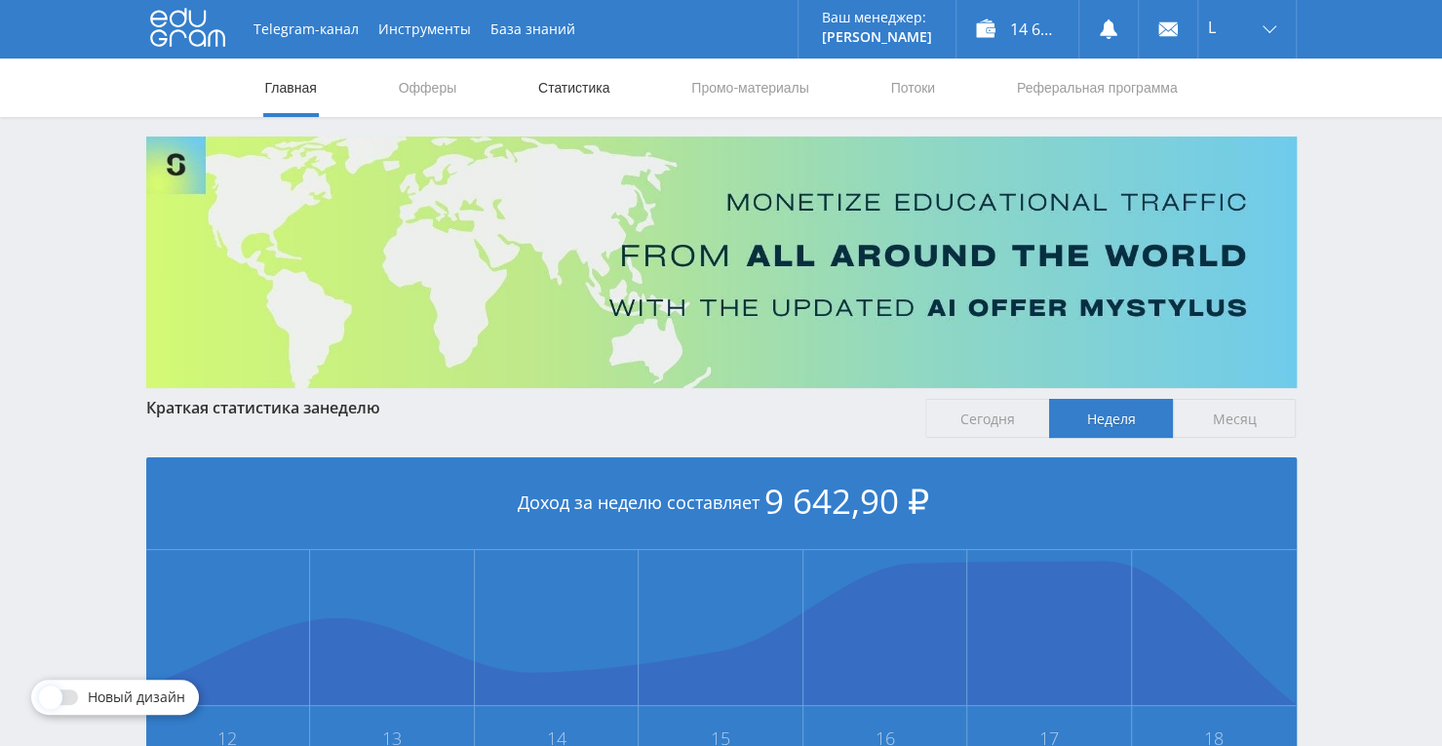
click at [573, 92] on link "Статистика" at bounding box center [574, 88] width 76 height 59
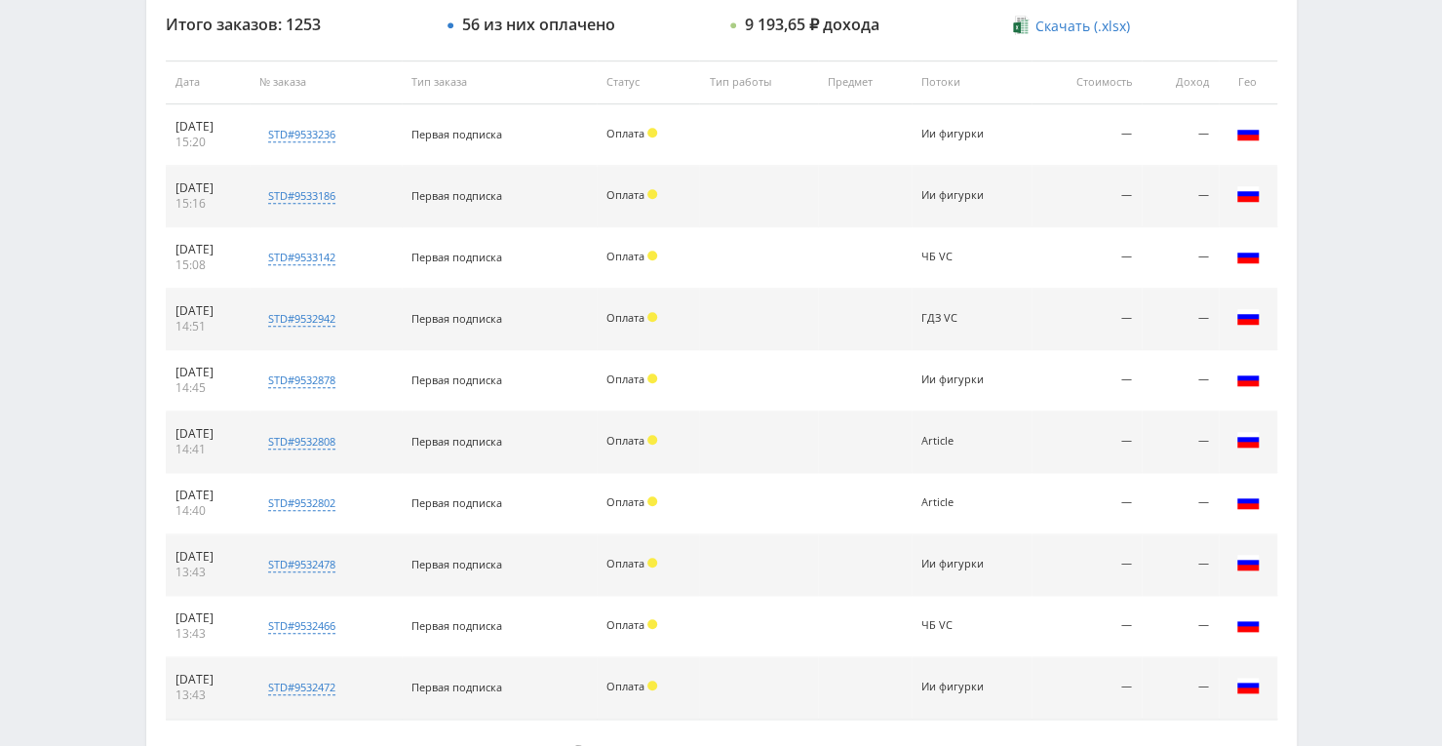
scroll to position [835, 0]
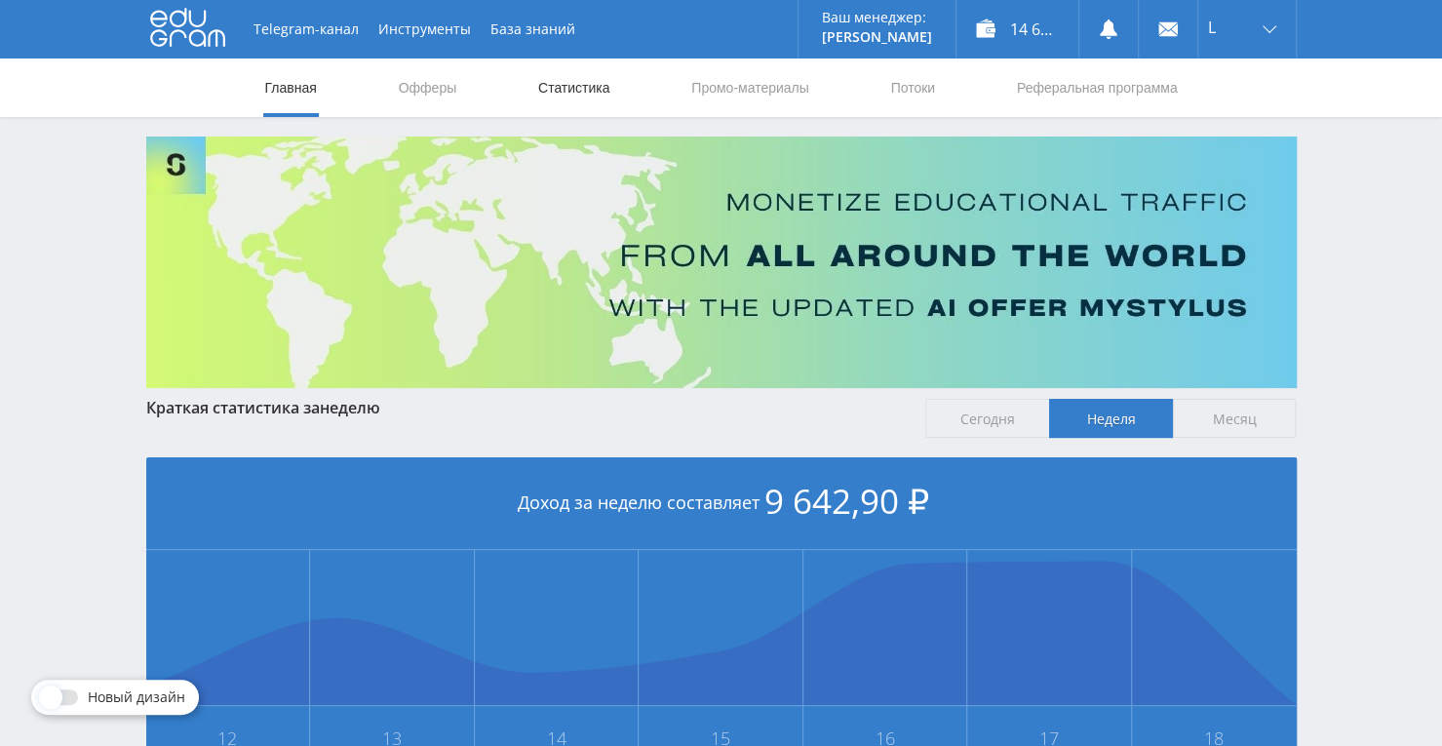
click at [583, 89] on link "Статистика" at bounding box center [574, 88] width 76 height 59
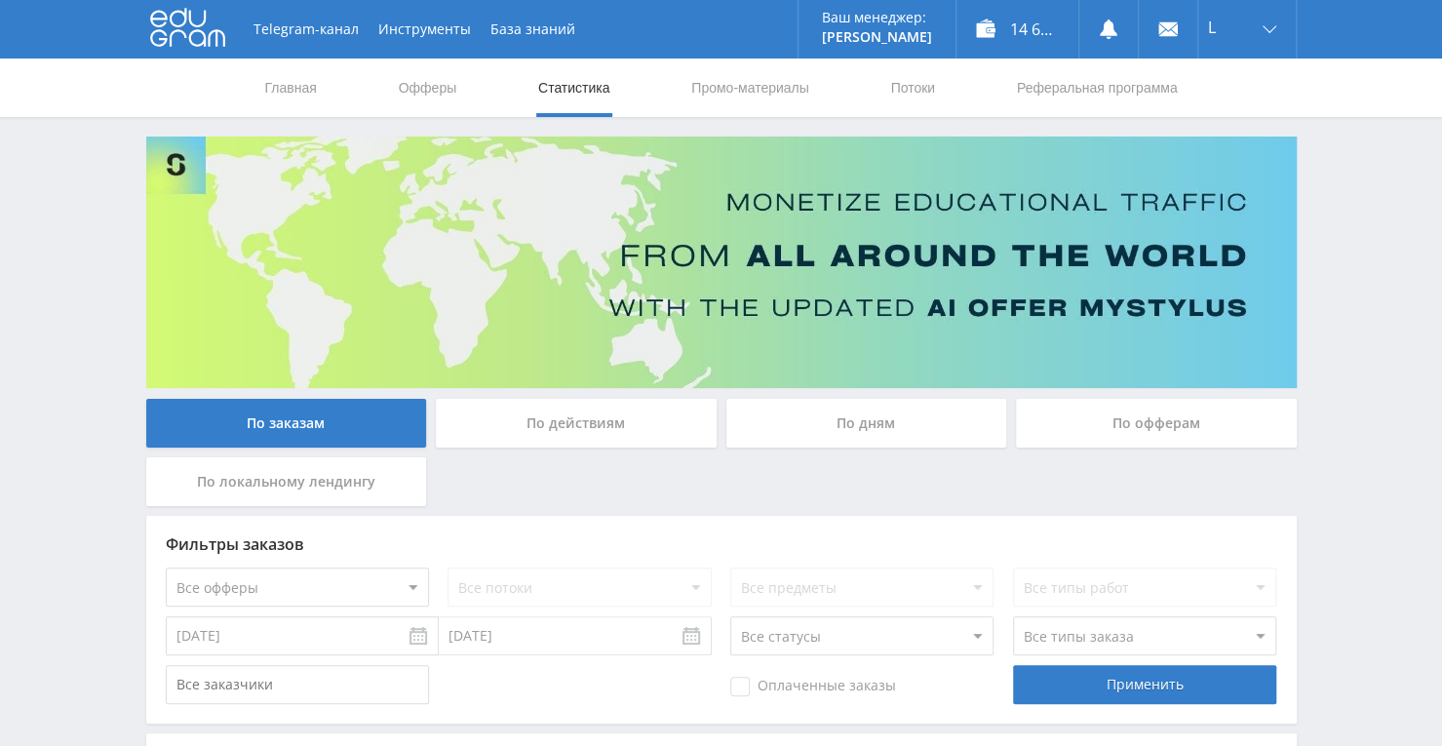
click at [848, 430] on div "По дням" at bounding box center [866, 423] width 281 height 49
click at [0, 0] on input "По дням" at bounding box center [0, 0] width 0 height 0
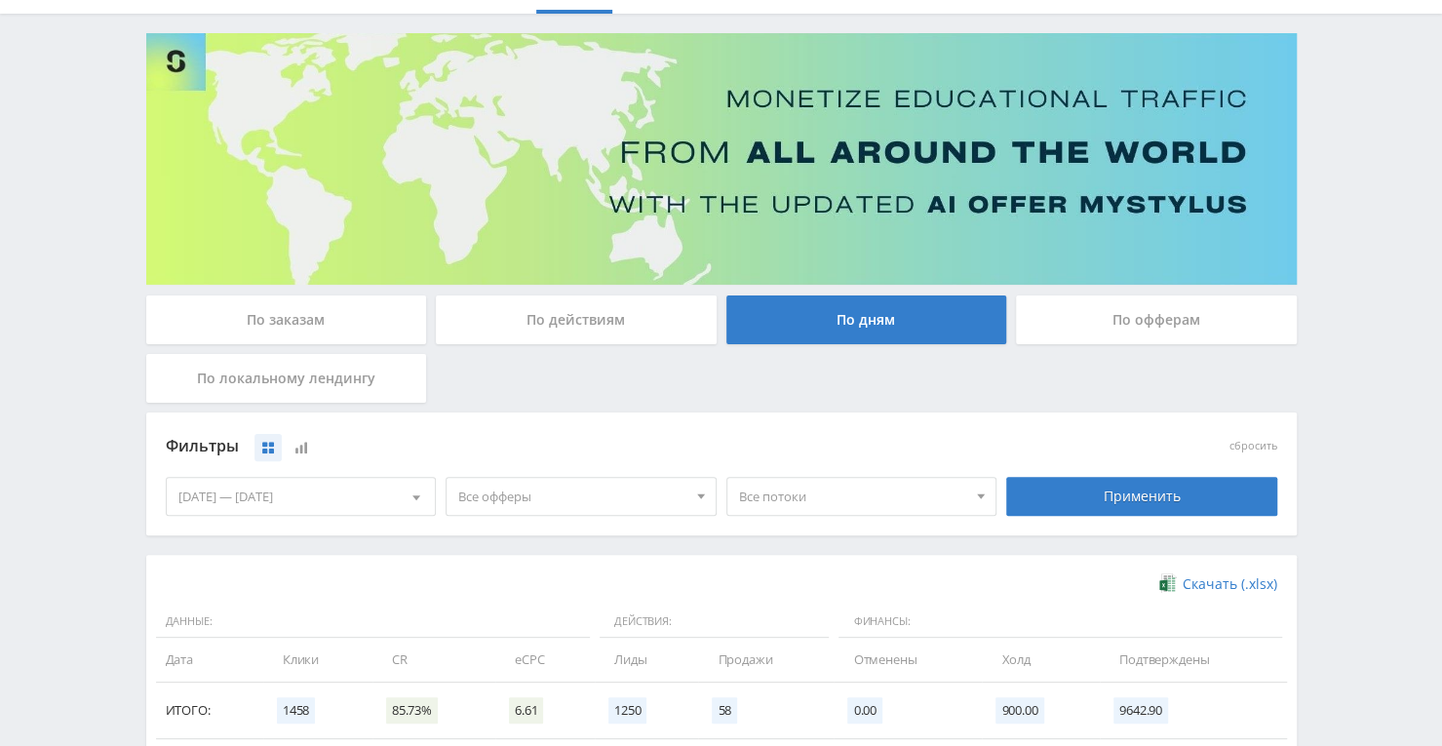
scroll to position [101, 0]
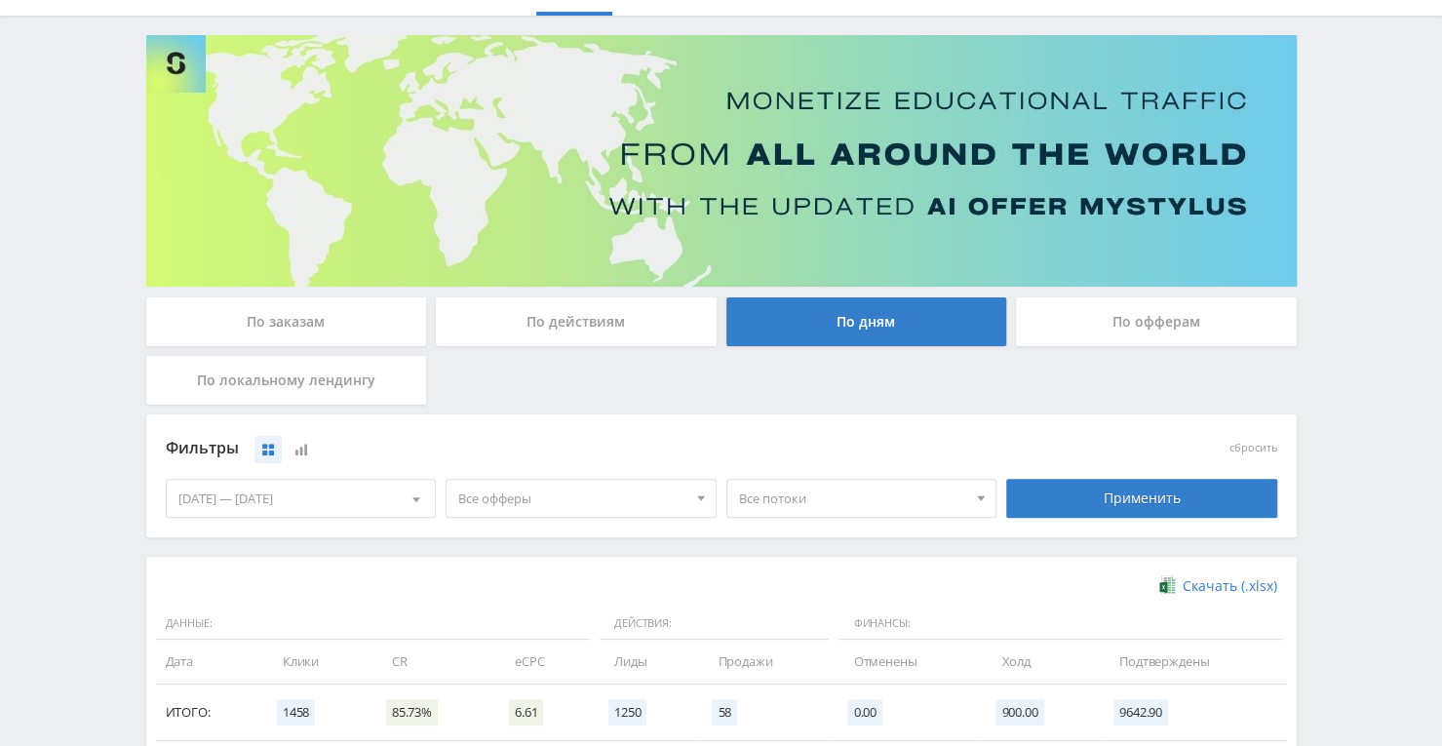
click at [302, 324] on div "По заказам" at bounding box center [286, 321] width 281 height 49
click at [0, 0] on input "По заказам" at bounding box center [0, 0] width 0 height 0
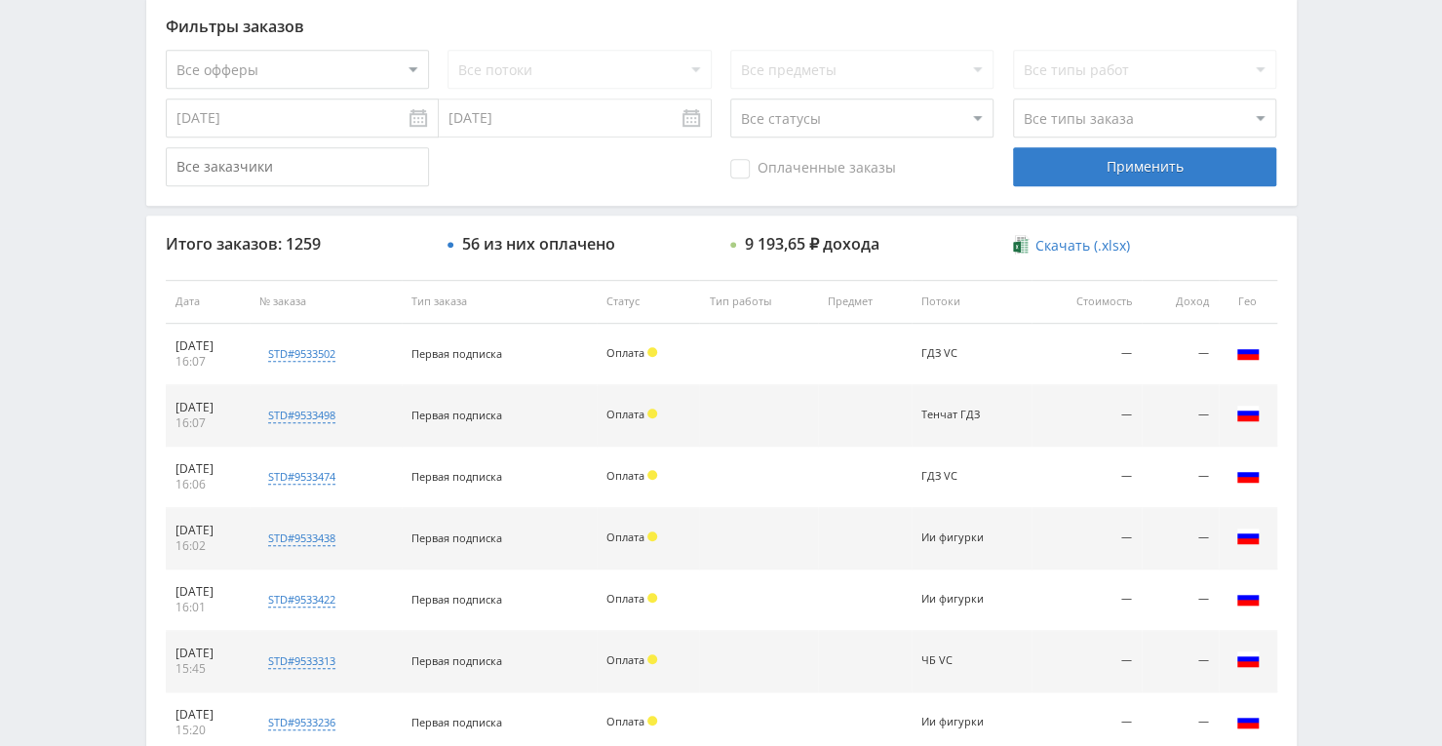
scroll to position [519, 0]
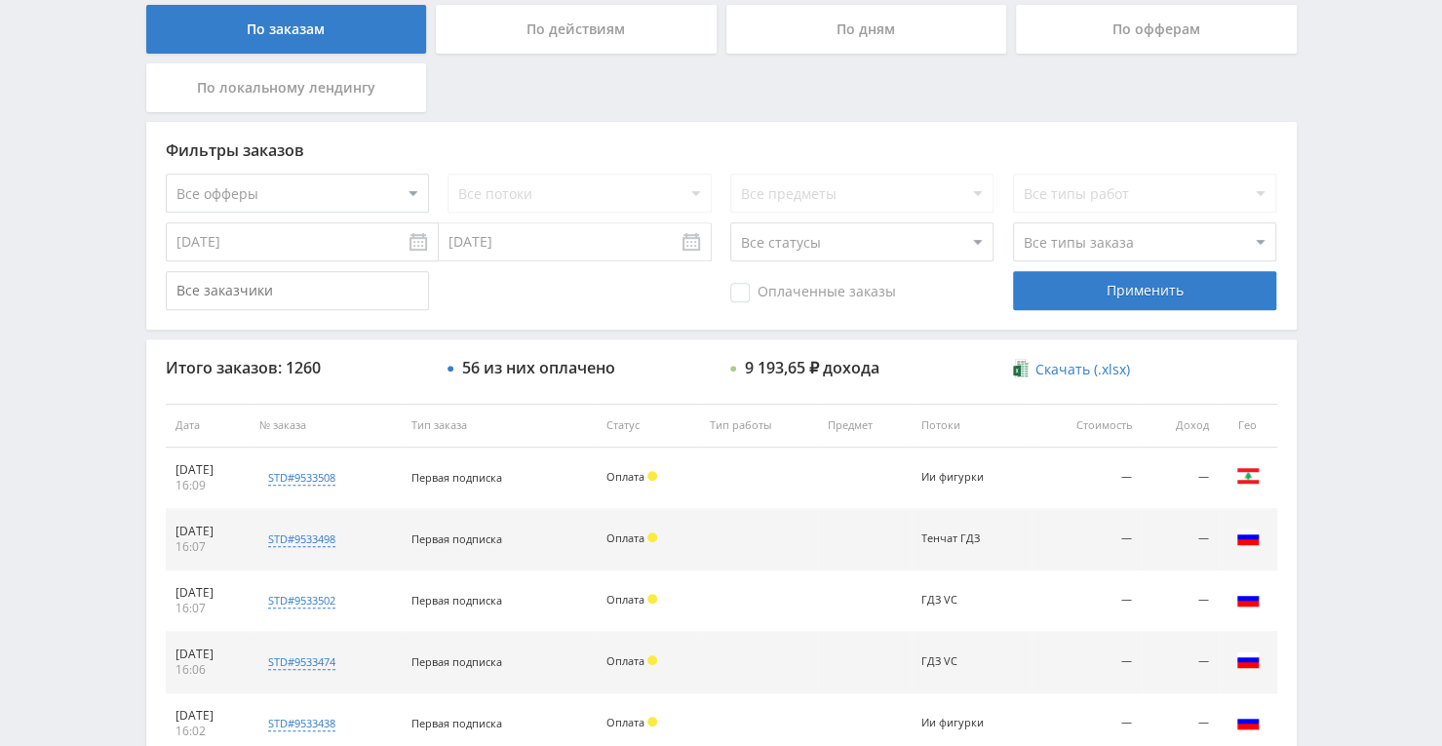
scroll to position [390, 0]
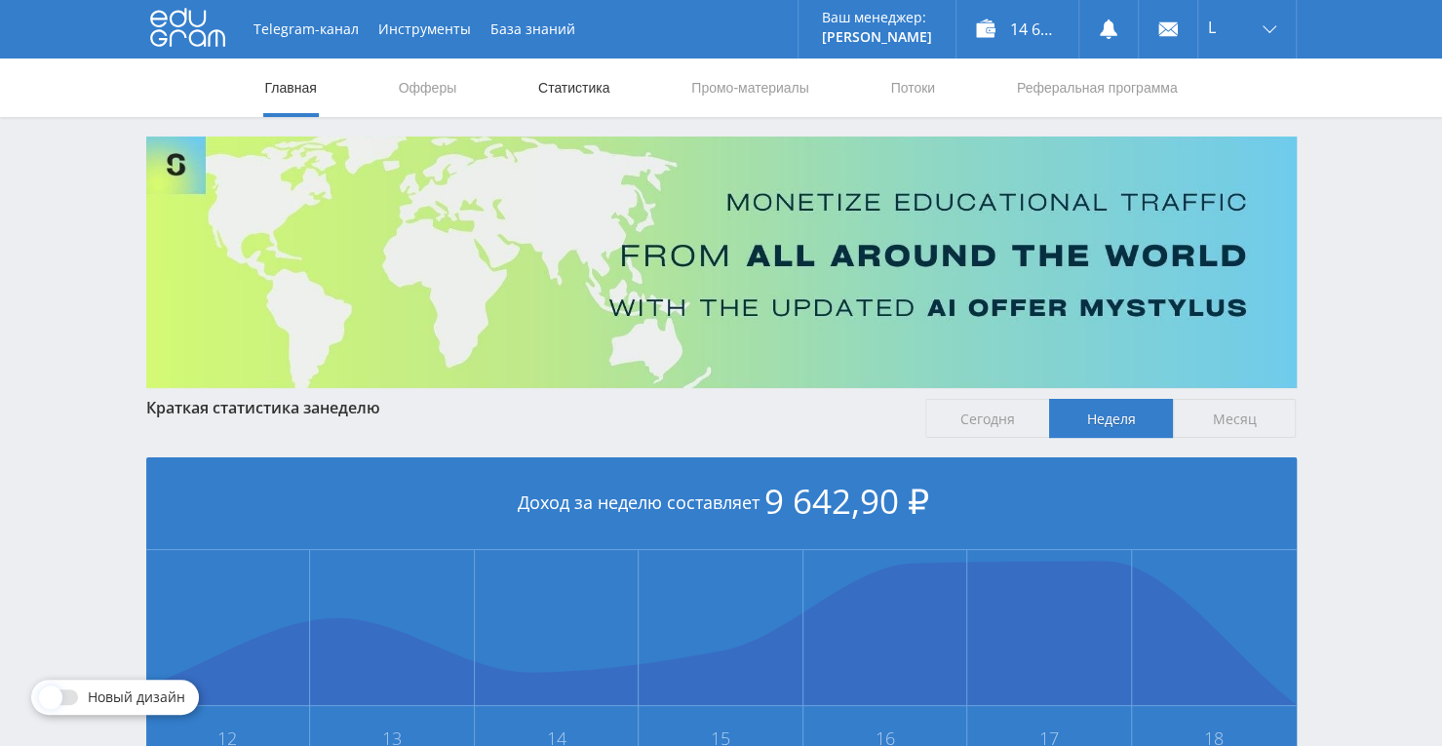
click at [571, 81] on link "Статистика" at bounding box center [574, 88] width 76 height 59
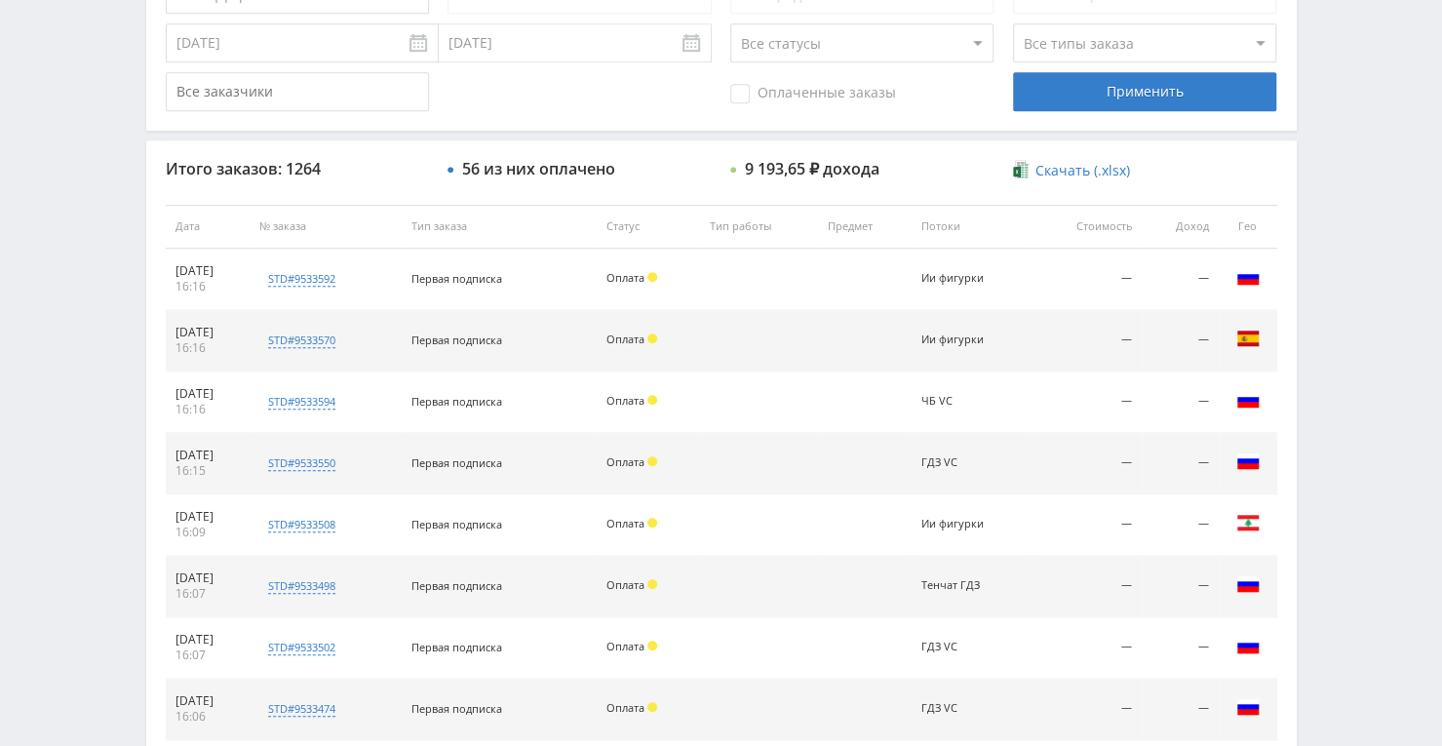
scroll to position [585, 0]
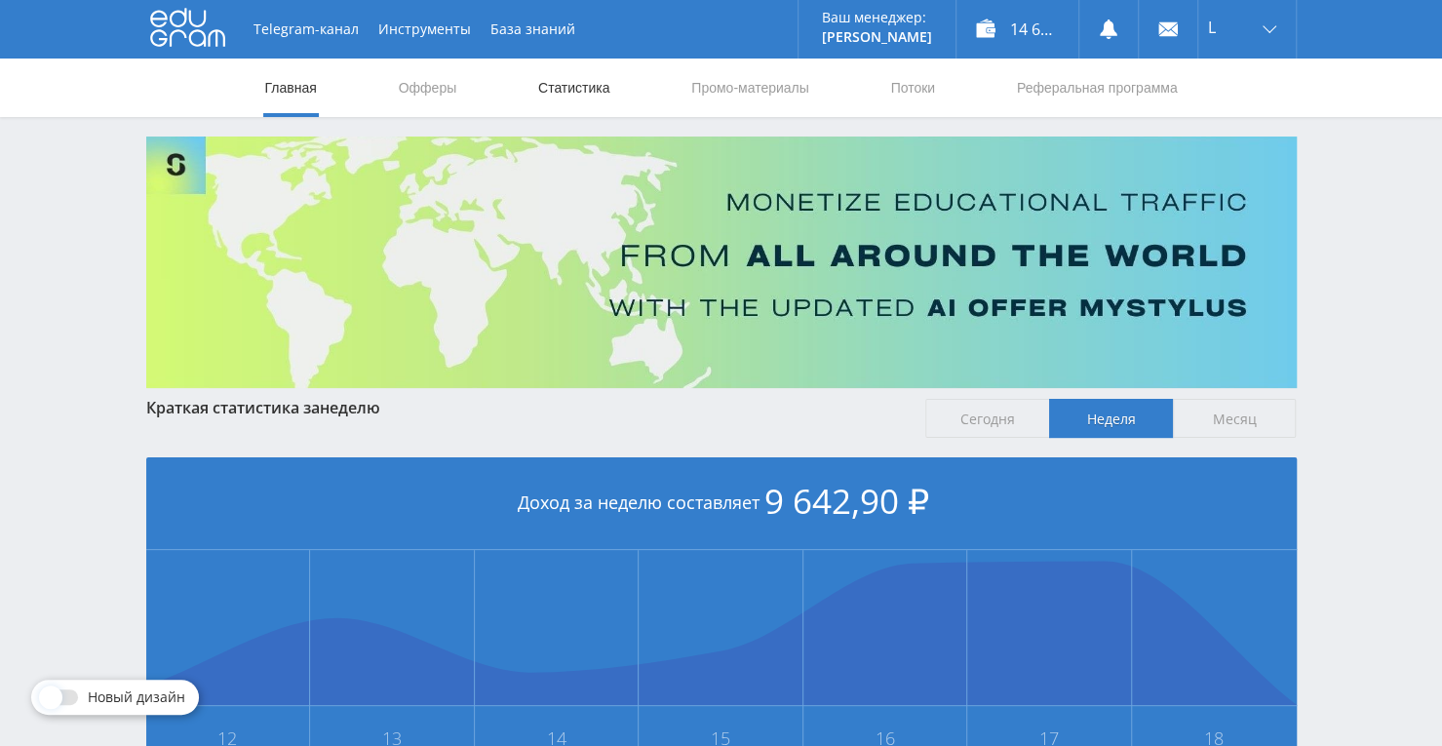
click at [573, 82] on link "Статистика" at bounding box center [574, 88] width 76 height 59
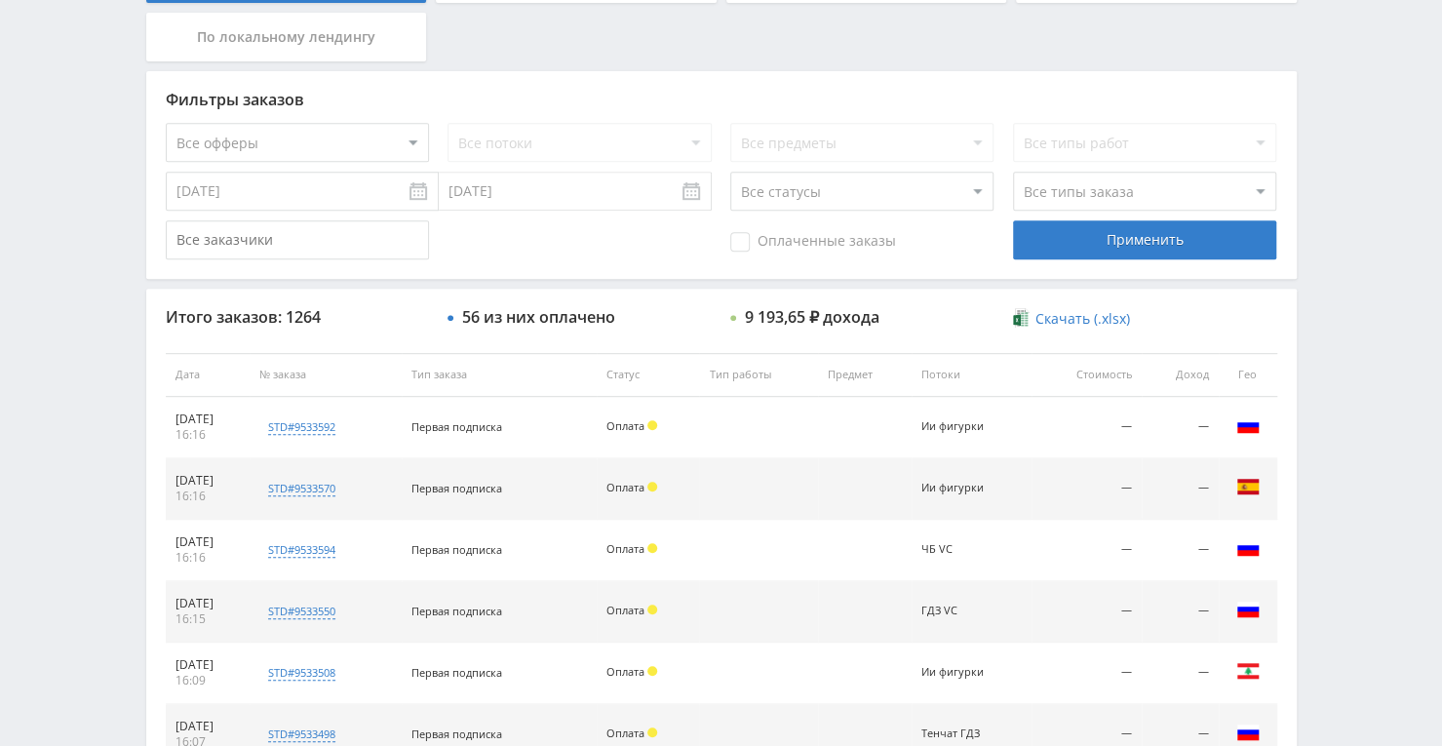
scroll to position [542, 0]
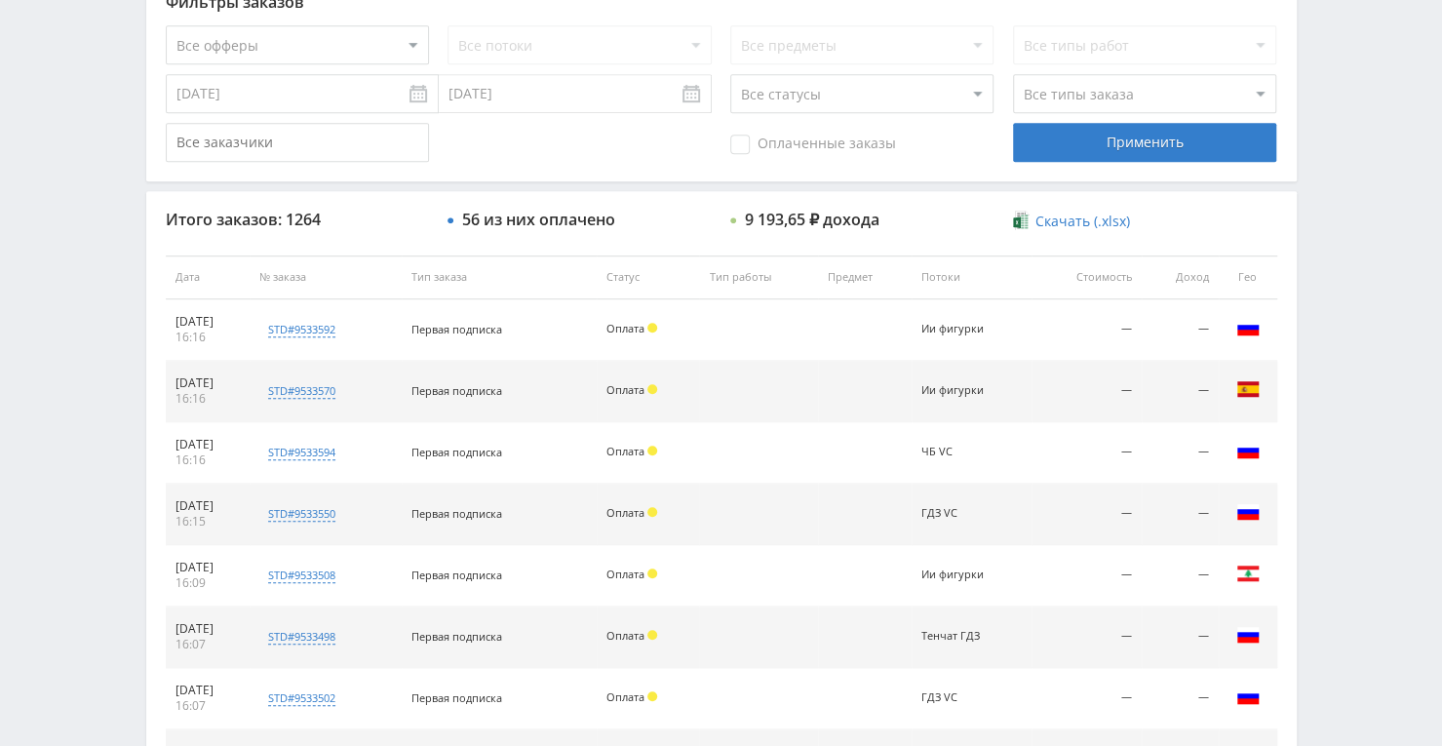
click at [139, 90] on div "По заказам По действиям По дням По офферам По локальному лендингу Фильтры заказ…" at bounding box center [722, 290] width 1170 height 1393
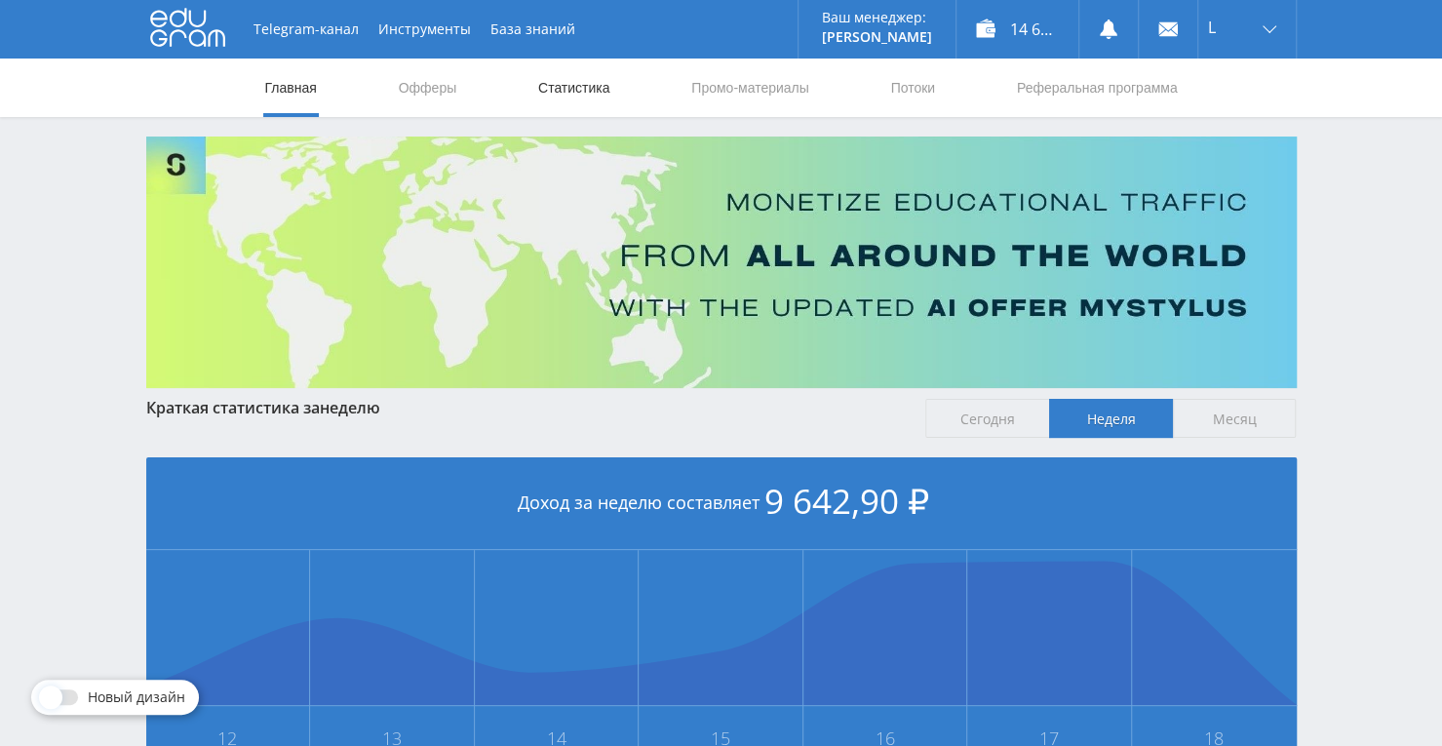
click at [581, 87] on link "Статистика" at bounding box center [574, 88] width 76 height 59
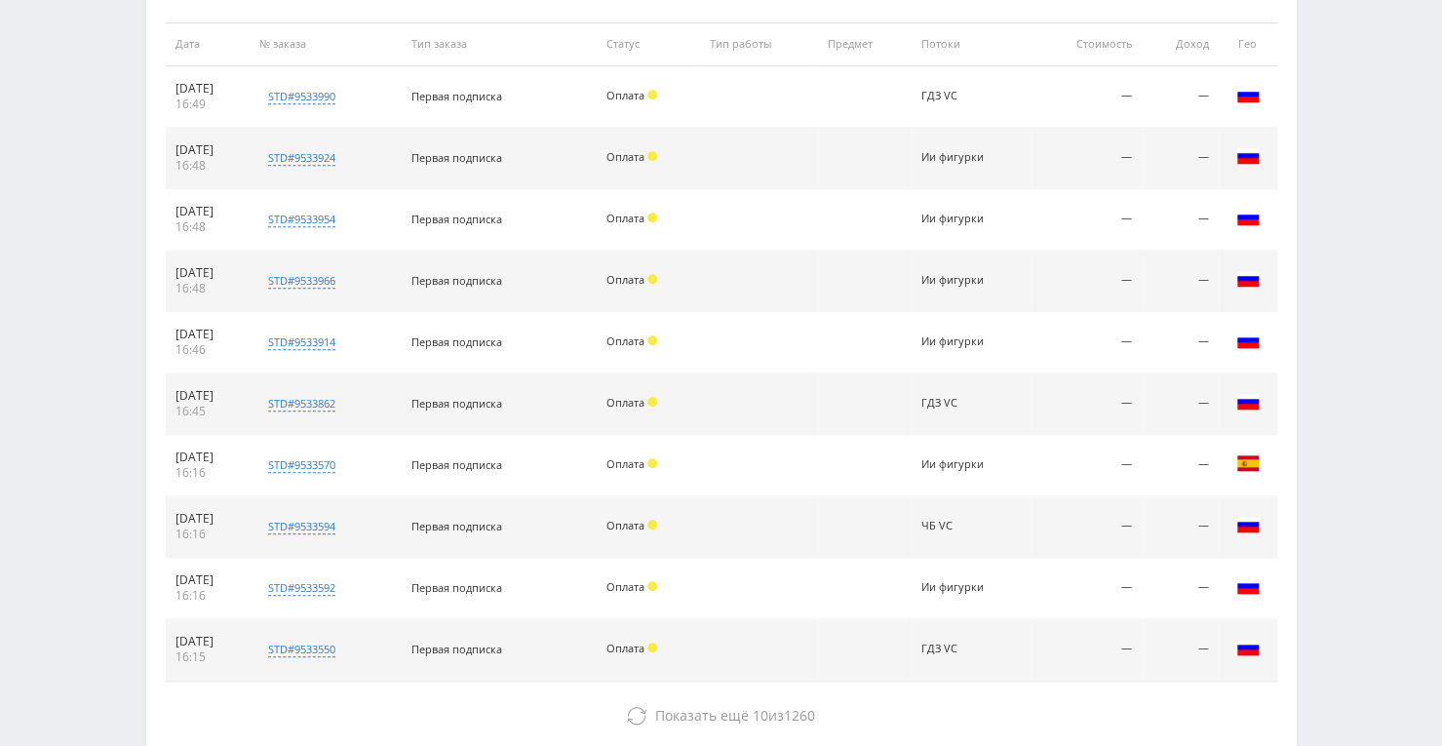
scroll to position [780, 0]
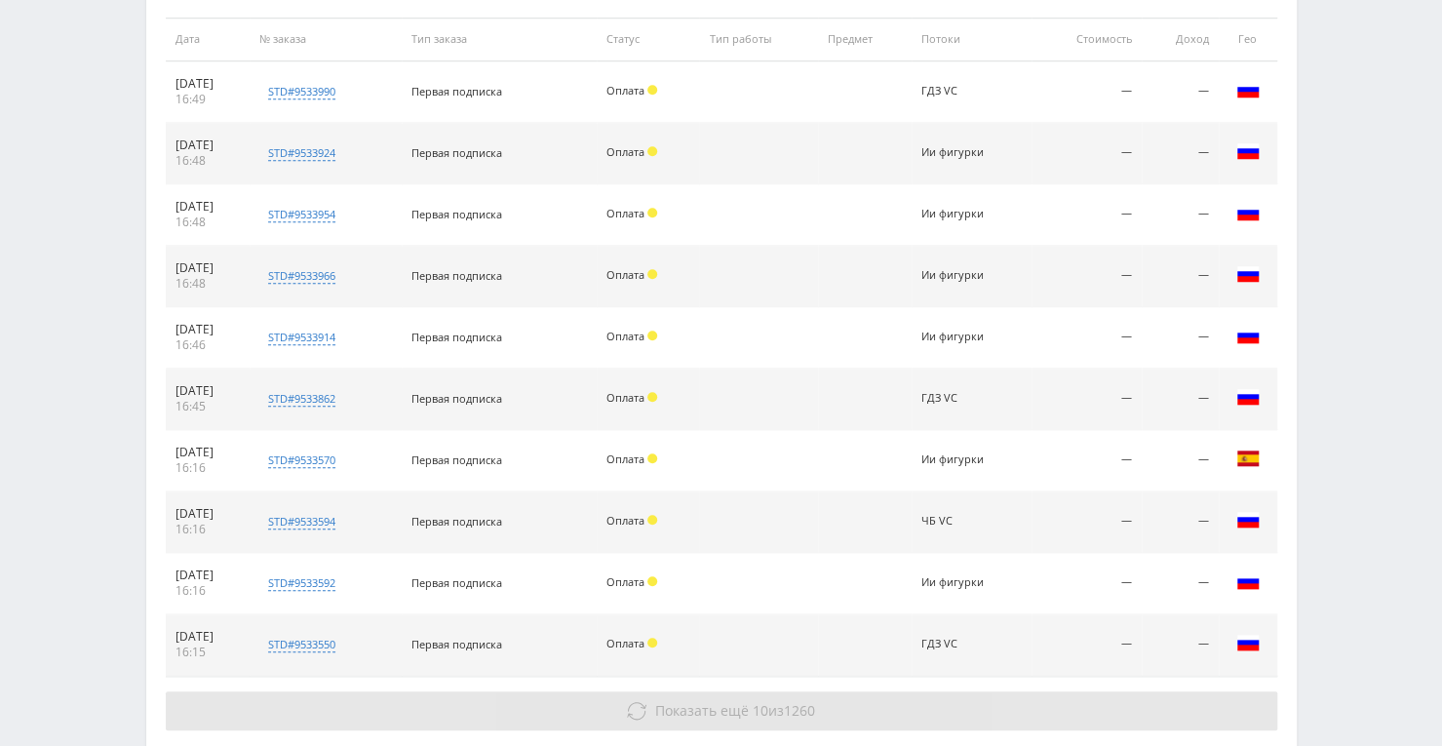
click at [694, 709] on span "Показать ещё" at bounding box center [702, 710] width 94 height 19
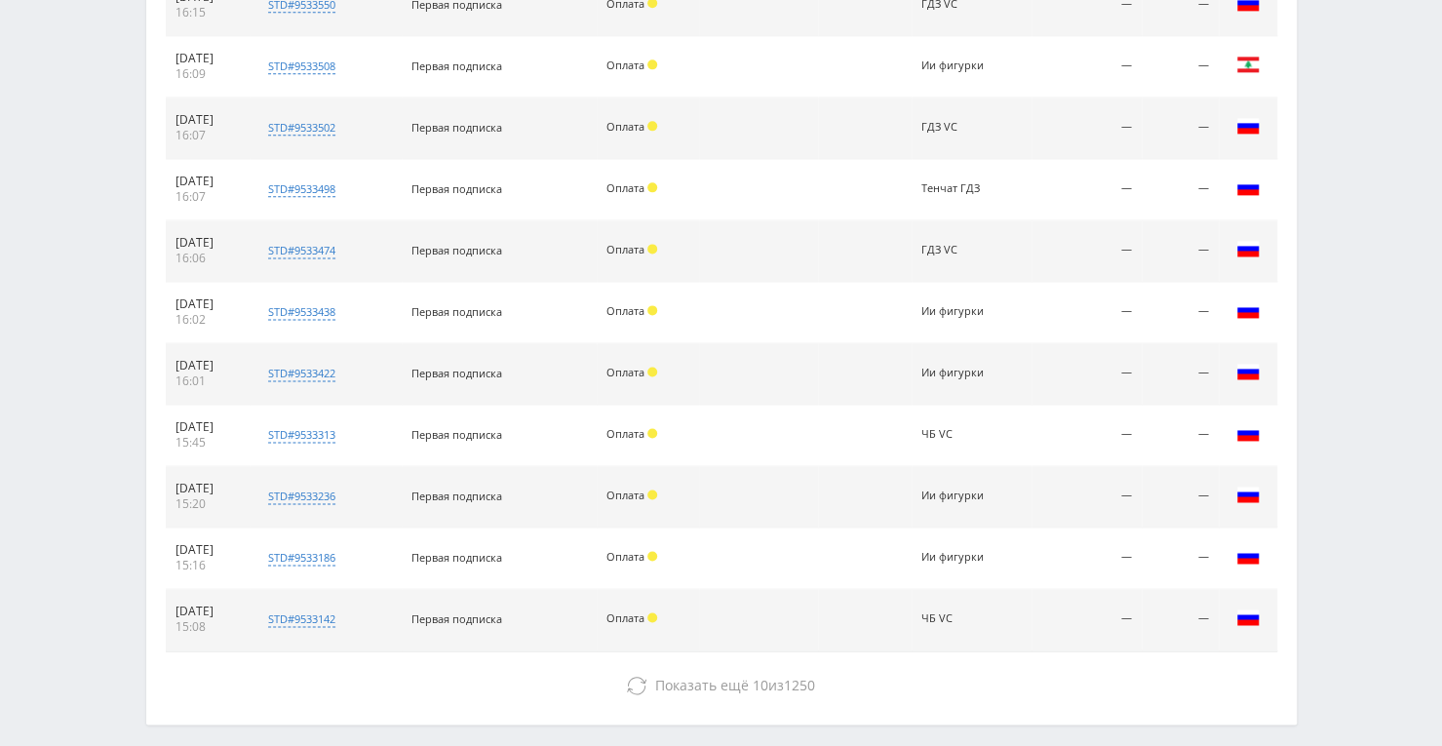
scroll to position [1422, 0]
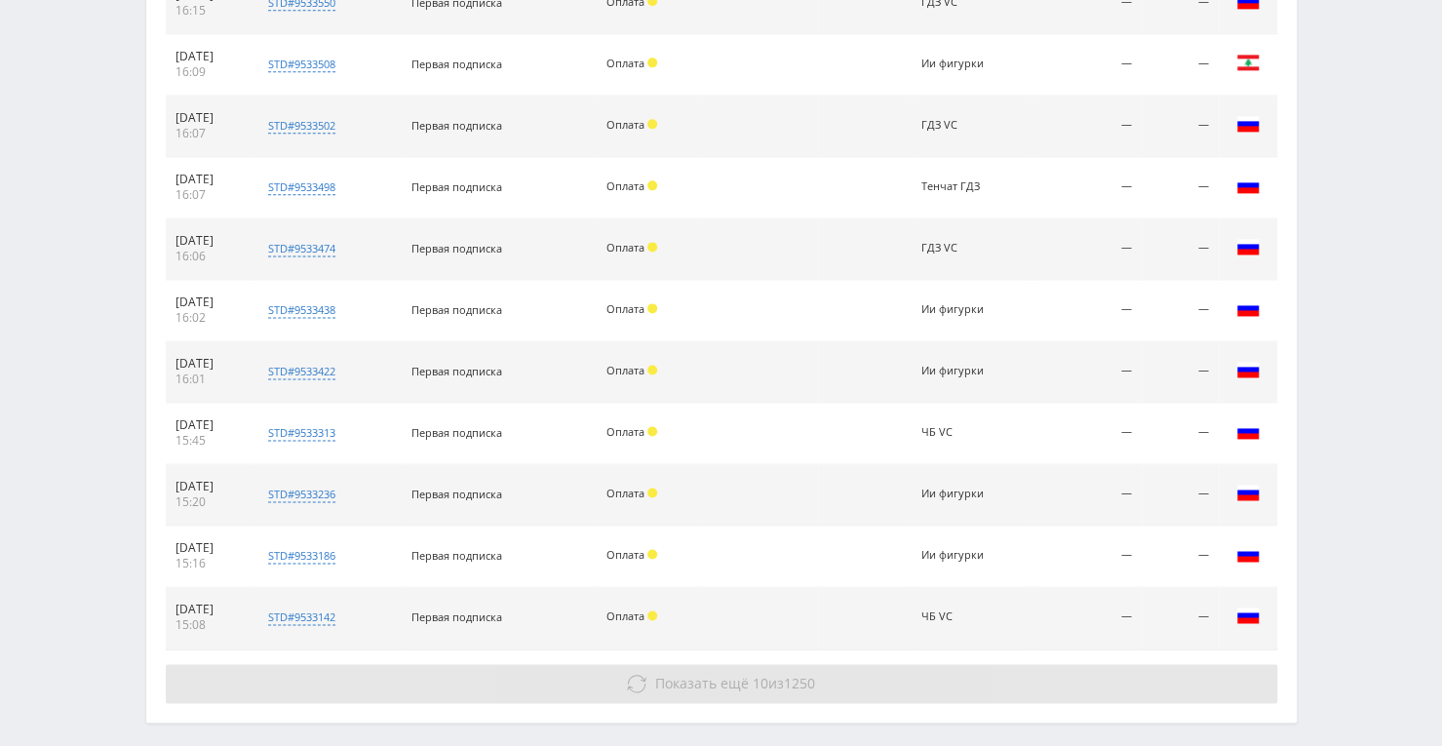
click at [677, 674] on span "Показать ещё" at bounding box center [702, 683] width 94 height 19
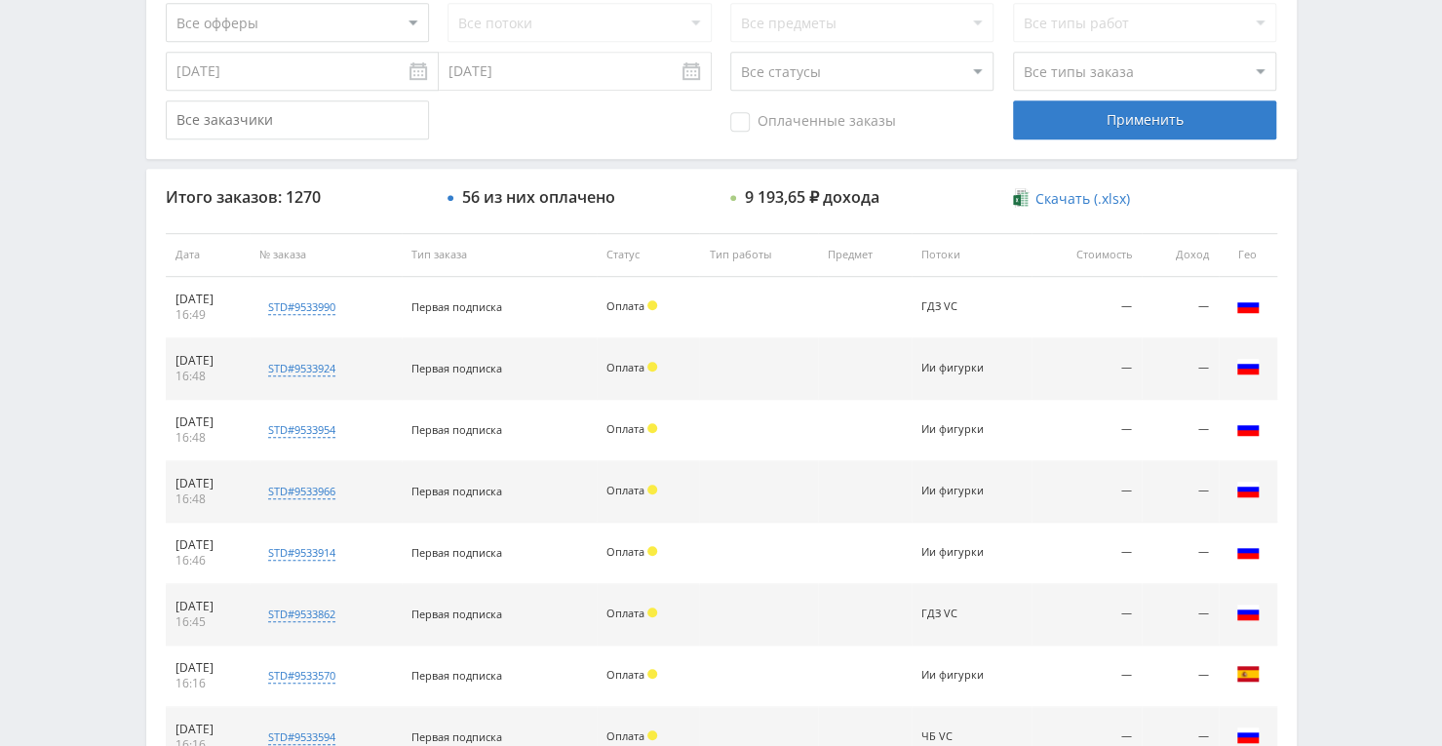
scroll to position [449, 0]
